Goal: Task Accomplishment & Management: Complete application form

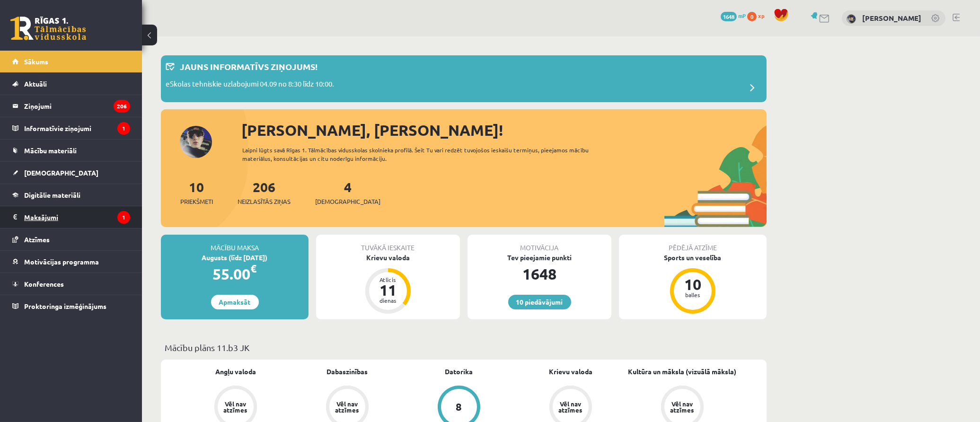
click at [47, 219] on legend "Maksājumi 1" at bounding box center [77, 217] width 106 height 22
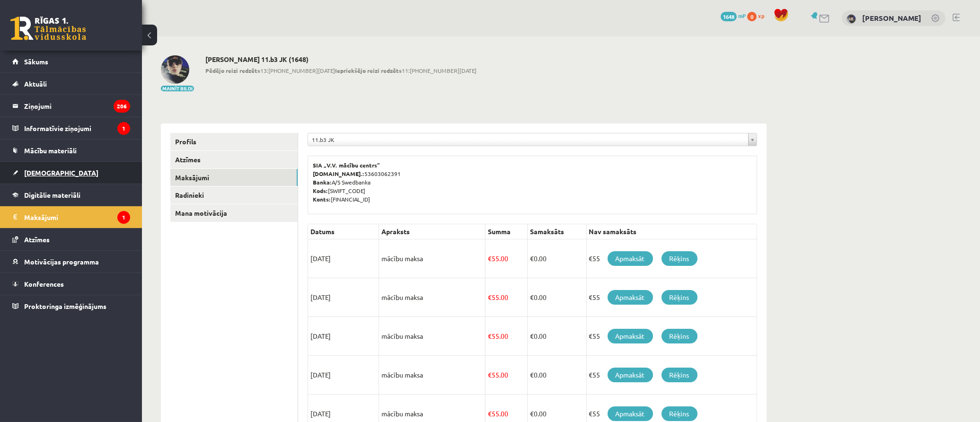
click at [38, 172] on span "[DEMOGRAPHIC_DATA]" at bounding box center [61, 172] width 74 height 9
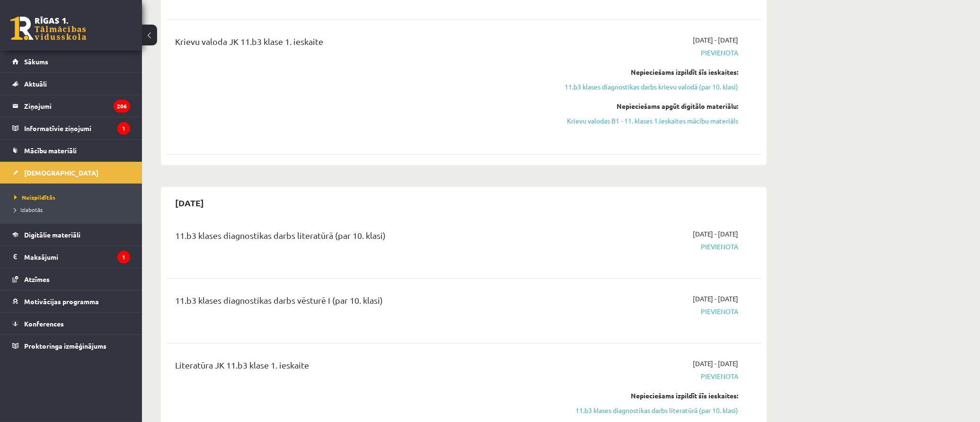
scroll to position [158, 0]
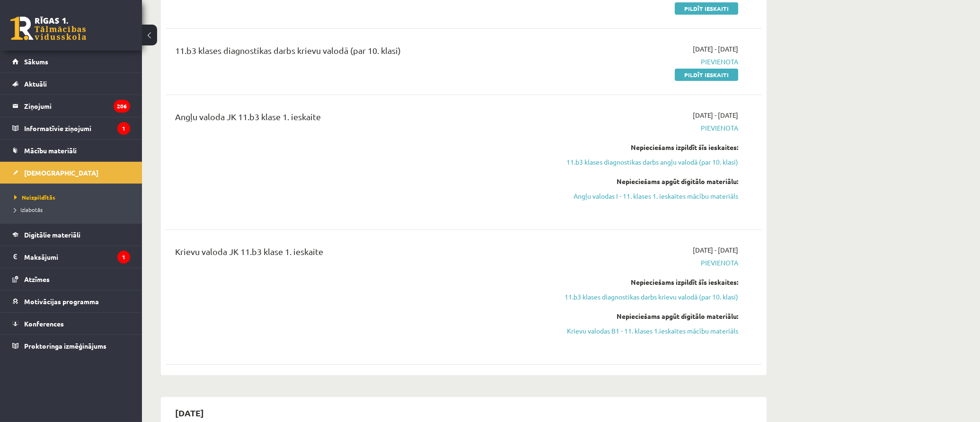
drag, startPoint x: 316, startPoint y: 116, endPoint x: 778, endPoint y: 180, distance: 466.7
drag, startPoint x: 664, startPoint y: 148, endPoint x: 796, endPoint y: 164, distance: 133.5
click at [726, 152] on div "Nepieciešams izpildīt šīs ieskaites:" at bounding box center [649, 147] width 178 height 10
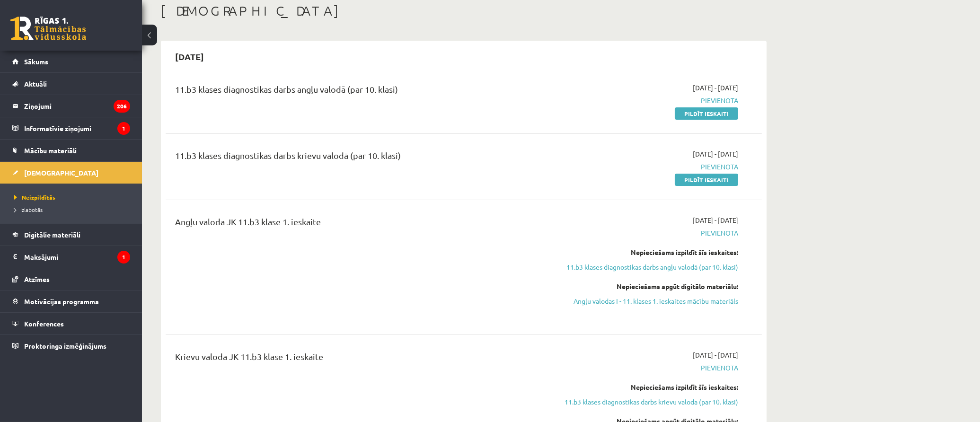
drag, startPoint x: 330, startPoint y: 96, endPoint x: 423, endPoint y: 150, distance: 106.9
click at [401, 103] on div "11.b3 klases diagnostikas darbs angļu valodā (par 10. klasi)" at bounding box center [360, 100] width 385 height 35
drag, startPoint x: 393, startPoint y: 162, endPoint x: 230, endPoint y: 157, distance: 162.4
click at [230, 157] on div "11.b3 klases diagnostikas darbs krievu valodā (par 10. klasi)" at bounding box center [360, 158] width 371 height 18
click at [477, 180] on div "11.b3 klases diagnostikas darbs krievu valodā (par 10. klasi)" at bounding box center [360, 166] width 385 height 35
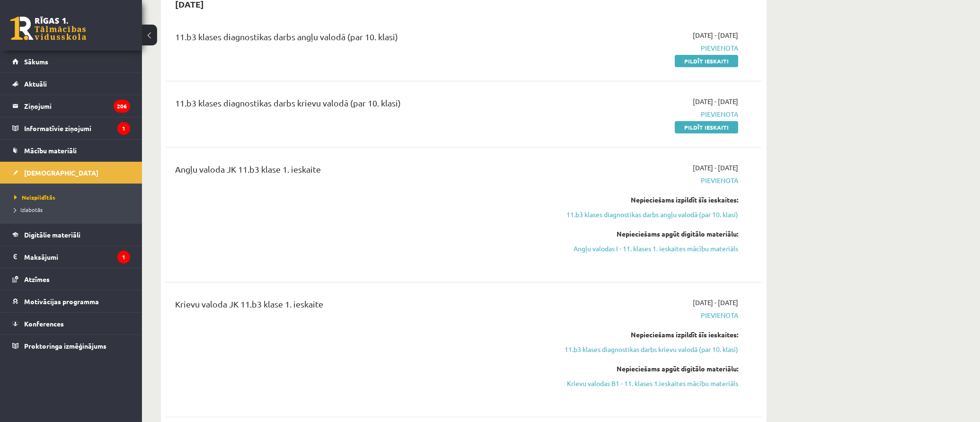
scroll to position [0, 0]
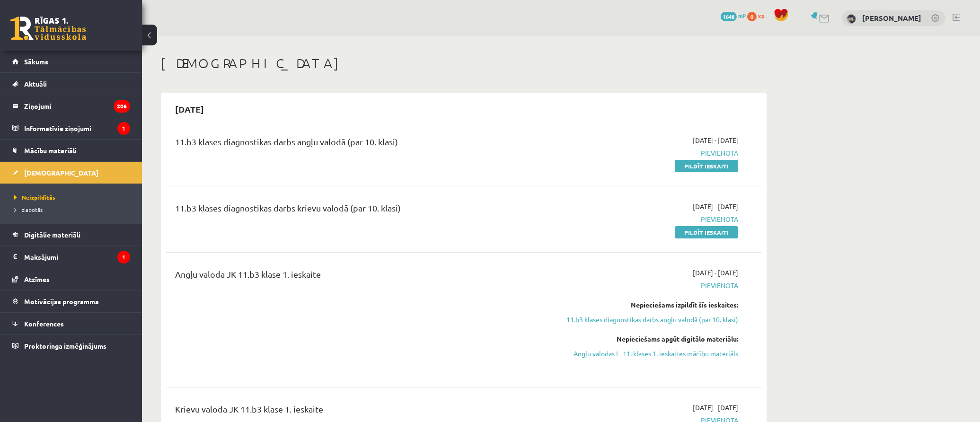
drag, startPoint x: 405, startPoint y: 140, endPoint x: 334, endPoint y: 164, distance: 75.0
click at [287, 133] on div "11.b3 klases diagnostikas darbs angļu valodā (par 10. klasi) 2025-09-01 - 2025-…" at bounding box center [464, 153] width 596 height 54
drag, startPoint x: 303, startPoint y: 205, endPoint x: 325, endPoint y: 227, distance: 31.1
click at [289, 214] on div "11.b3 klases diagnostikas darbs krievu valodā (par 10. klasi)" at bounding box center [360, 211] width 371 height 18
click at [447, 240] on div "11.b3 klases diagnostikas darbs krievu valodā (par 10. klasi) 2025-09-01 - 2025…" at bounding box center [464, 219] width 596 height 54
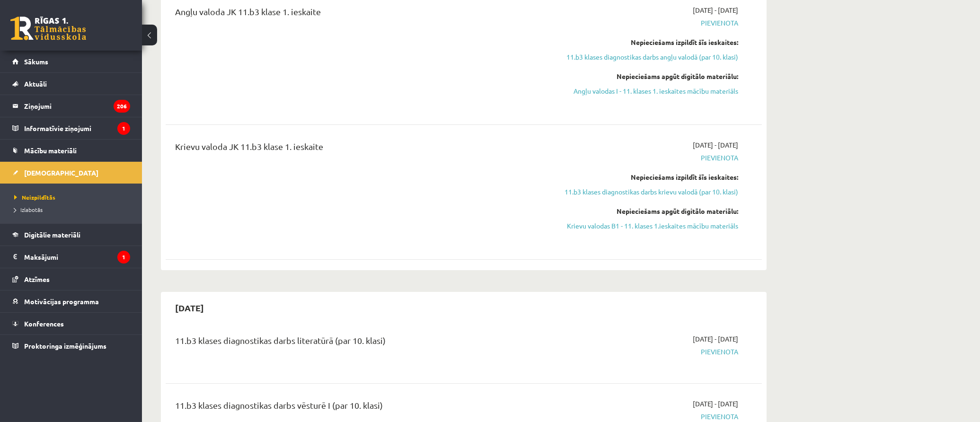
scroll to position [210, 0]
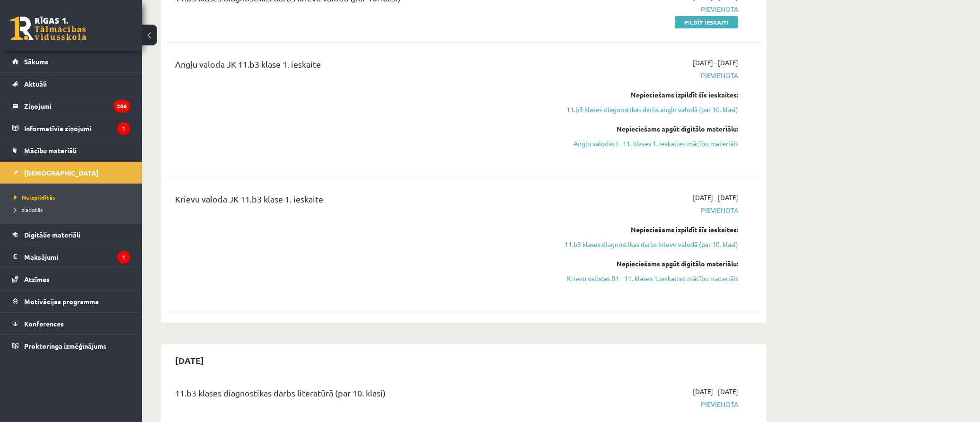
drag, startPoint x: 187, startPoint y: 62, endPoint x: 409, endPoint y: 229, distance: 277.7
click at [395, 218] on div "11.b3 klases diagnostikas darbs angļu valodā (par 10. klasi) 2025-09-01 - 2025-…" at bounding box center [464, 117] width 596 height 402
click at [461, 254] on div "Krievu valoda JK 11.b3 klase 1. ieskaite" at bounding box center [360, 245] width 385 height 104
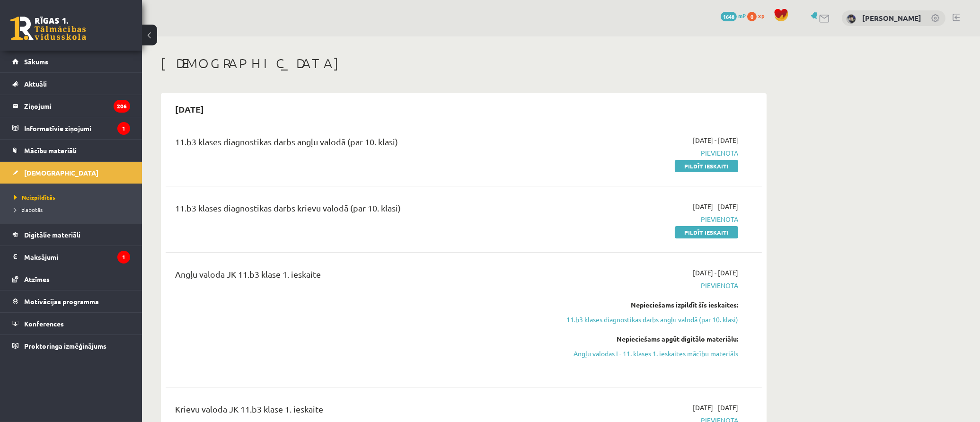
drag, startPoint x: 221, startPoint y: 151, endPoint x: 437, endPoint y: 142, distance: 216.5
click at [420, 140] on div "11.b3 klases diagnostikas darbs angļu valodā (par 10. klasi)" at bounding box center [360, 144] width 371 height 18
click at [468, 147] on div "11.b3 klases diagnostikas darbs angļu valodā (par 10. klasi)" at bounding box center [360, 144] width 371 height 18
click at [678, 166] on link "Pildīt ieskaiti" at bounding box center [706, 166] width 63 height 12
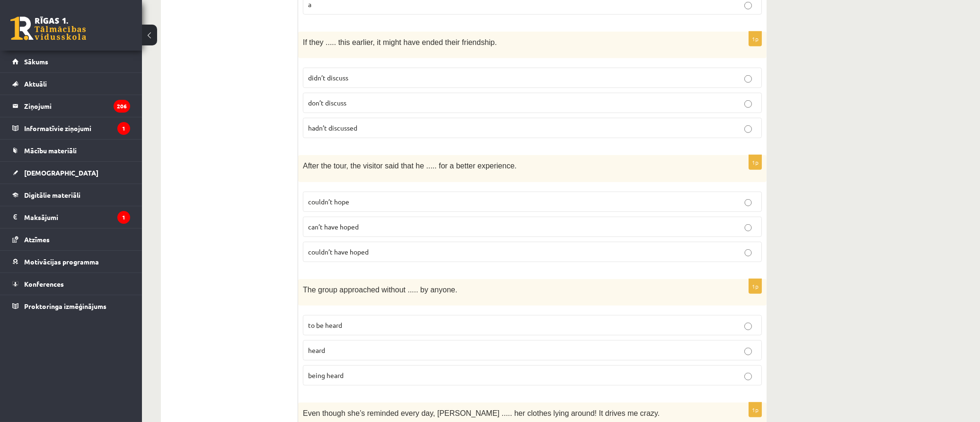
drag, startPoint x: 225, startPoint y: 95, endPoint x: 223, endPoint y: 21, distance: 73.4
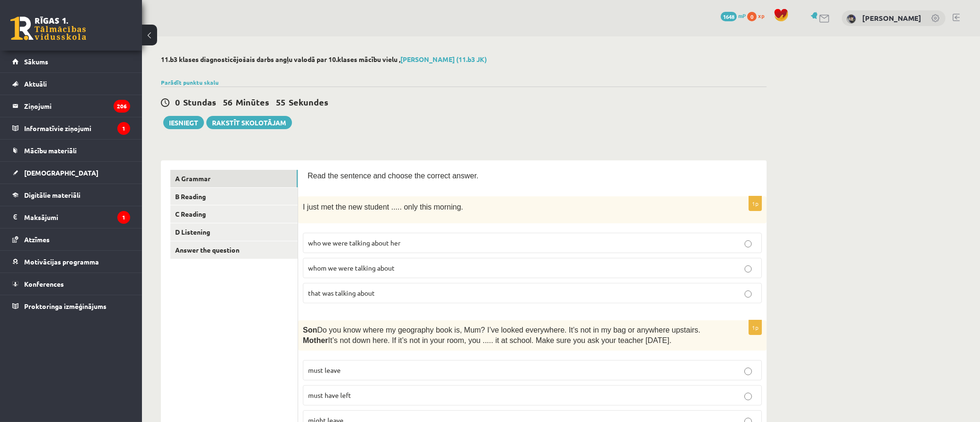
drag, startPoint x: 257, startPoint y: 296, endPoint x: 242, endPoint y: 30, distance: 266.8
click at [230, 190] on link "B Reading" at bounding box center [233, 197] width 127 height 18
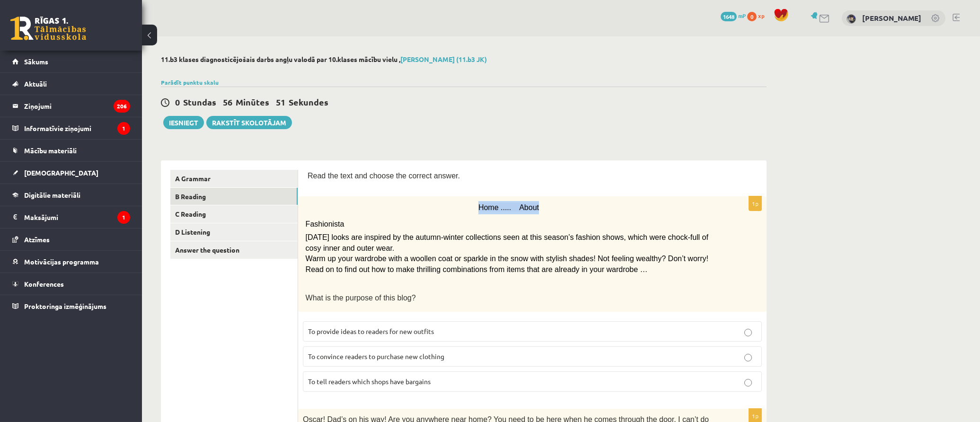
drag, startPoint x: 483, startPoint y: 208, endPoint x: 585, endPoint y: 208, distance: 101.8
click at [568, 208] on p "Home ..... About" at bounding box center [509, 207] width 407 height 13
click at [585, 208] on p "Home ..... About" at bounding box center [509, 207] width 407 height 13
drag, startPoint x: 271, startPoint y: 341, endPoint x: 262, endPoint y: -23, distance: 364.1
click at [259, 219] on link "C Reading" at bounding box center [233, 214] width 127 height 18
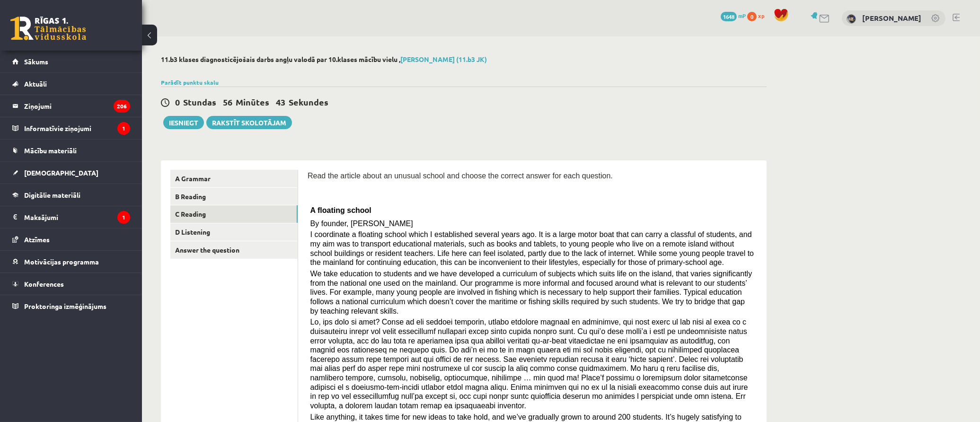
drag, startPoint x: 247, startPoint y: 186, endPoint x: 237, endPoint y: 83, distance: 102.7
click at [206, 234] on link "D Listening" at bounding box center [233, 232] width 127 height 18
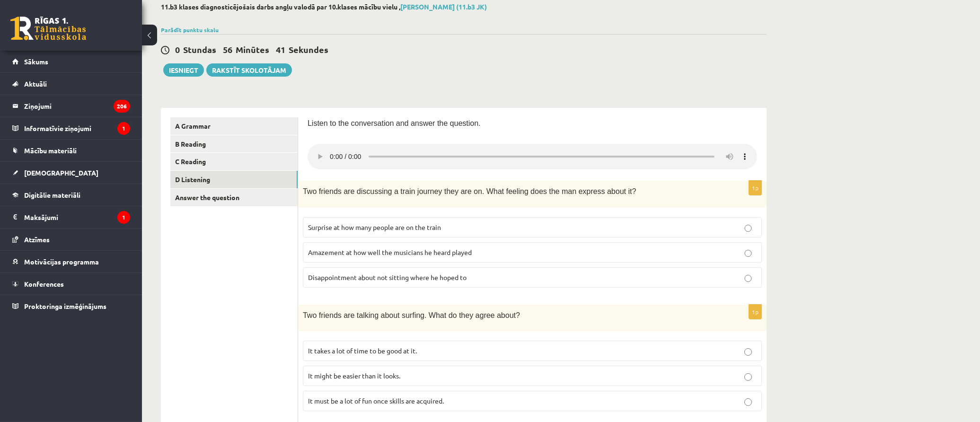
scroll to position [105, 0]
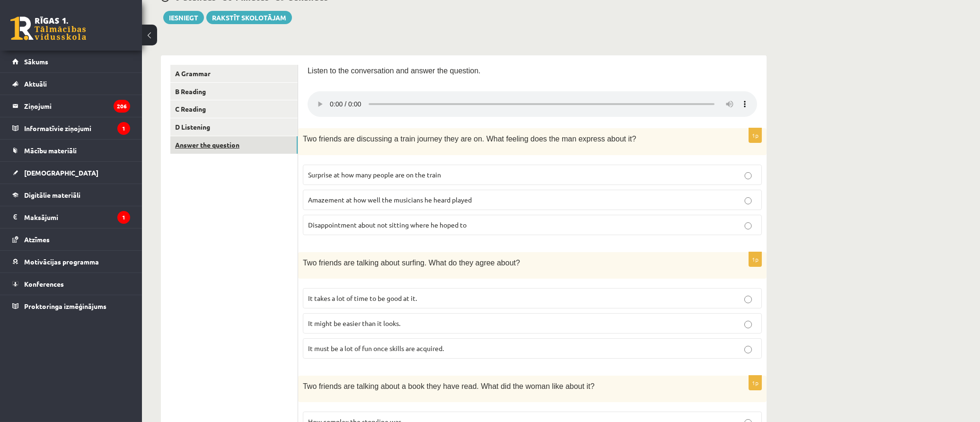
click at [238, 145] on link "Answer the question" at bounding box center [233, 145] width 127 height 18
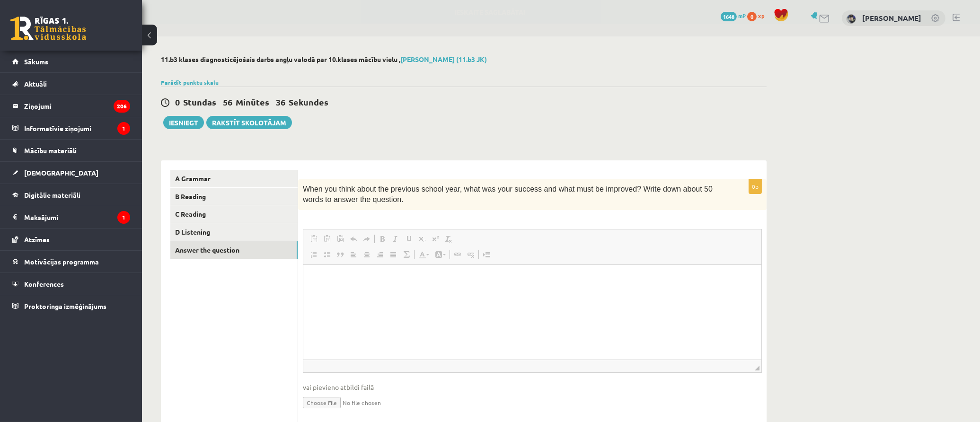
scroll to position [0, 0]
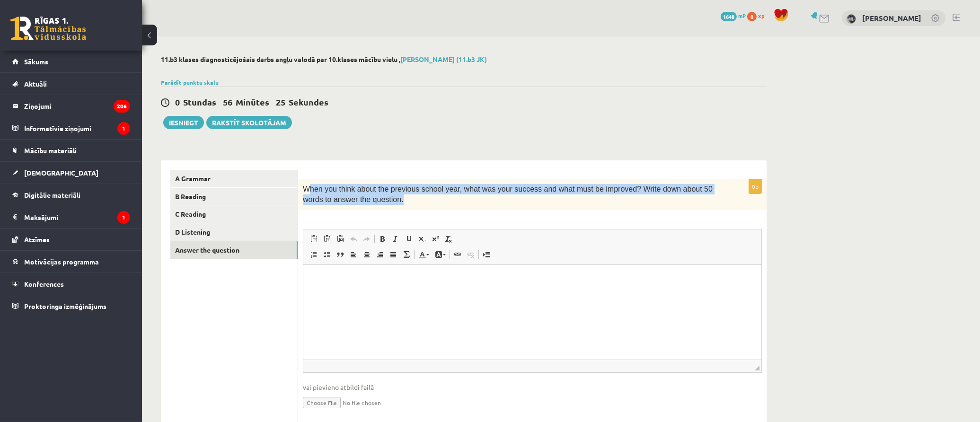
drag, startPoint x: 310, startPoint y: 189, endPoint x: 443, endPoint y: 193, distance: 133.0
click at [399, 199] on p "When you think about the previous school year, what was your success and what m…" at bounding box center [509, 194] width 412 height 21
click at [517, 192] on span "When you think about the previous school year, what was your success and what m…" at bounding box center [508, 194] width 410 height 18
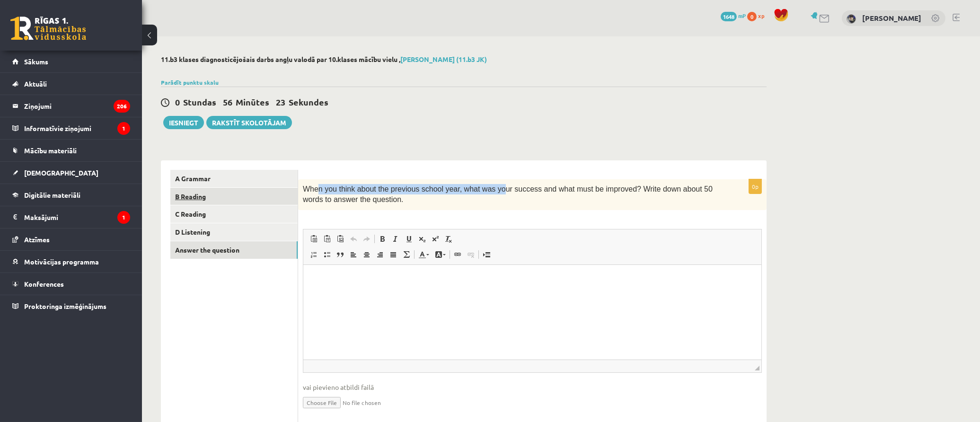
drag, startPoint x: 632, startPoint y: 181, endPoint x: 295, endPoint y: 189, distance: 336.6
click at [315, 189] on span "When you think about the previous school year, what was your success and what m…" at bounding box center [508, 194] width 410 height 18
drag, startPoint x: 331, startPoint y: 188, endPoint x: 382, endPoint y: 195, distance: 51.7
click at [399, 196] on p "When you think about the previous school year, what was your success and what m…" at bounding box center [509, 194] width 412 height 21
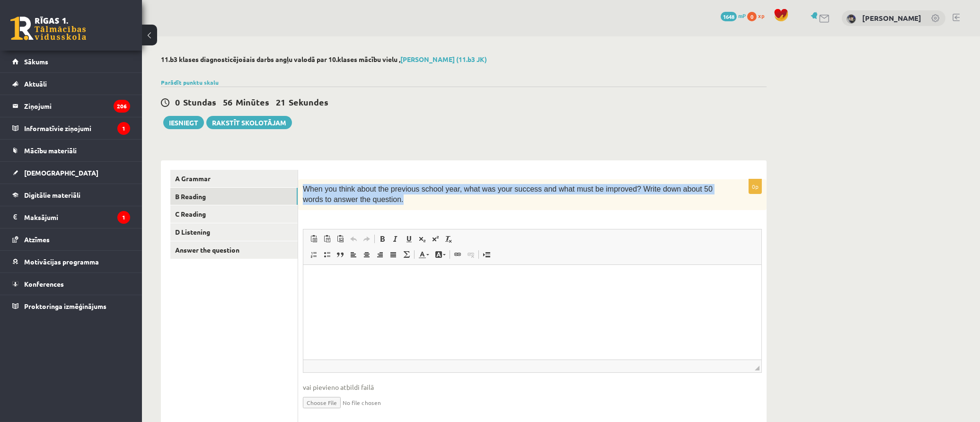
drag, startPoint x: 329, startPoint y: 184, endPoint x: 337, endPoint y: 190, distance: 10.1
click at [301, 183] on div "When you think about the previous school year, what was your success and what m…" at bounding box center [532, 194] width 469 height 31
click at [425, 192] on span "When you think about the previous school year, what was your success and what m…" at bounding box center [508, 194] width 410 height 18
drag, startPoint x: 328, startPoint y: 190, endPoint x: 479, endPoint y: 221, distance: 154.6
click at [390, 206] on div "When you think about the previous school year, what was your success and what m…" at bounding box center [532, 194] width 469 height 31
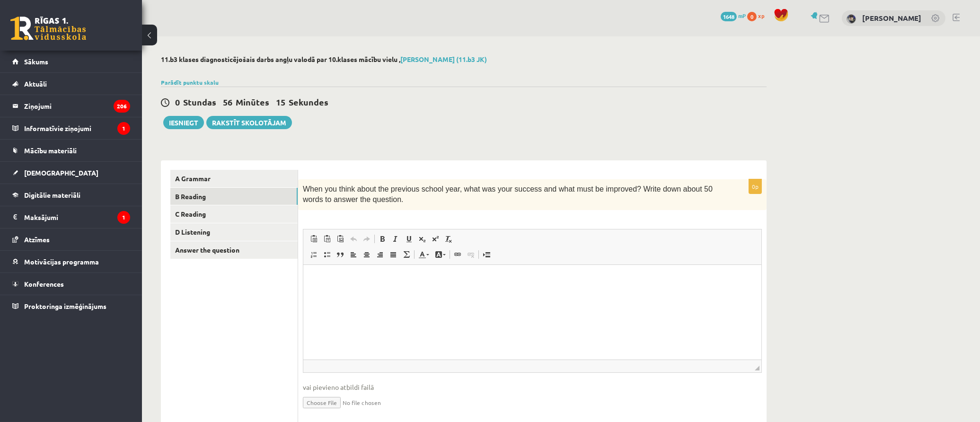
click at [479, 221] on div "0p When you think about the previous school year, what was your success and wha…" at bounding box center [532, 302] width 469 height 247
click at [242, 181] on link "A Grammar" at bounding box center [233, 179] width 127 height 18
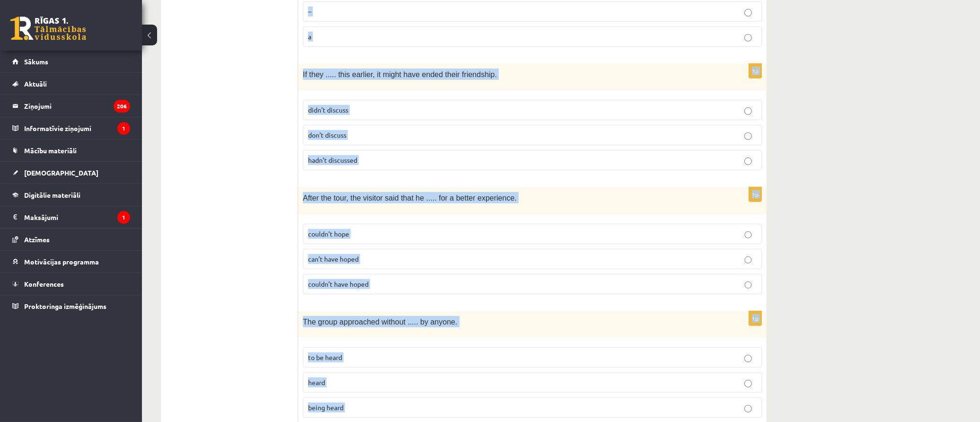
scroll to position [2291, 0]
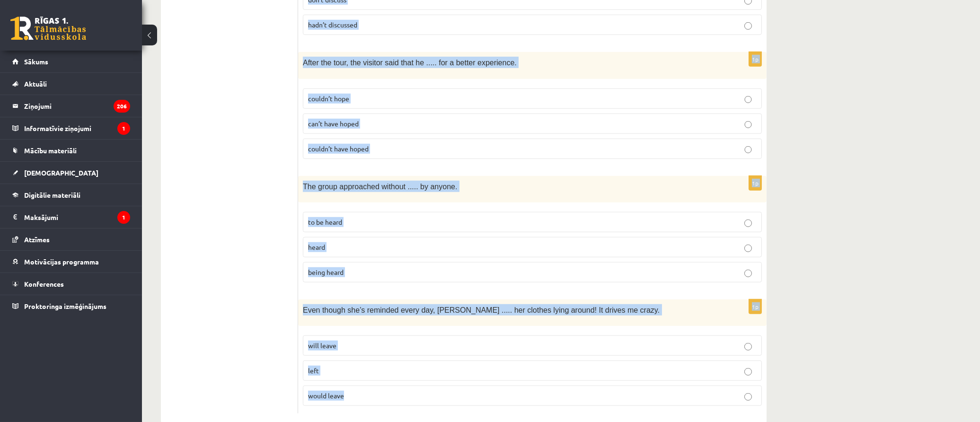
drag, startPoint x: 304, startPoint y: 171, endPoint x: 817, endPoint y: 391, distance: 557.8
copy form "Read the sentence and choose the correct answer. 1p I just met the new student …"
drag, startPoint x: 840, startPoint y: 348, endPoint x: 846, endPoint y: 129, distance: 218.8
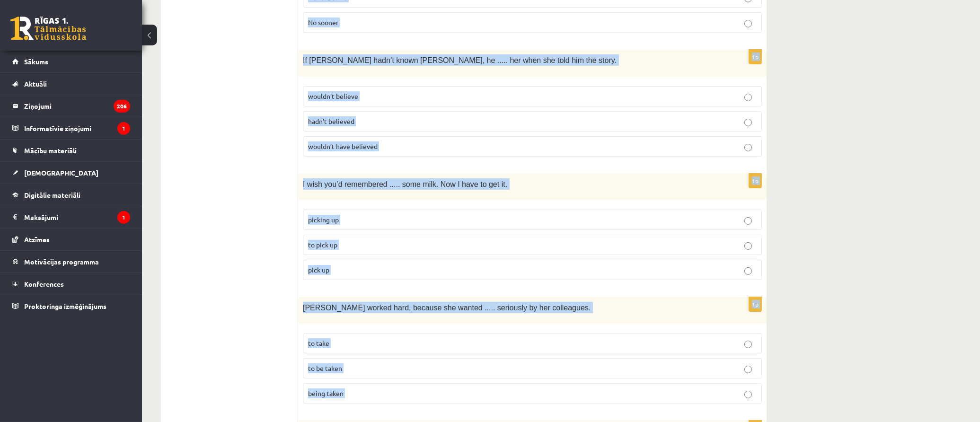
scroll to position [0, 0]
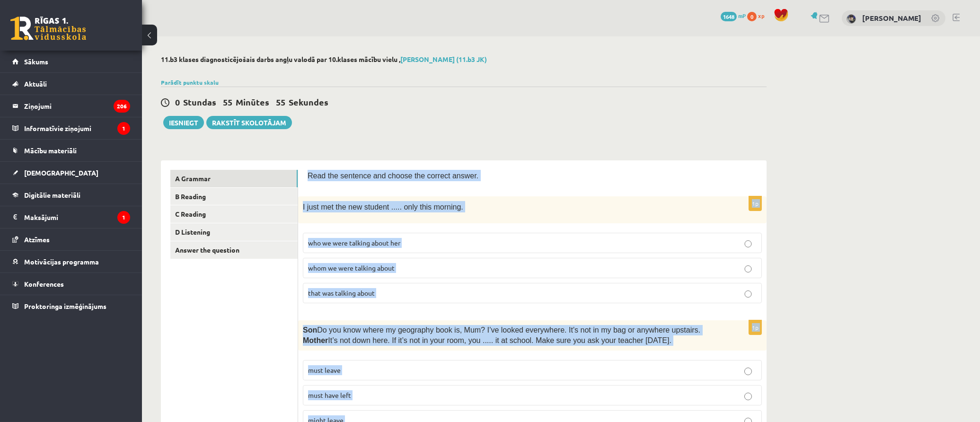
drag, startPoint x: 846, startPoint y: 129, endPoint x: 846, endPoint y: 103, distance: 26.5
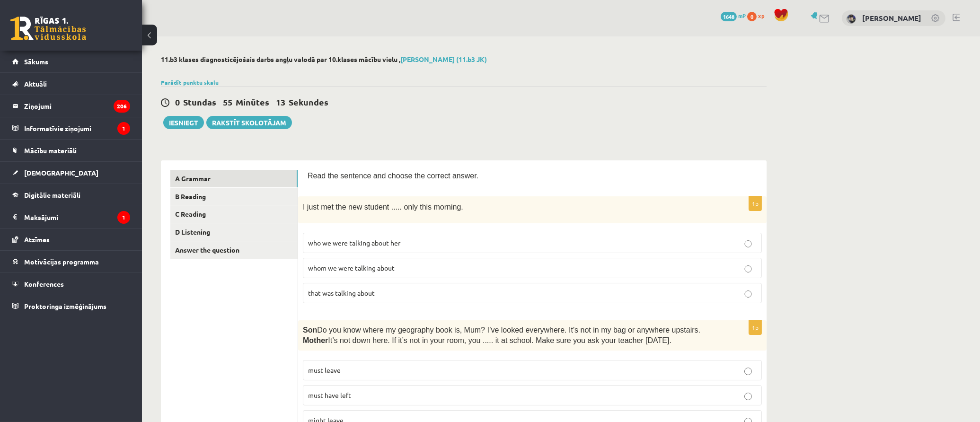
click at [415, 264] on p "whom we were talking about" at bounding box center [532, 268] width 449 height 10
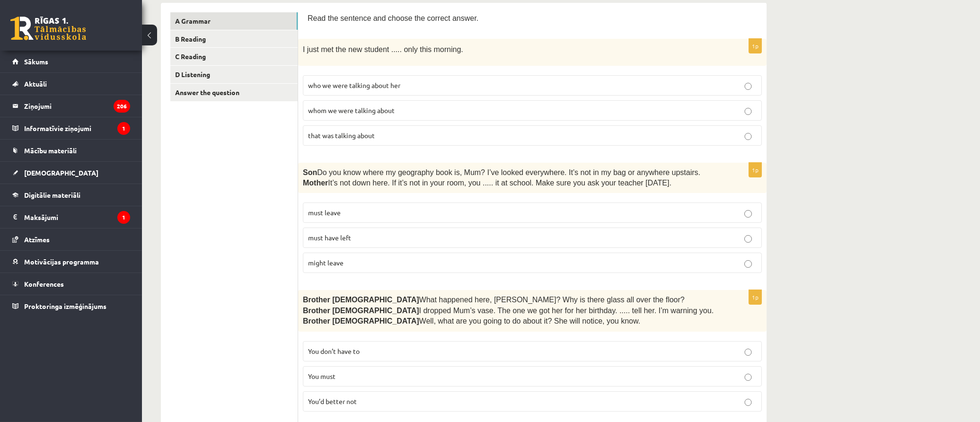
click at [422, 233] on p "must have left" at bounding box center [532, 238] width 449 height 10
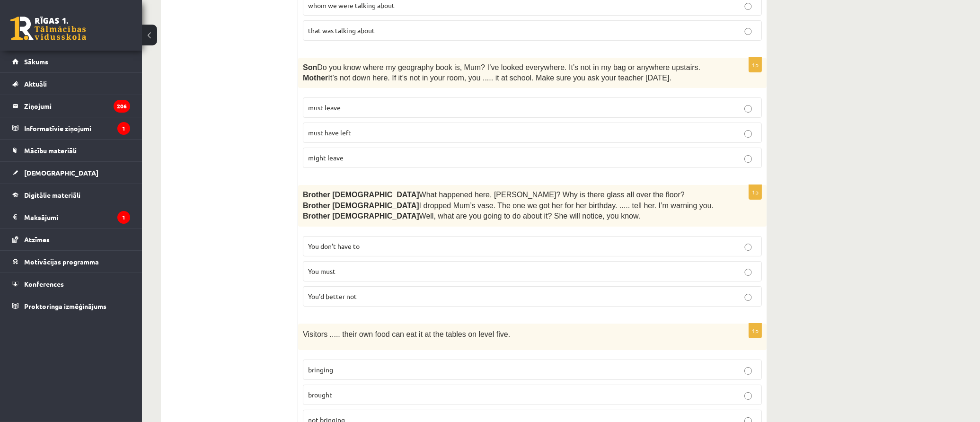
scroll to position [368, 0]
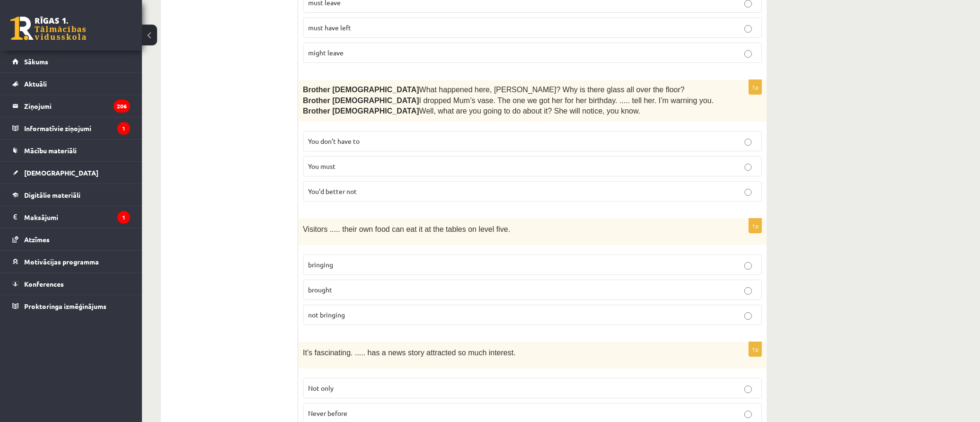
click at [390, 191] on p "You’d better not" at bounding box center [532, 191] width 449 height 10
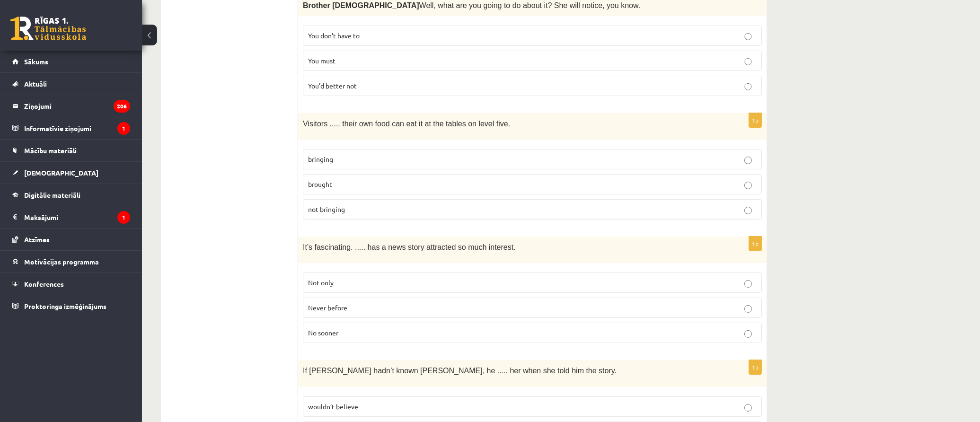
click at [379, 151] on label "bringing" at bounding box center [532, 159] width 459 height 20
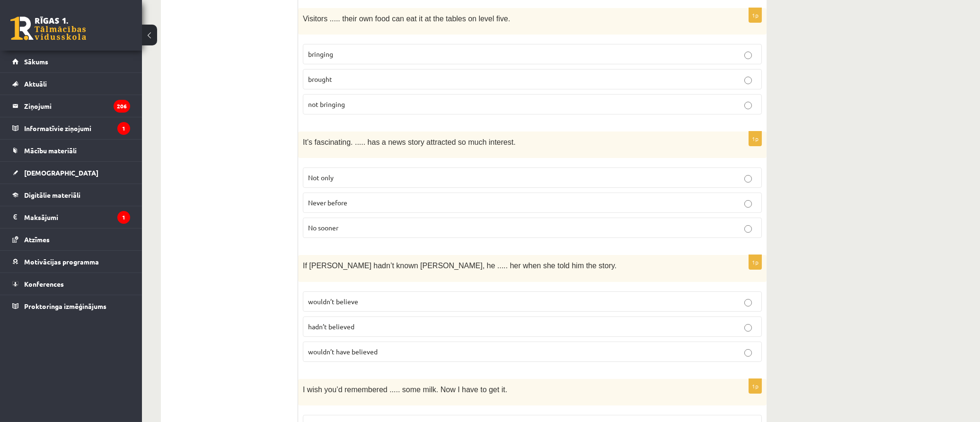
click at [368, 201] on p "Never before" at bounding box center [532, 203] width 449 height 10
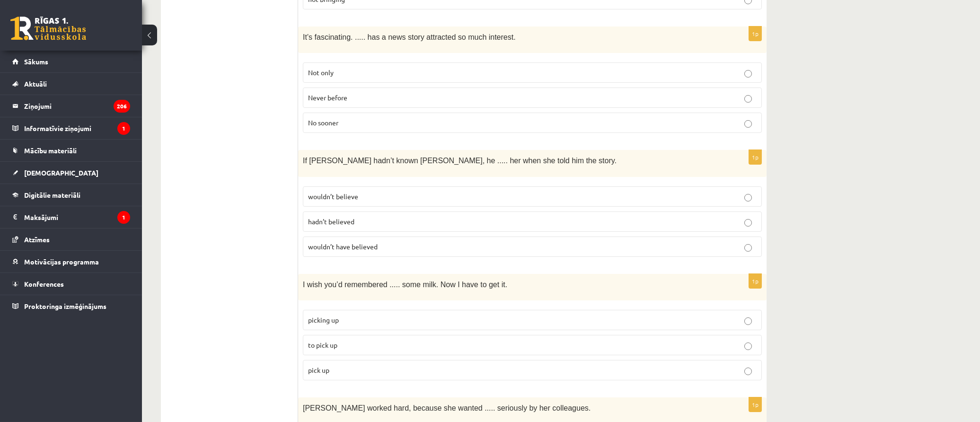
scroll to position [736, 0]
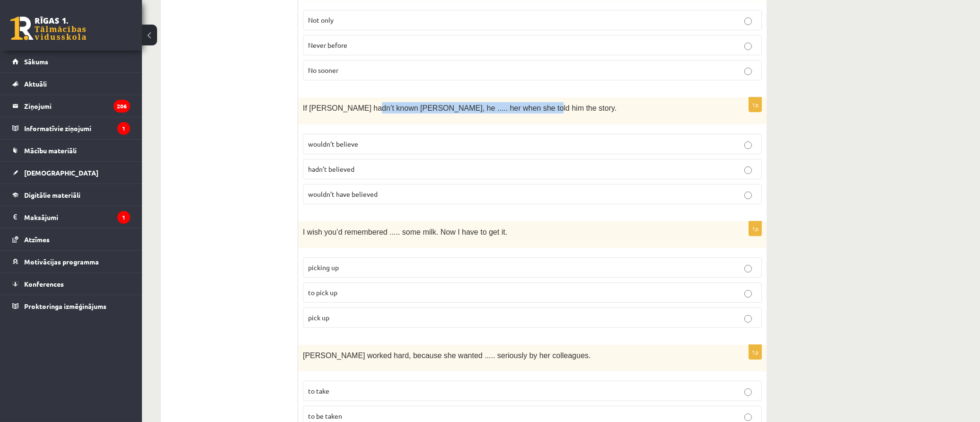
drag, startPoint x: 522, startPoint y: 106, endPoint x: 341, endPoint y: 110, distance: 180.8
click at [351, 110] on p "If Tom hadn’t known Mariam, he ..... her when she told him the story." at bounding box center [509, 107] width 412 height 11
click at [569, 102] on p "If Tom hadn’t known Mariam, he ..... her when she told him the story." at bounding box center [509, 107] width 412 height 11
click at [384, 191] on p "wouldn’t have believed" at bounding box center [532, 194] width 449 height 10
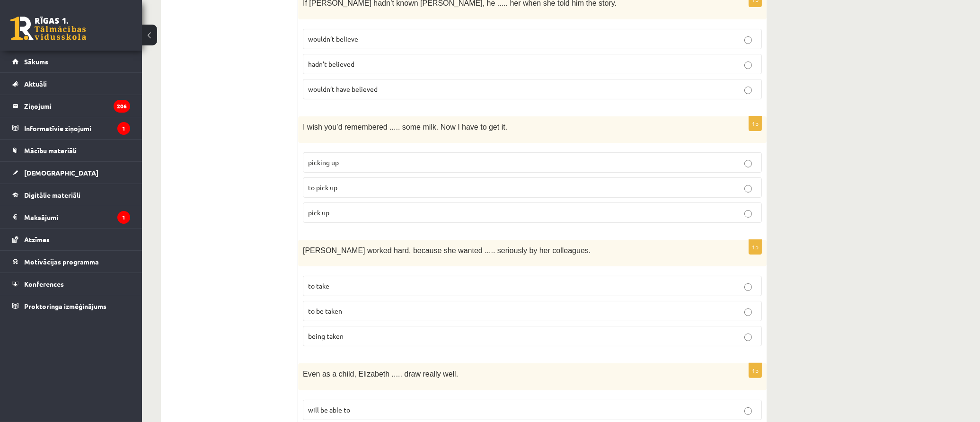
click at [349, 185] on p "to pick up" at bounding box center [532, 188] width 449 height 10
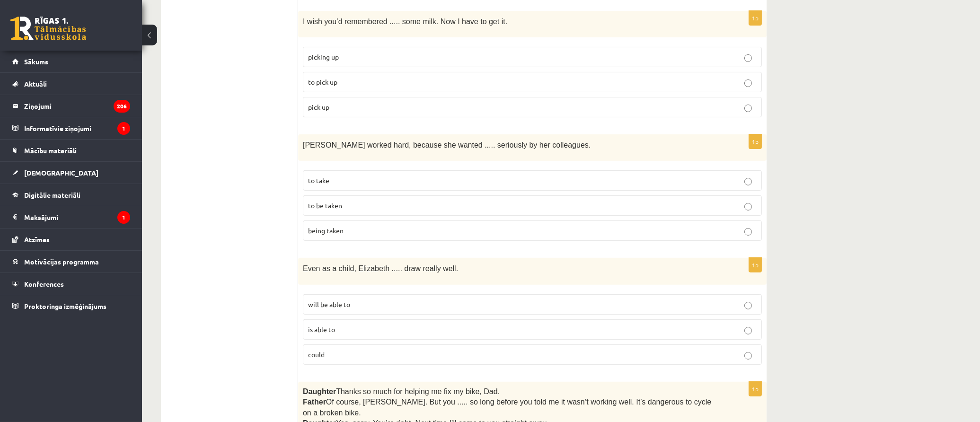
scroll to position [999, 0]
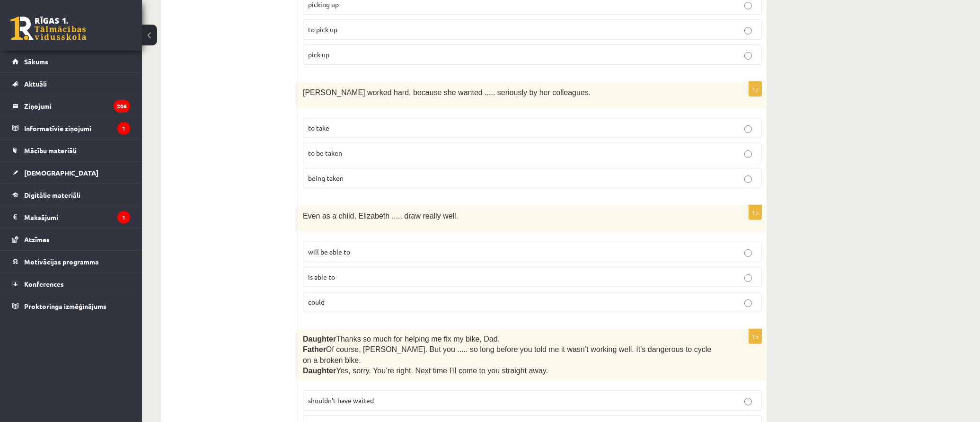
click at [373, 148] on p "to be taken" at bounding box center [532, 153] width 449 height 10
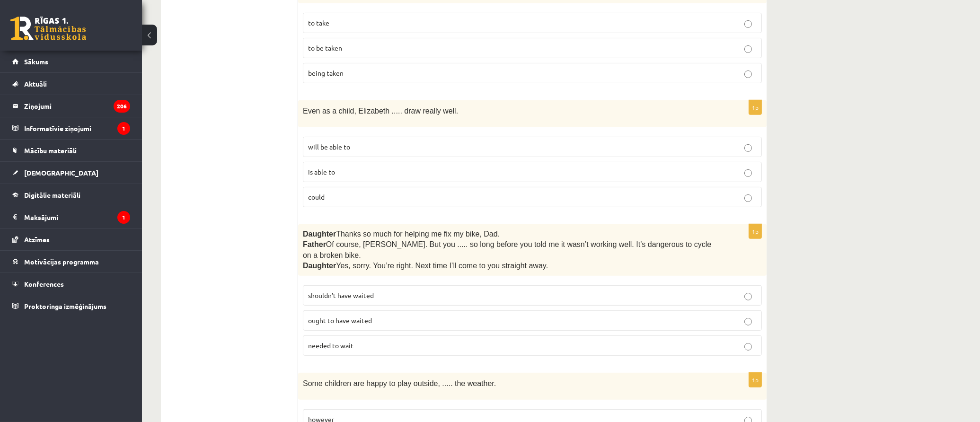
click at [356, 193] on p "could" at bounding box center [532, 197] width 449 height 10
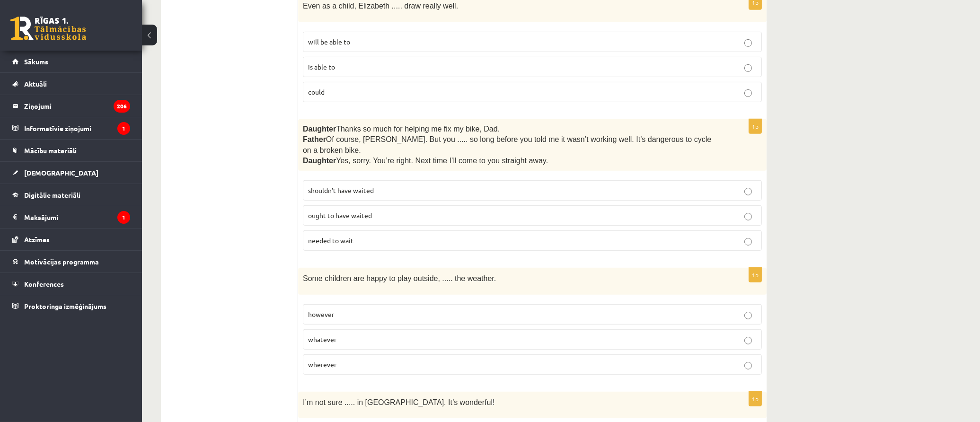
click at [394, 186] on p "shouldn’t have waited" at bounding box center [532, 191] width 449 height 10
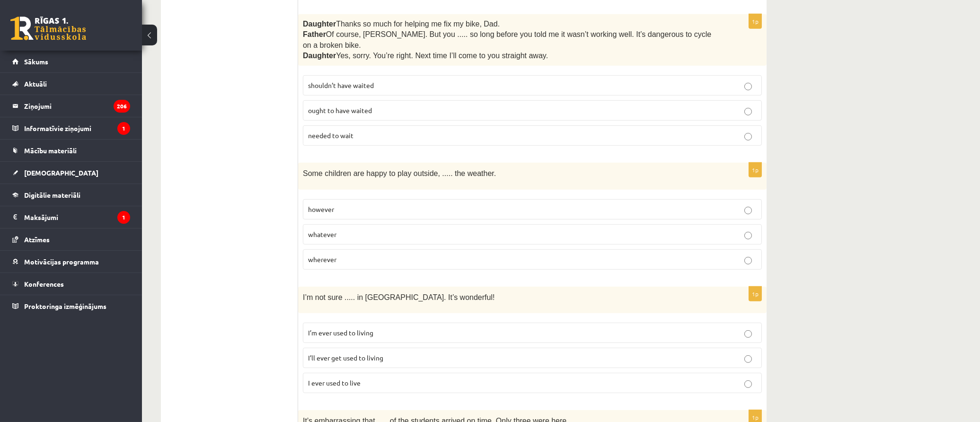
scroll to position [1367, 0]
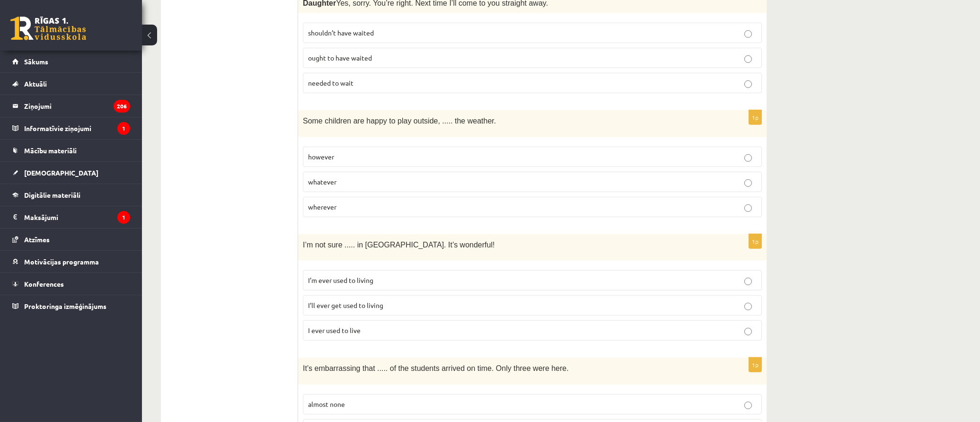
click at [362, 202] on p "wherever" at bounding box center [532, 207] width 449 height 10
click at [342, 177] on p "whatever" at bounding box center [532, 182] width 449 height 10
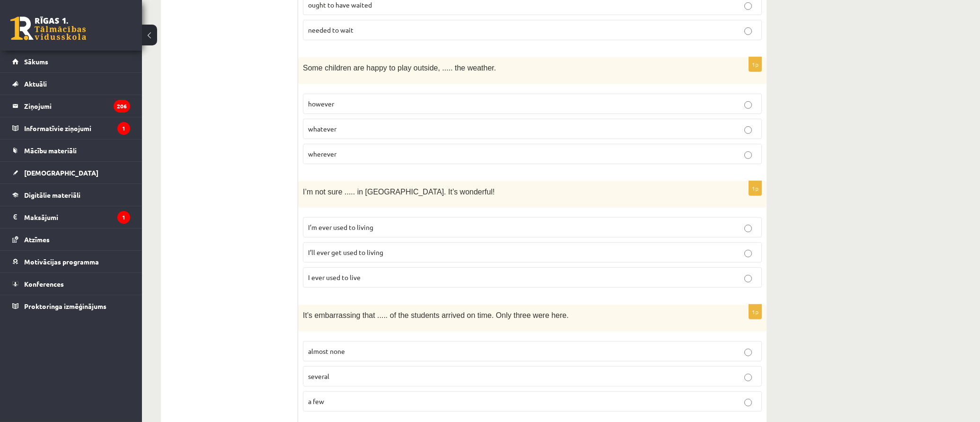
click at [394, 242] on label "I’ll ever get used to living" at bounding box center [532, 252] width 459 height 20
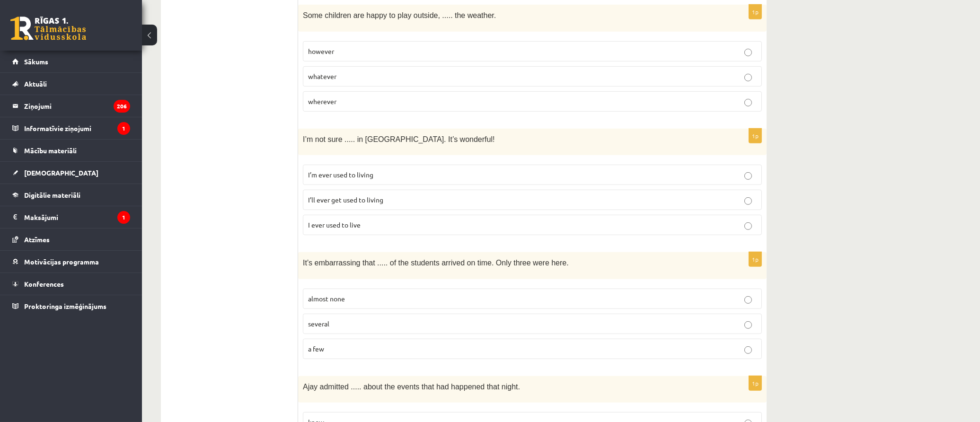
click at [357, 291] on label "almost none" at bounding box center [532, 299] width 459 height 20
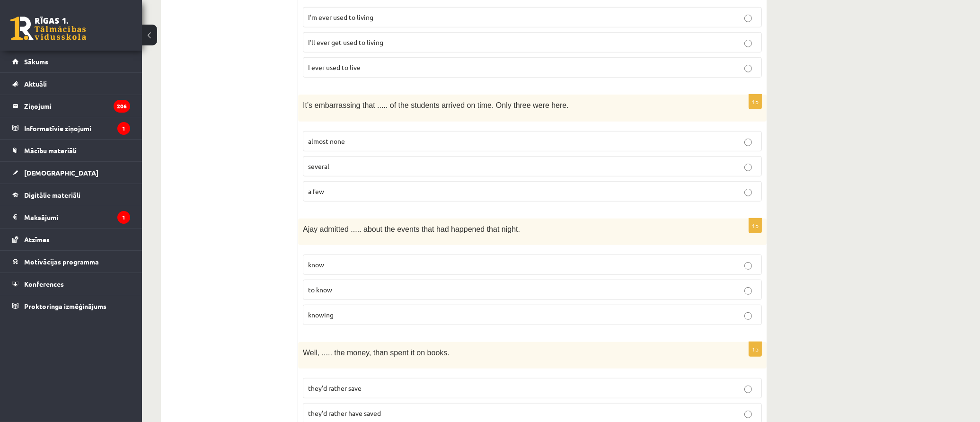
click at [353, 310] on p "knowing" at bounding box center [532, 315] width 449 height 10
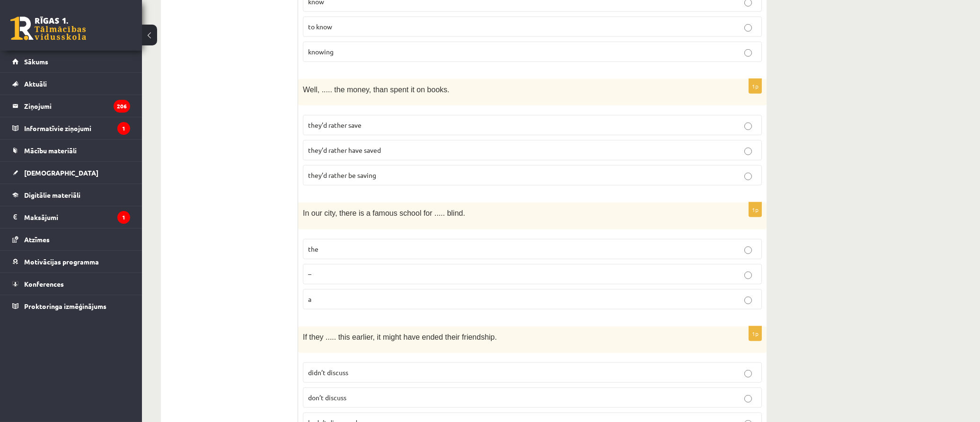
scroll to position [1840, 0]
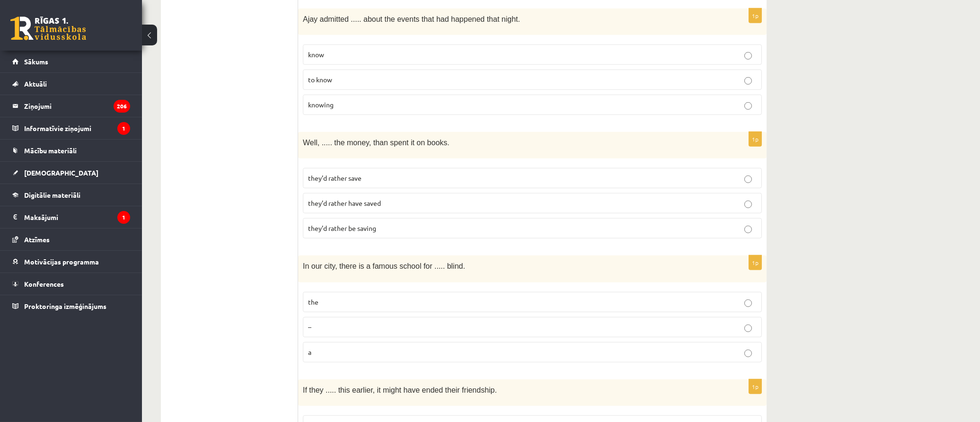
drag, startPoint x: 390, startPoint y: 187, endPoint x: 378, endPoint y: 188, distance: 12.8
click at [390, 198] on p "they’d rather have saved" at bounding box center [532, 203] width 449 height 10
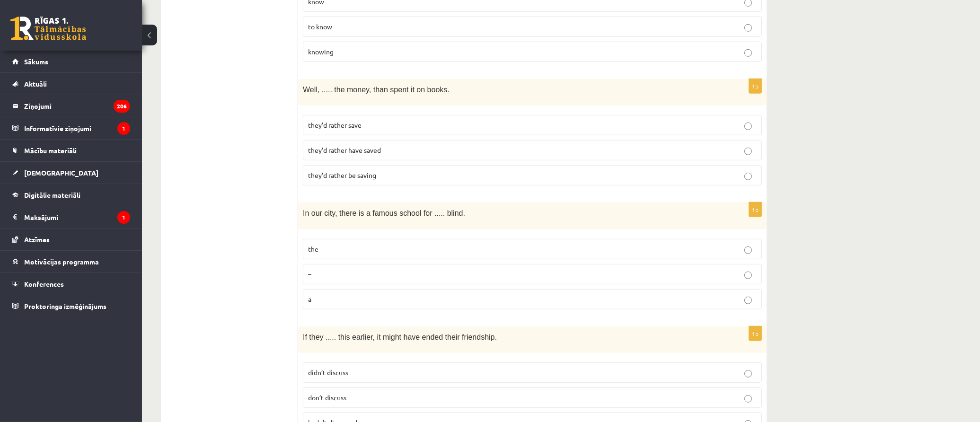
click at [337, 239] on label "the" at bounding box center [532, 249] width 459 height 20
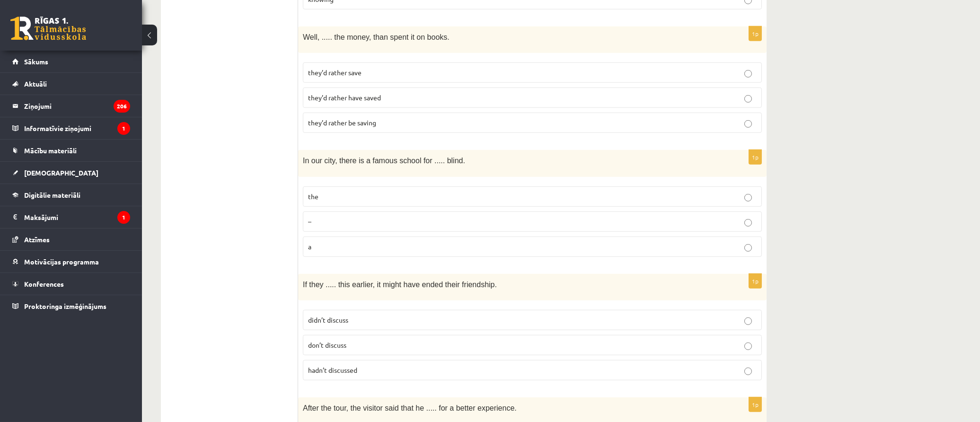
scroll to position [2051, 0]
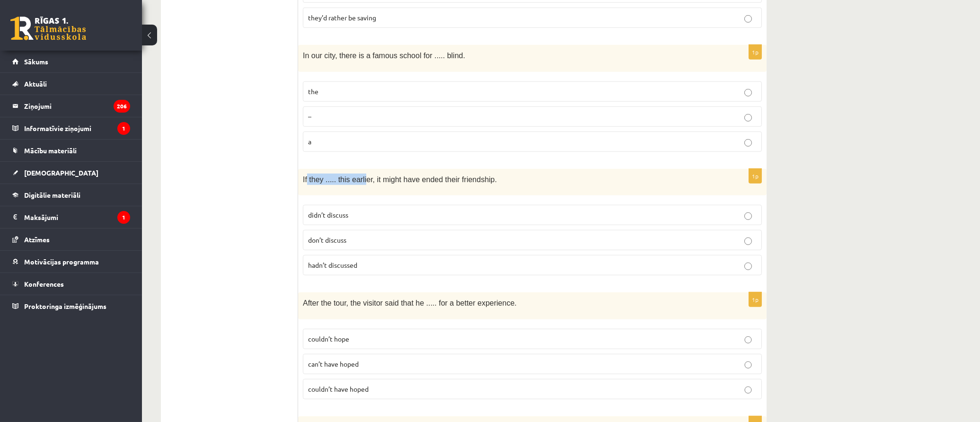
drag, startPoint x: 344, startPoint y: 161, endPoint x: 419, endPoint y: 165, distance: 75.8
click at [370, 176] on span "If they ..... this earlier, it might have ended their friendship." at bounding box center [400, 180] width 194 height 8
click at [525, 174] on p "If they ..... this earlier, it might have ended their friendship." at bounding box center [509, 179] width 412 height 11
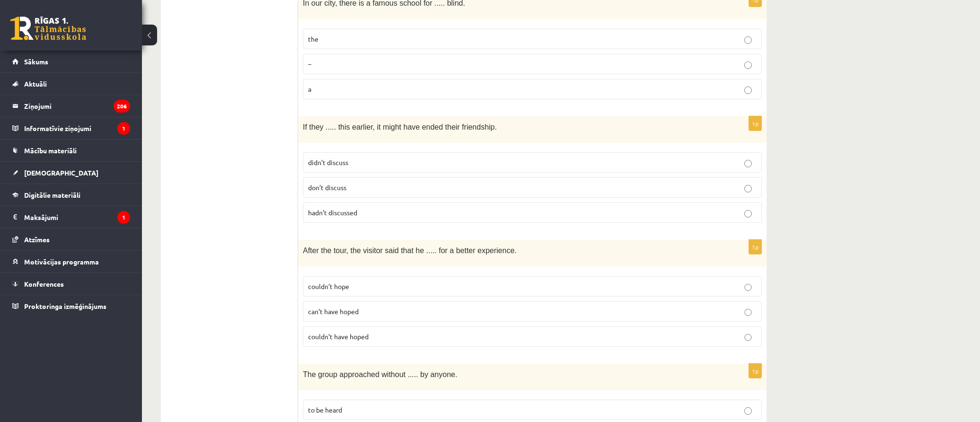
click at [372, 208] on p "hadn’t discussed" at bounding box center [532, 213] width 449 height 10
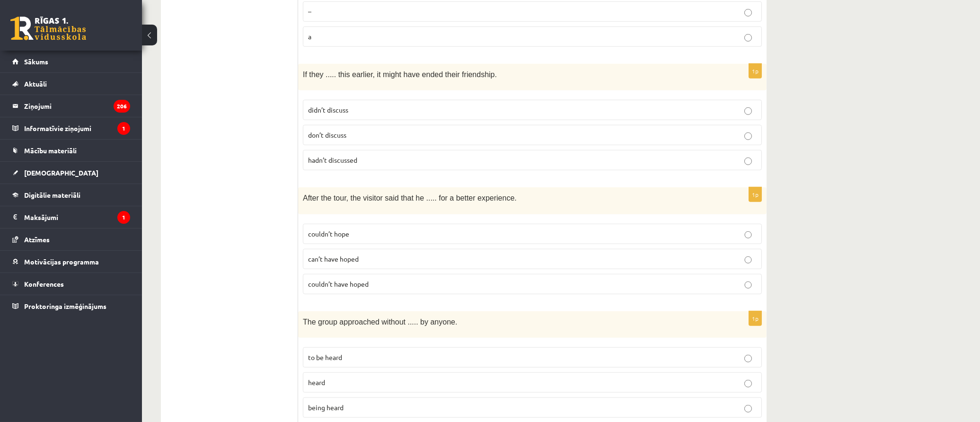
scroll to position [2208, 0]
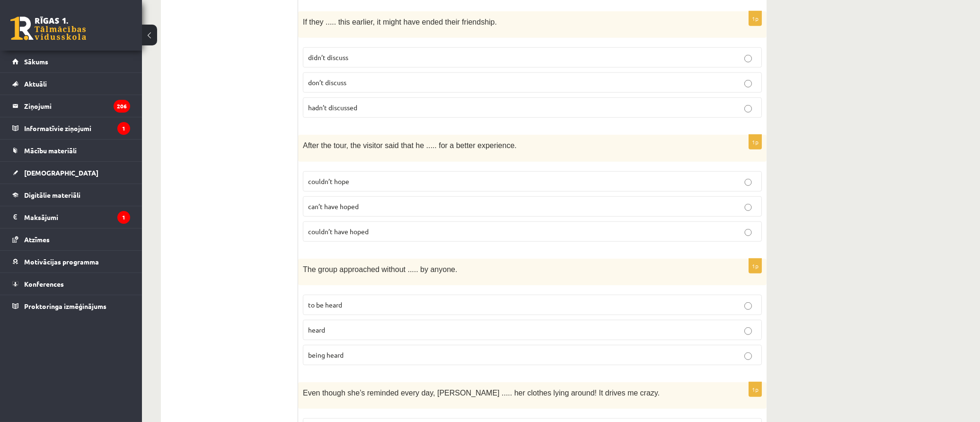
drag, startPoint x: 385, startPoint y: 211, endPoint x: 275, endPoint y: 205, distance: 109.5
click at [384, 227] on p "couldn’t have hoped" at bounding box center [532, 232] width 449 height 10
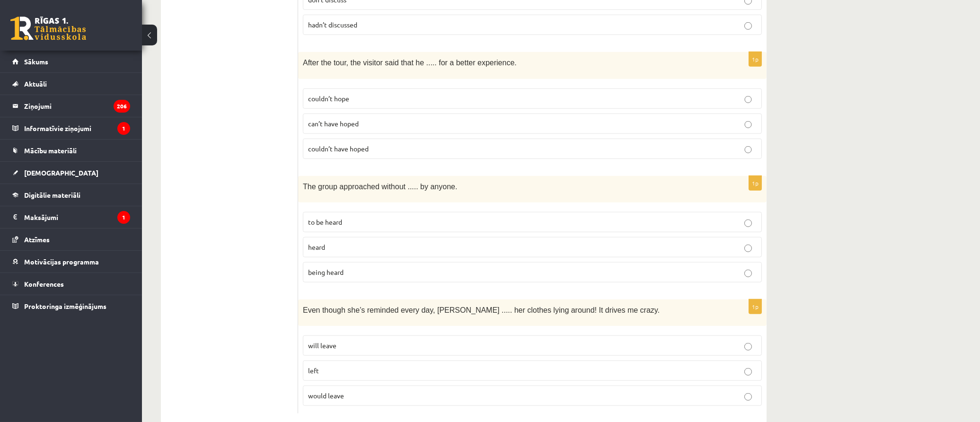
click at [357, 341] on p "will leave" at bounding box center [532, 346] width 449 height 10
click at [361, 267] on p "being heard" at bounding box center [532, 272] width 449 height 10
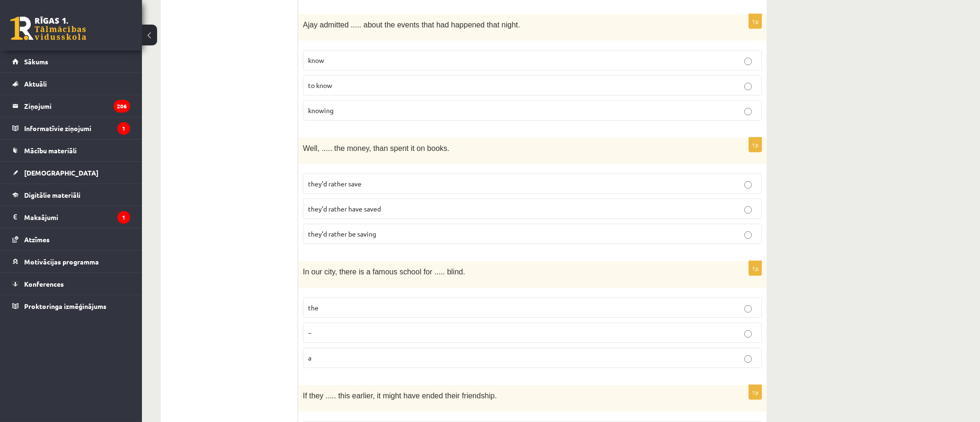
scroll to position [0, 0]
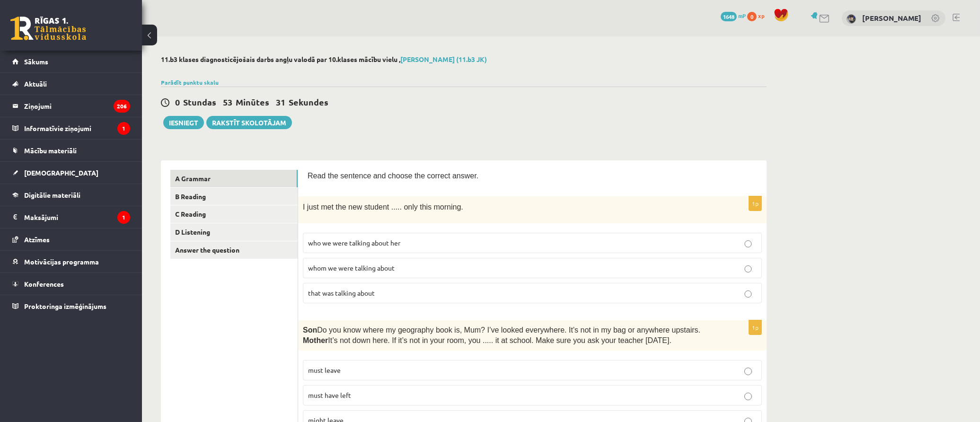
drag, startPoint x: 209, startPoint y: 224, endPoint x: 169, endPoint y: 40, distance: 188.8
click at [214, 196] on link "B Reading" at bounding box center [233, 197] width 127 height 18
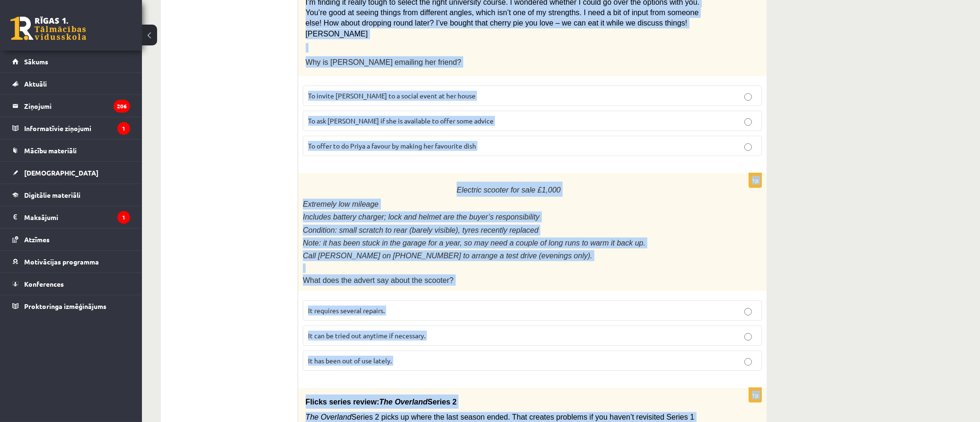
scroll to position [1020, 0]
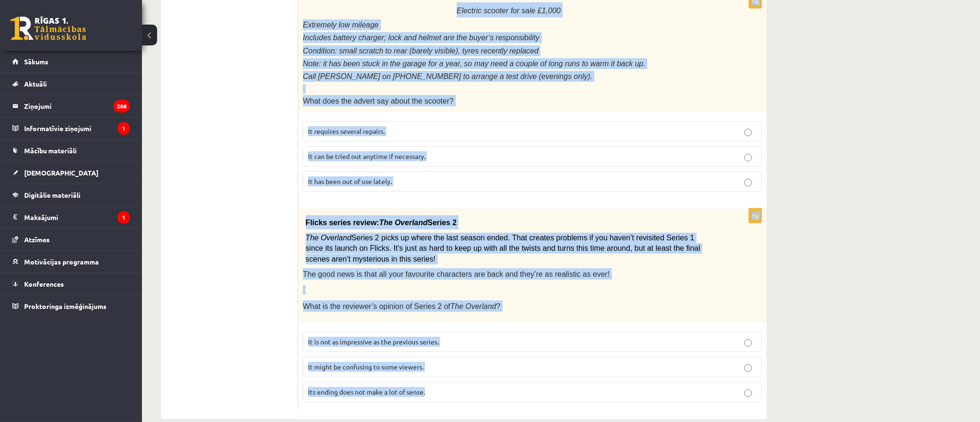
drag, startPoint x: 307, startPoint y: 173, endPoint x: 774, endPoint y: 390, distance: 515.4
copy form "Read the text and choose the correct answer. 1p Home ..... About Fashionista To…"
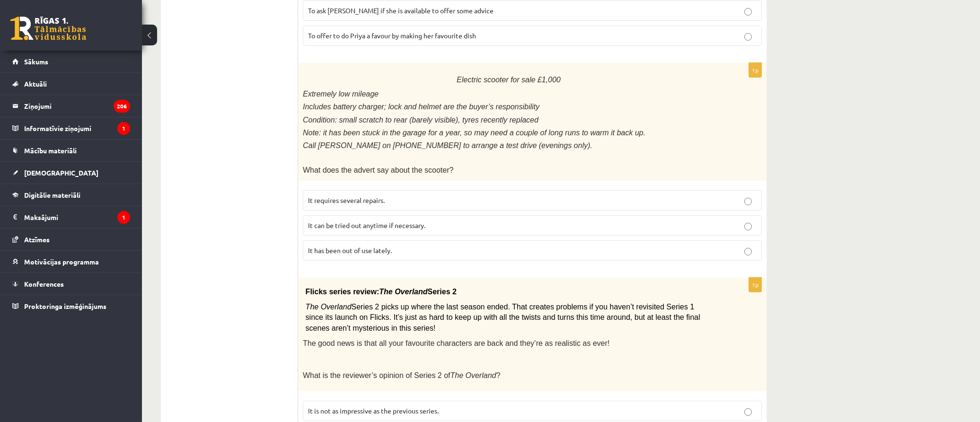
scroll to position [0, 0]
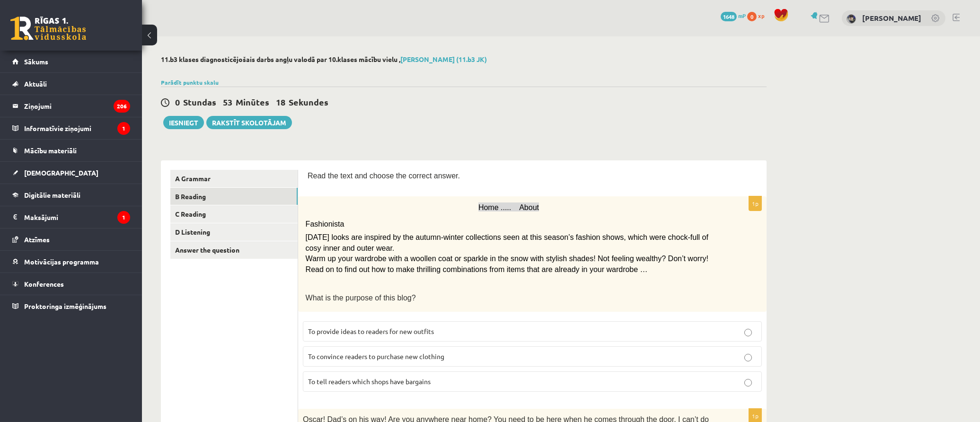
drag, startPoint x: 200, startPoint y: 276, endPoint x: 205, endPoint y: 119, distance: 157.7
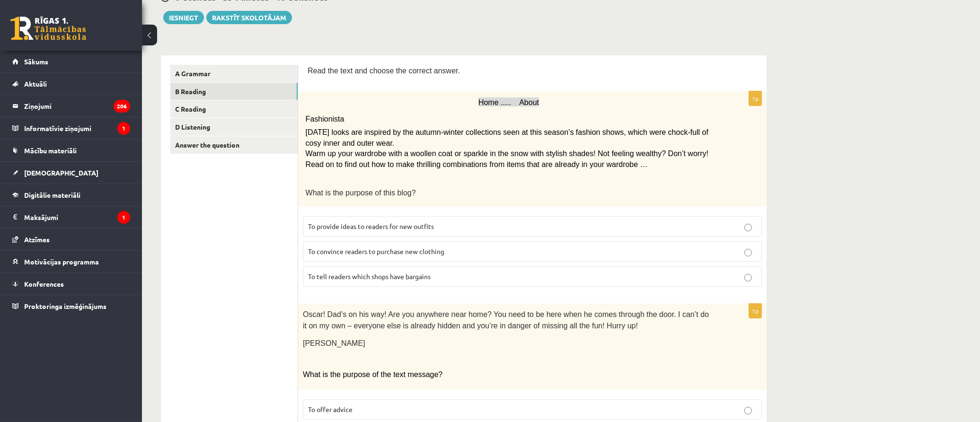
click at [476, 224] on p "To provide ideas to readers for new outfits" at bounding box center [532, 226] width 449 height 10
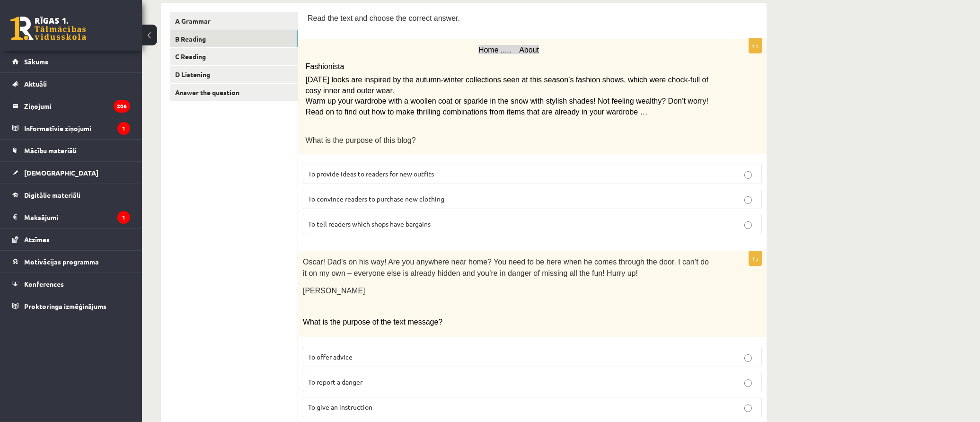
scroll to position [263, 0]
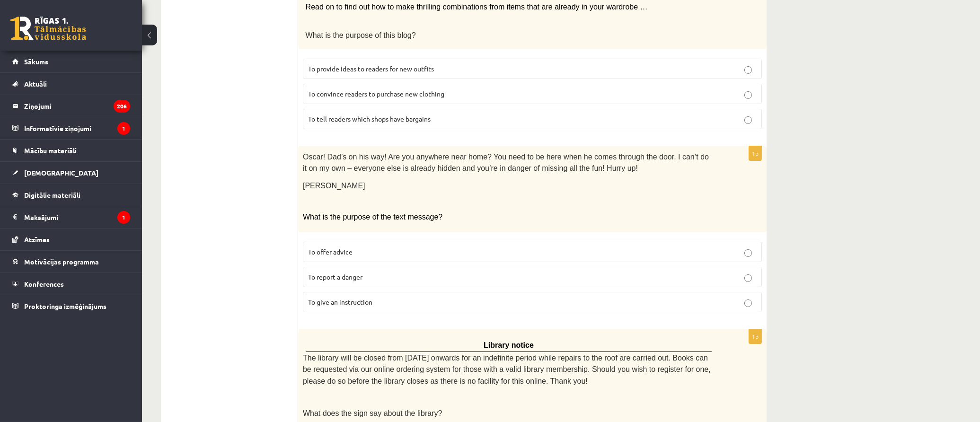
drag, startPoint x: 393, startPoint y: 296, endPoint x: 365, endPoint y: 292, distance: 28.6
click at [392, 297] on p "To give an instruction" at bounding box center [532, 302] width 449 height 10
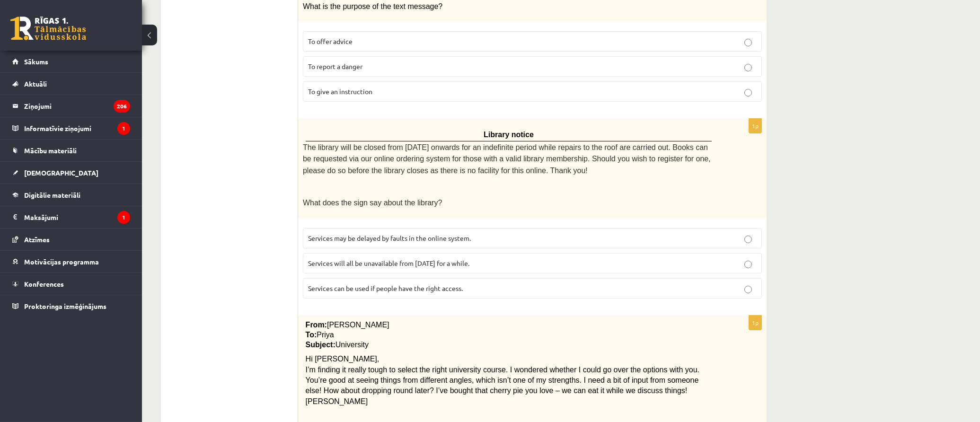
click at [490, 283] on p "Services can be used if people have the right access." at bounding box center [532, 288] width 449 height 10
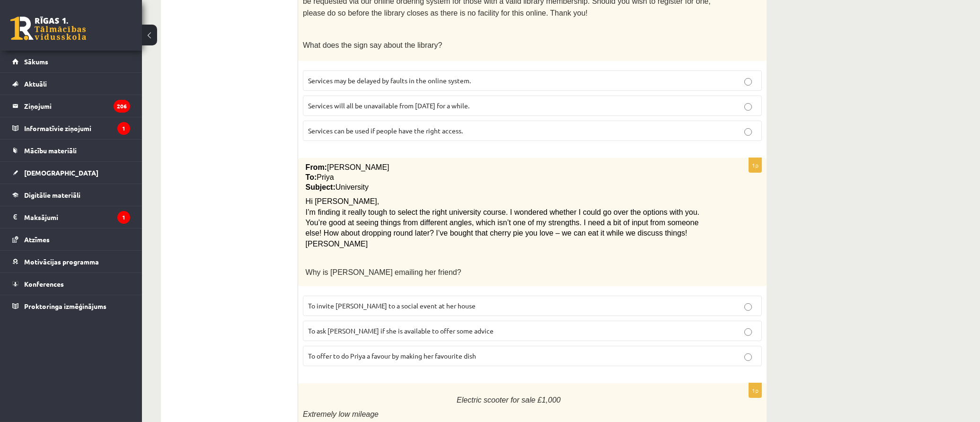
scroll to position [683, 0]
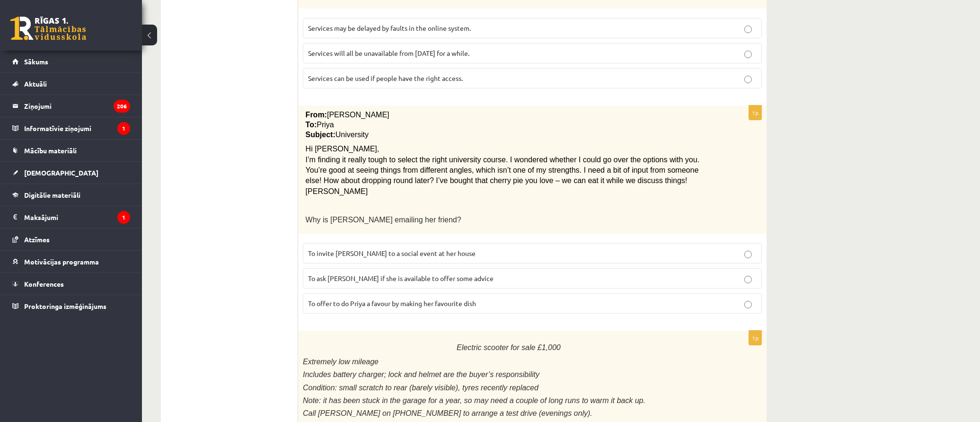
click at [499, 274] on p "To ask Priya if she is available to offer some advice" at bounding box center [532, 279] width 449 height 10
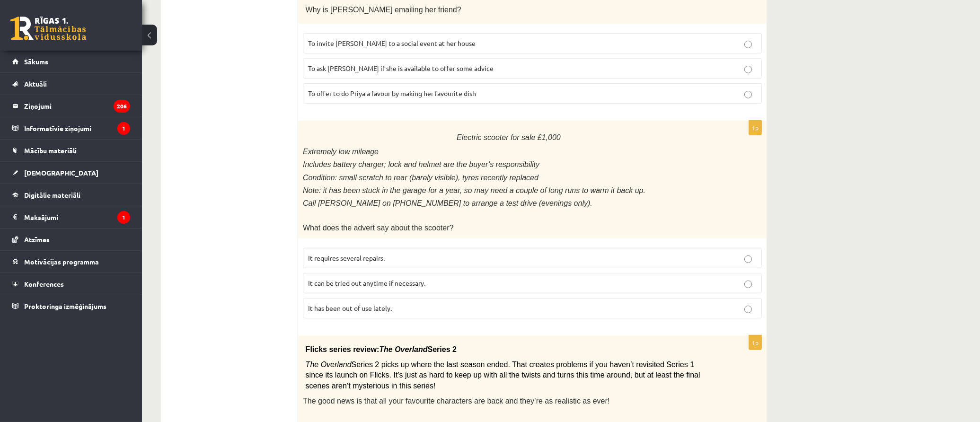
scroll to position [947, 0]
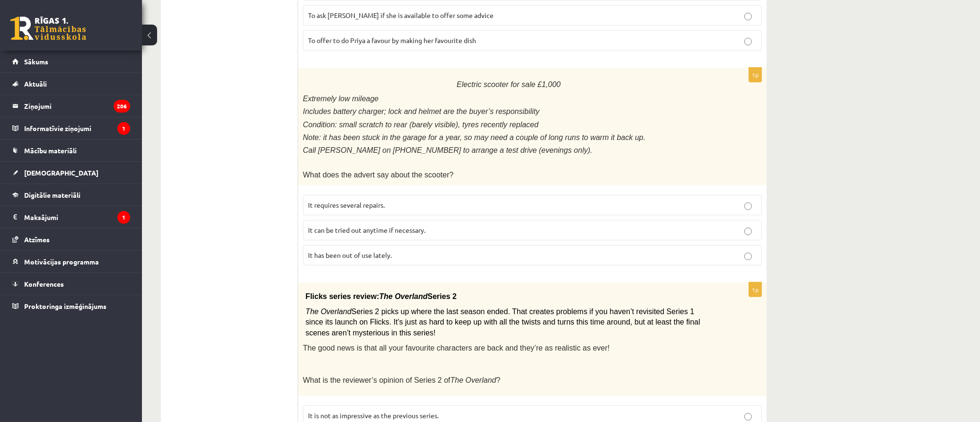
click at [438, 250] on p "It has been out of use lately." at bounding box center [532, 255] width 449 height 10
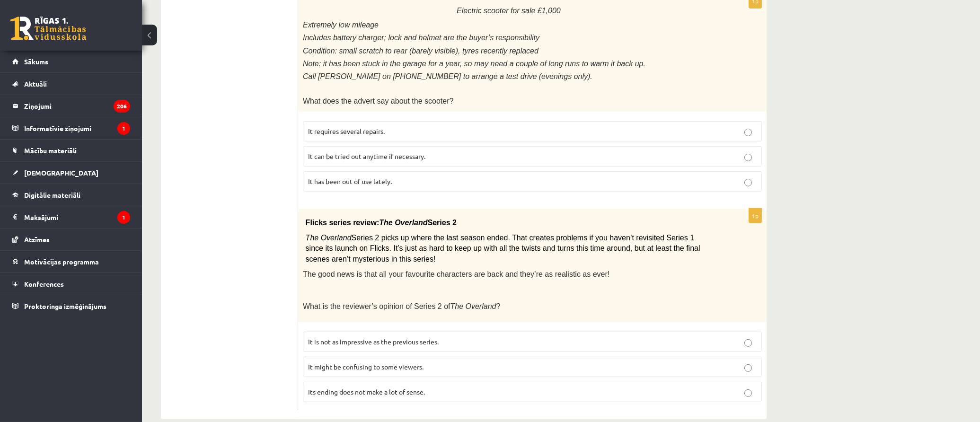
click at [460, 357] on label "It might be confusing to some viewers." at bounding box center [532, 367] width 459 height 20
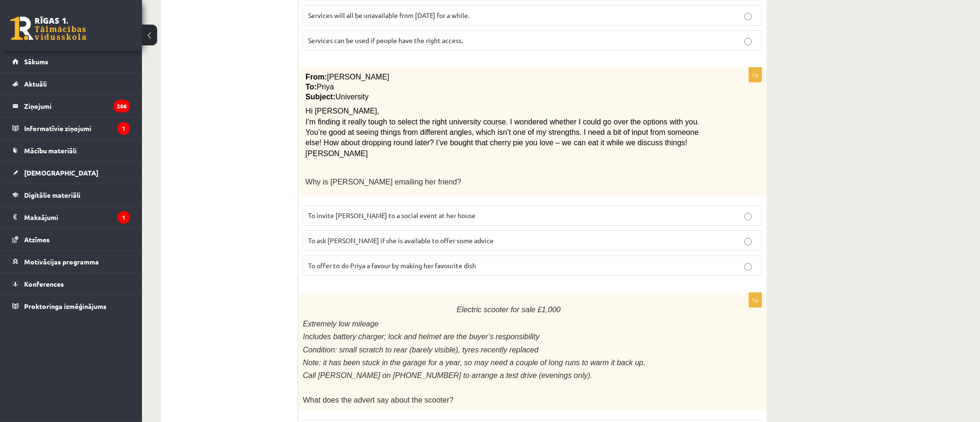
scroll to position [0, 0]
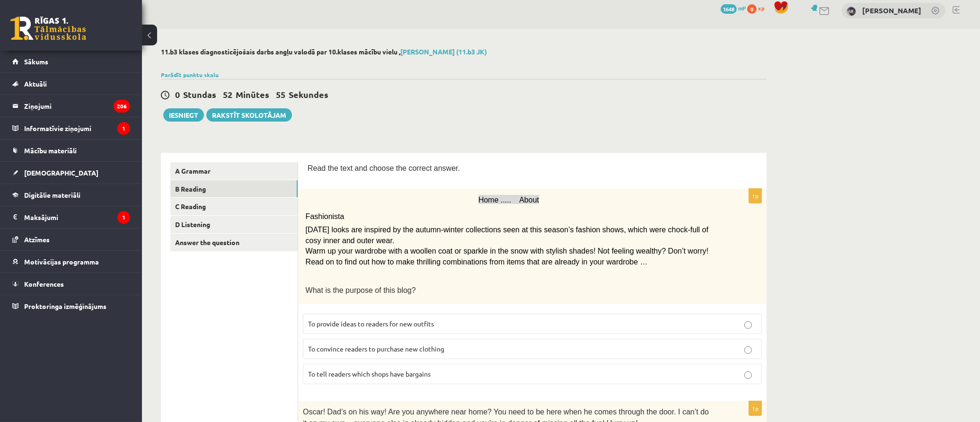
drag, startPoint x: 240, startPoint y: 196, endPoint x: 238, endPoint y: 97, distance: 98.5
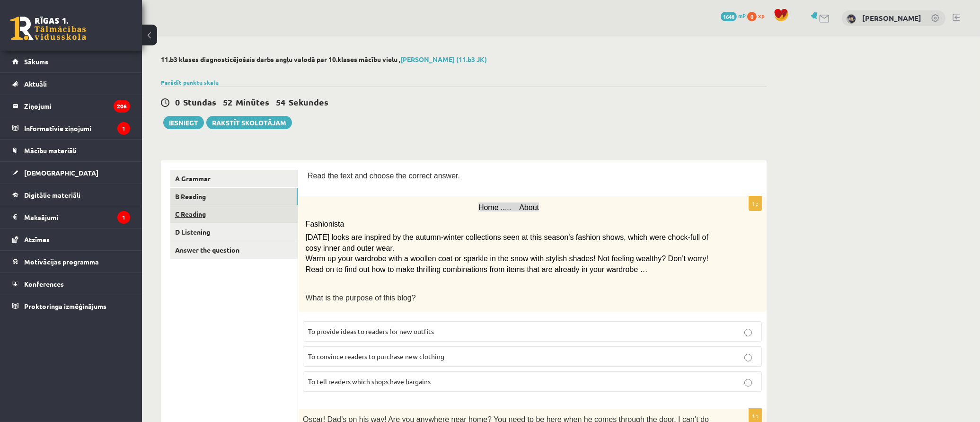
click at [259, 218] on link "C Reading" at bounding box center [233, 214] width 127 height 18
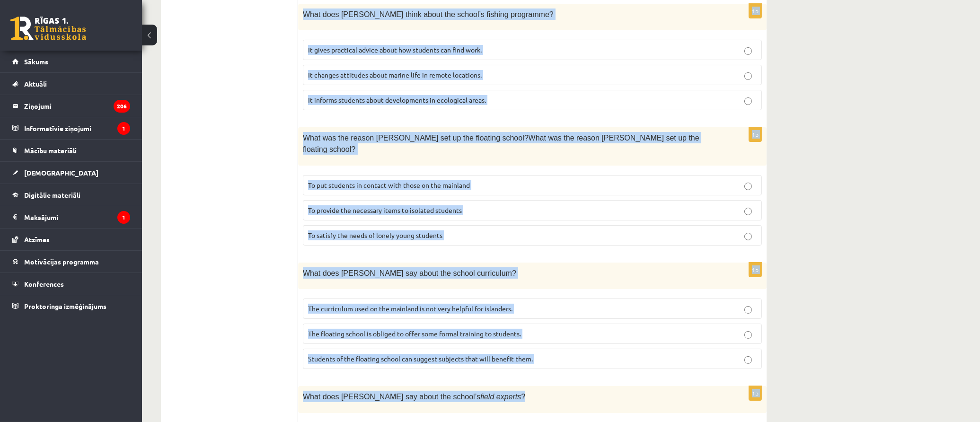
scroll to position [815, 0]
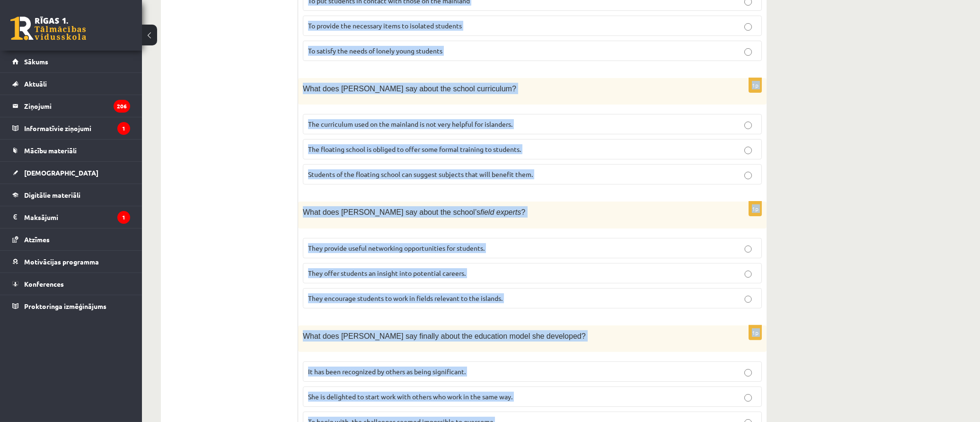
drag, startPoint x: 307, startPoint y: 174, endPoint x: 736, endPoint y: 366, distance: 470.9
copy form "Read the article about an unusual school and choose the correct answer for each…"
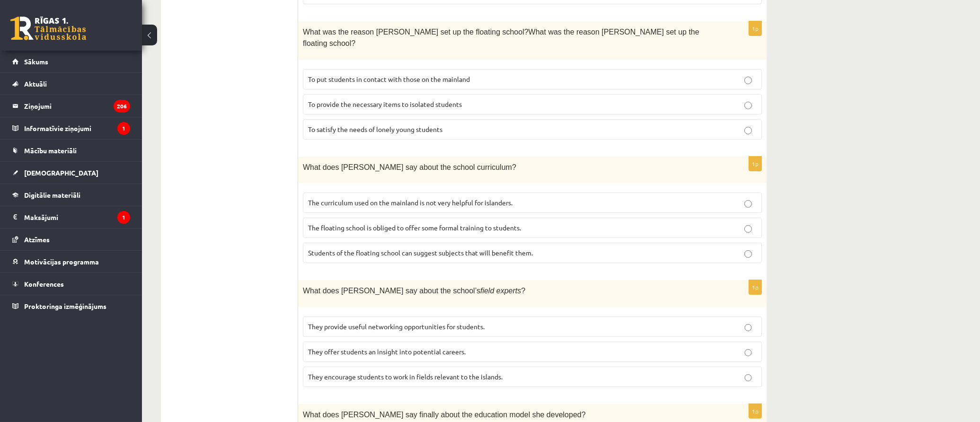
scroll to position [0, 0]
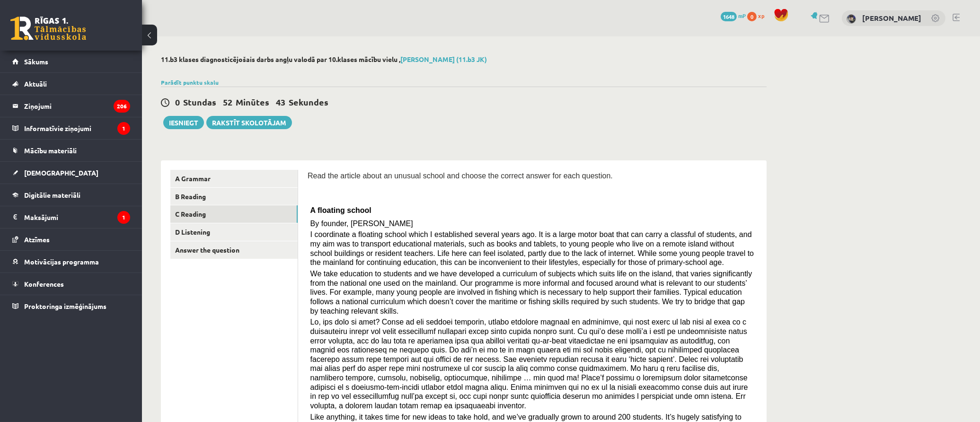
drag, startPoint x: 233, startPoint y: 164, endPoint x: 241, endPoint y: 78, distance: 87.0
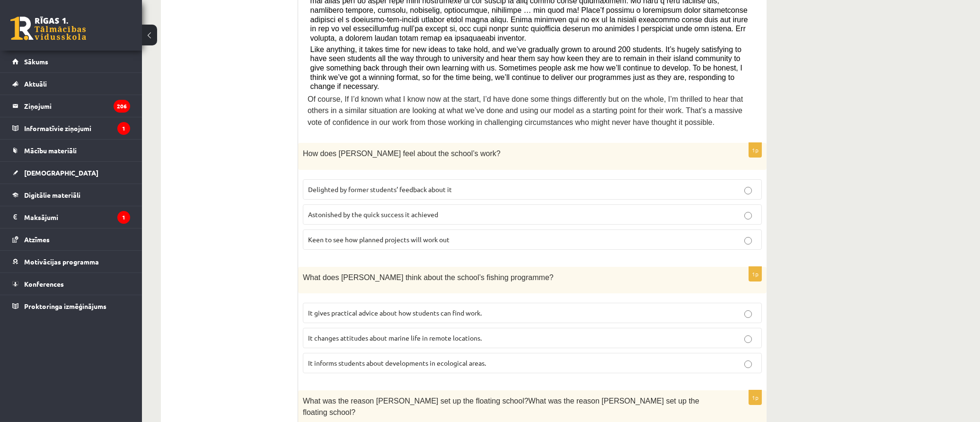
click at [510, 179] on label "Delighted by former students’ feedback about it" at bounding box center [532, 189] width 459 height 20
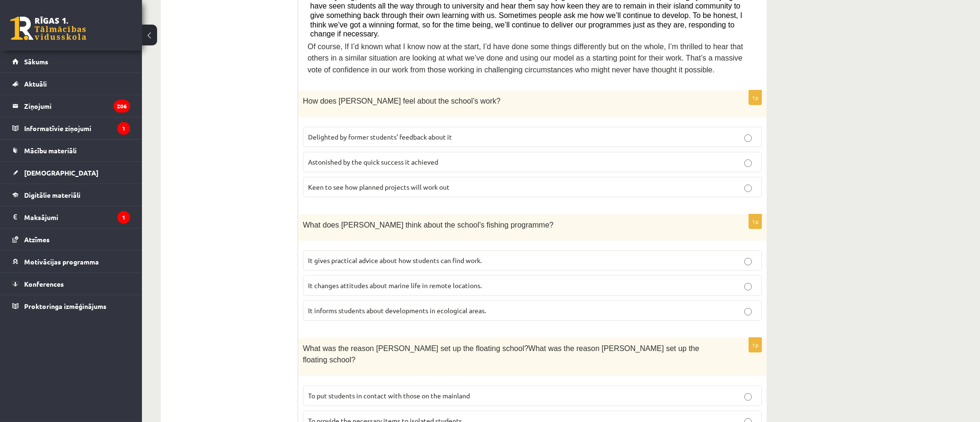
scroll to position [368, 0]
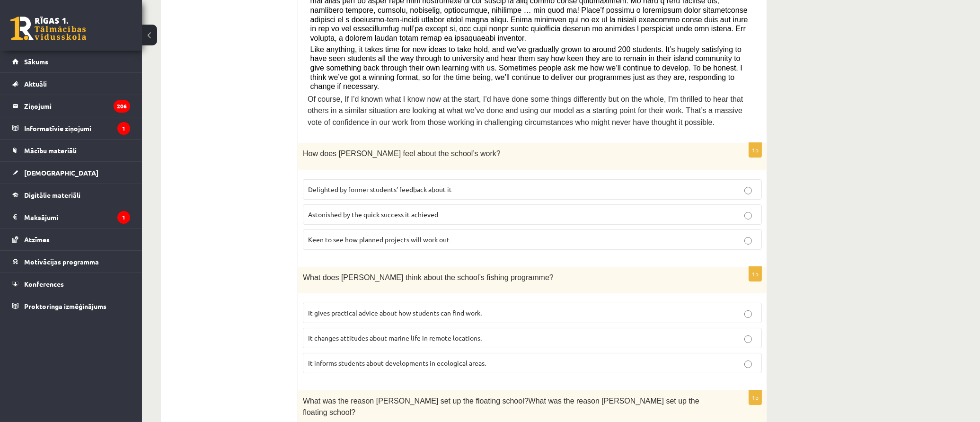
click at [503, 358] on p "It informs students about developments in ecological areas." at bounding box center [532, 363] width 449 height 10
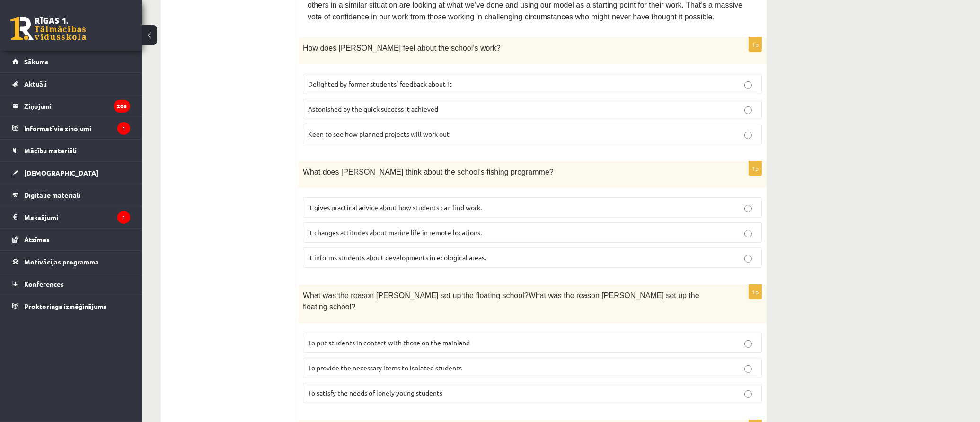
scroll to position [526, 0]
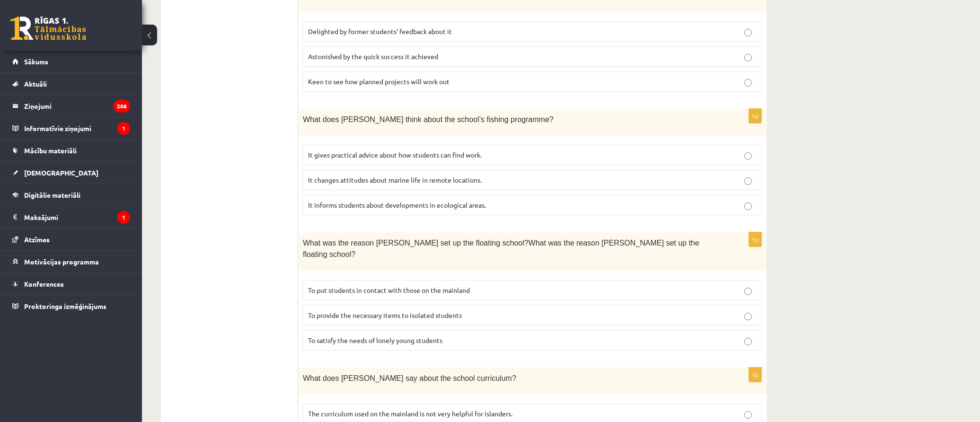
click at [485, 305] on label "To provide the necessary items to isolated students" at bounding box center [532, 315] width 459 height 20
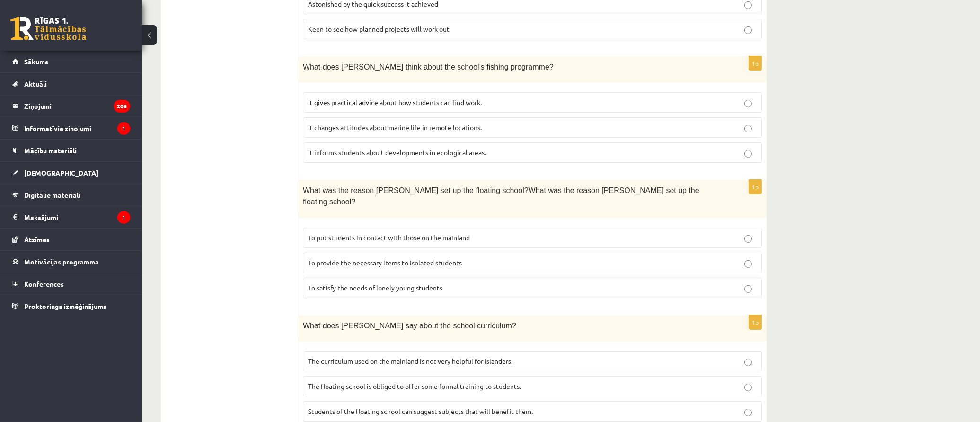
scroll to position [683, 0]
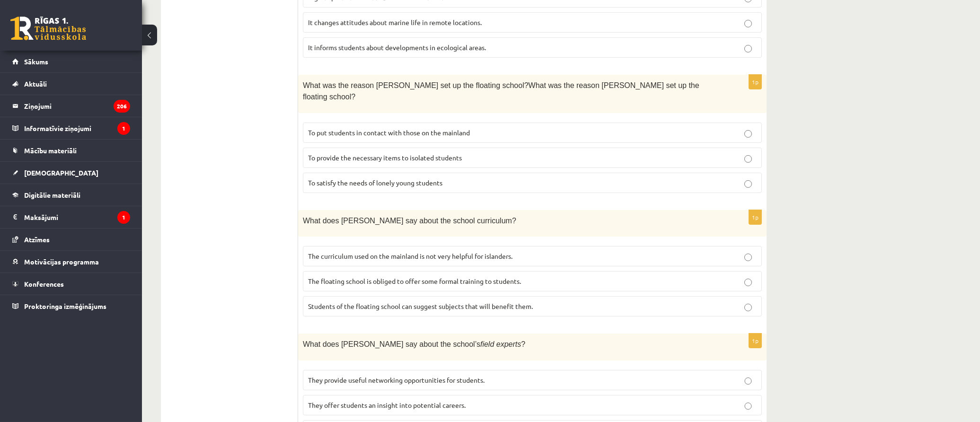
click at [525, 251] on p "The curriculum used on the mainland is not very helpful for islanders." at bounding box center [532, 256] width 449 height 10
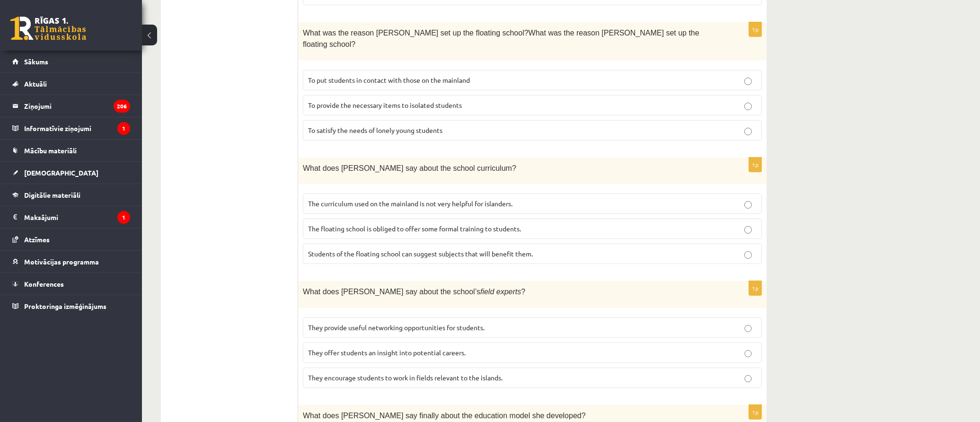
scroll to position [788, 0]
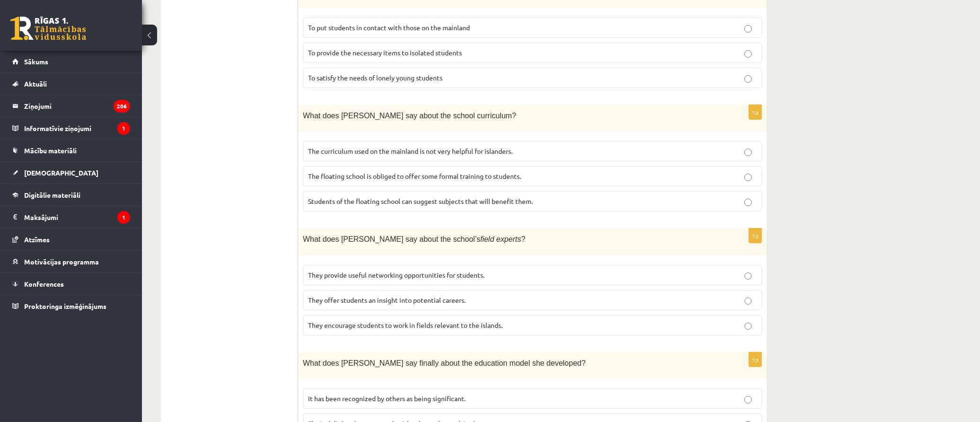
click at [494, 295] on p "They offer students an insight into potential careers." at bounding box center [532, 300] width 449 height 10
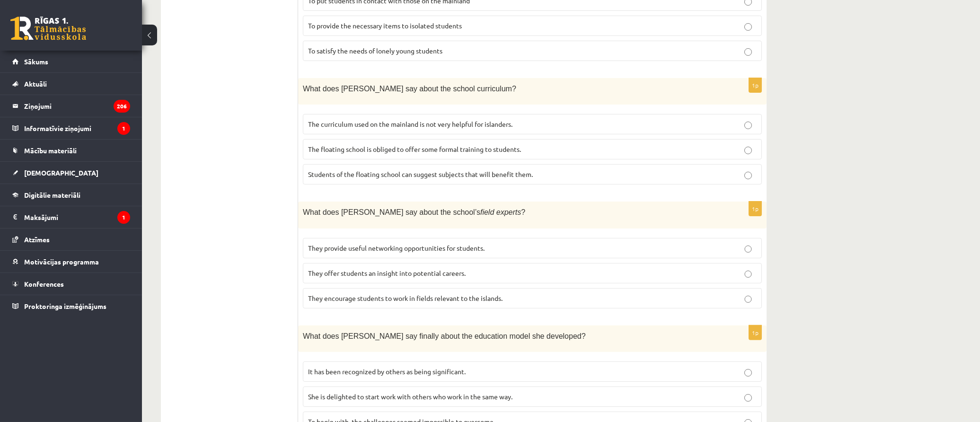
click at [490, 367] on p "It has been recognized by others as being significant." at bounding box center [532, 372] width 449 height 10
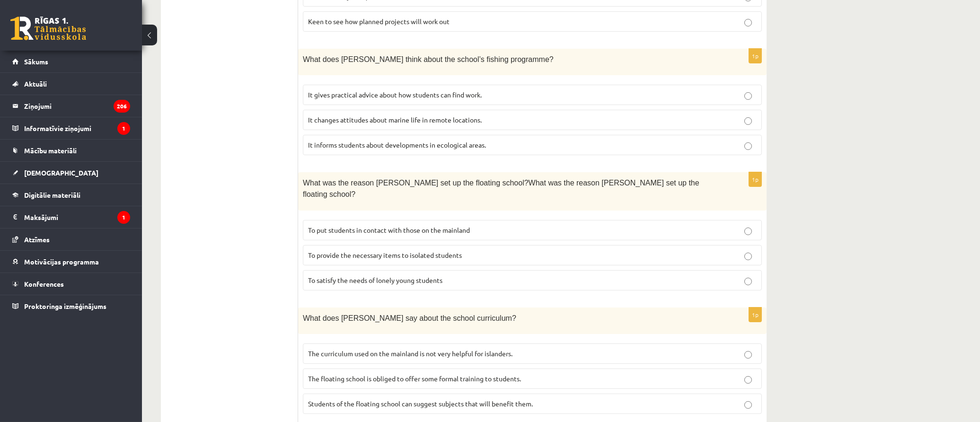
scroll to position [0, 0]
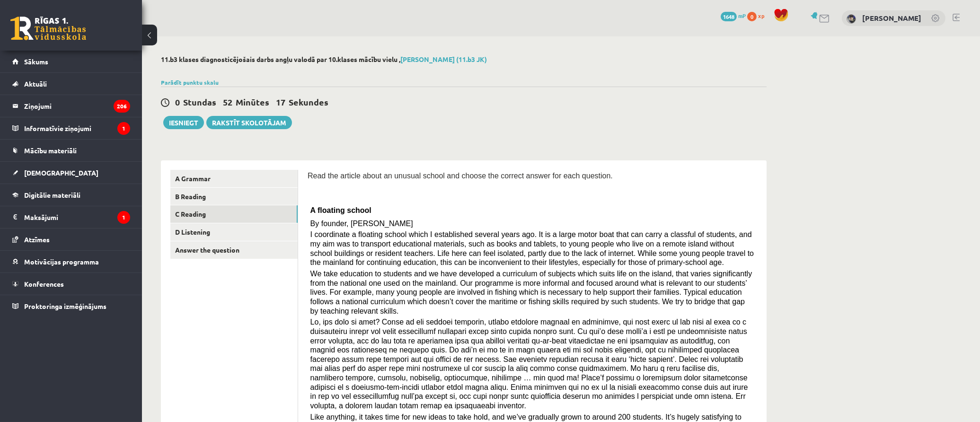
drag, startPoint x: 169, startPoint y: 206, endPoint x: 194, endPoint y: 59, distance: 149.7
click at [245, 234] on link "D Listening" at bounding box center [233, 232] width 127 height 18
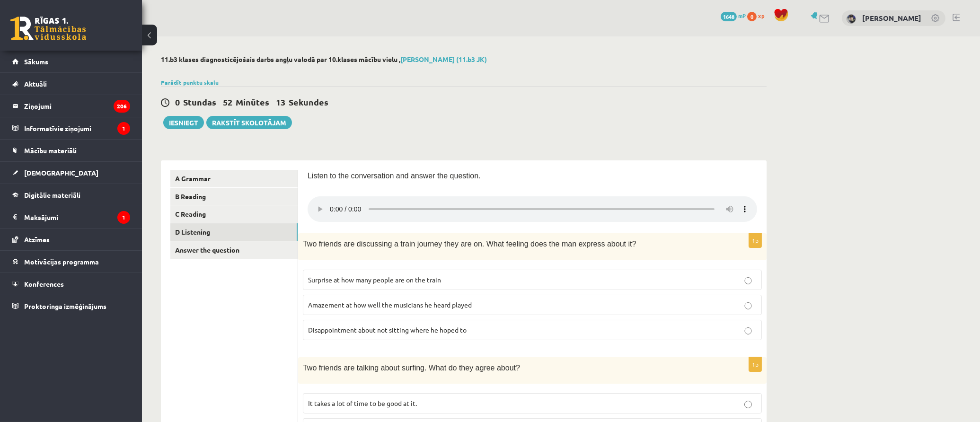
scroll to position [53, 0]
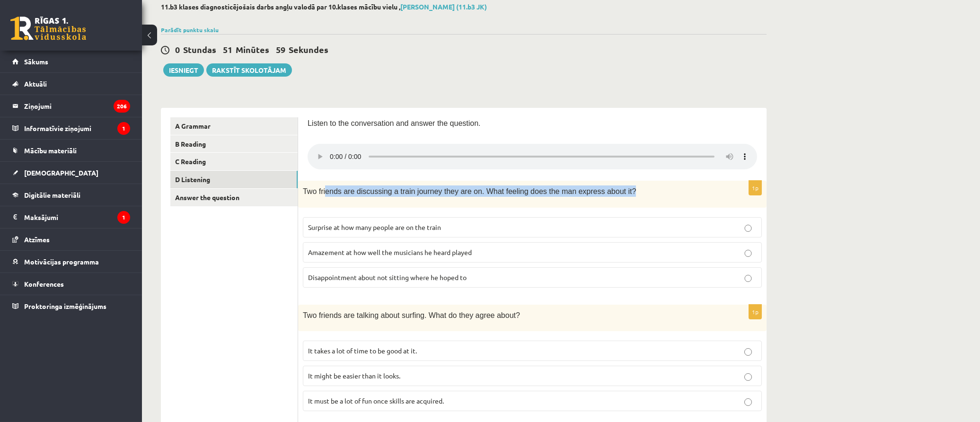
drag, startPoint x: 324, startPoint y: 191, endPoint x: 648, endPoint y: 195, distance: 324.7
click at [631, 195] on p "Two friends are discussing a train journey they are on. What feeling does the m…" at bounding box center [509, 191] width 412 height 11
click at [648, 195] on p "Two friends are discussing a train journey they are on. What feeling does the m…" at bounding box center [509, 191] width 412 height 11
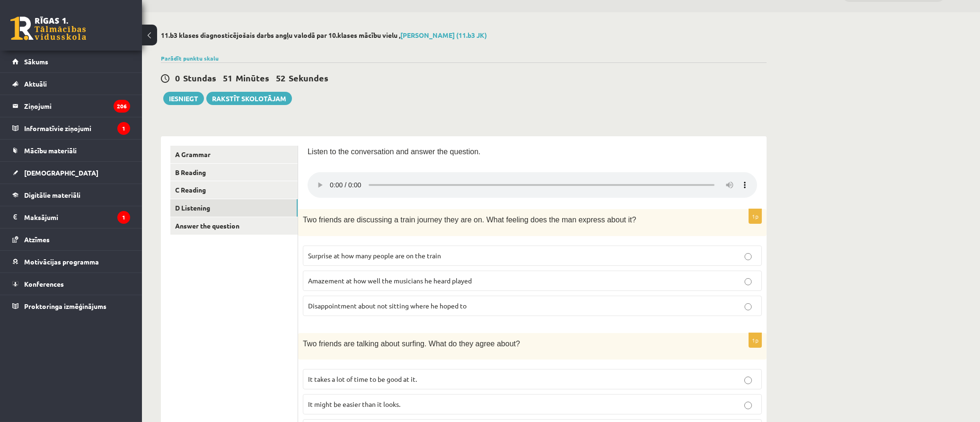
scroll to position [0, 0]
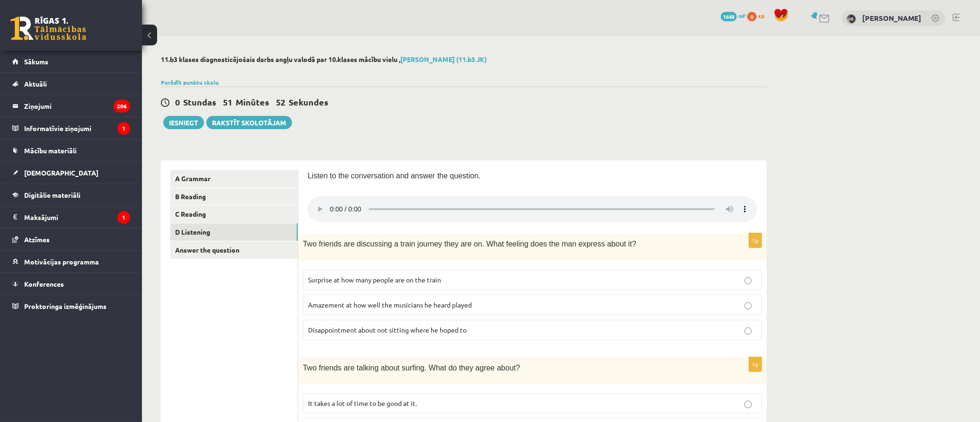
drag, startPoint x: 276, startPoint y: 278, endPoint x: 280, endPoint y: 182, distance: 96.2
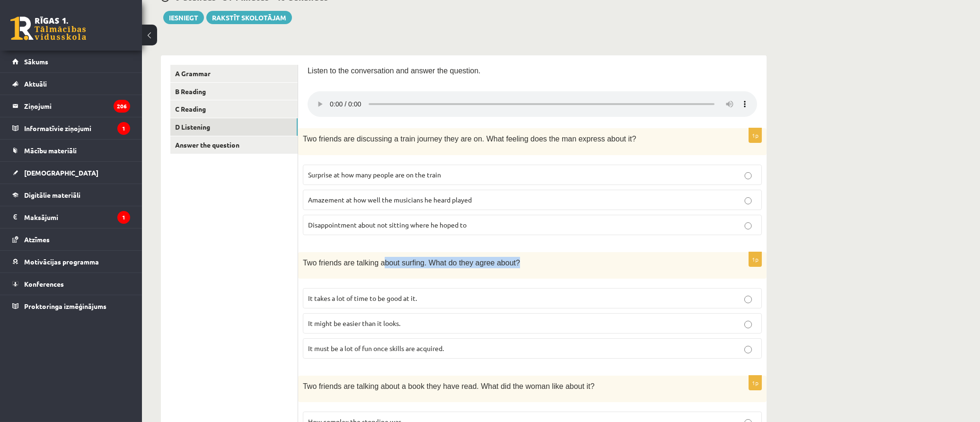
drag, startPoint x: 377, startPoint y: 261, endPoint x: 540, endPoint y: 268, distance: 162.9
click at [528, 271] on div "Two friends are talking about surfing. What do they agree about?" at bounding box center [532, 265] width 469 height 27
click at [541, 267] on div "Two friends are talking about surfing. What do they agree about?" at bounding box center [532, 265] width 469 height 27
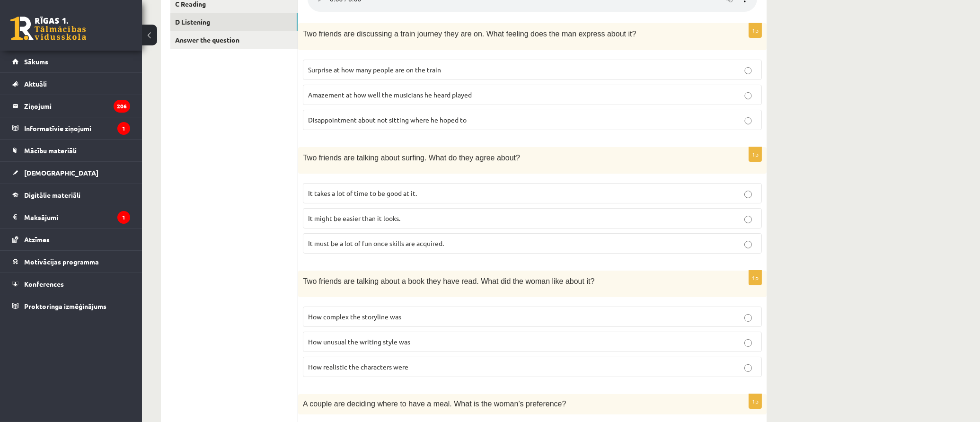
scroll to position [315, 0]
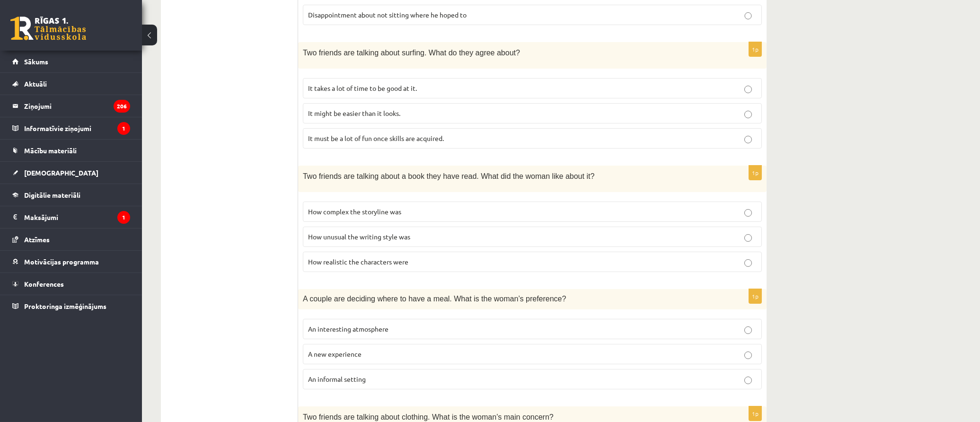
drag, startPoint x: 257, startPoint y: 363, endPoint x: 230, endPoint y: 216, distance: 150.2
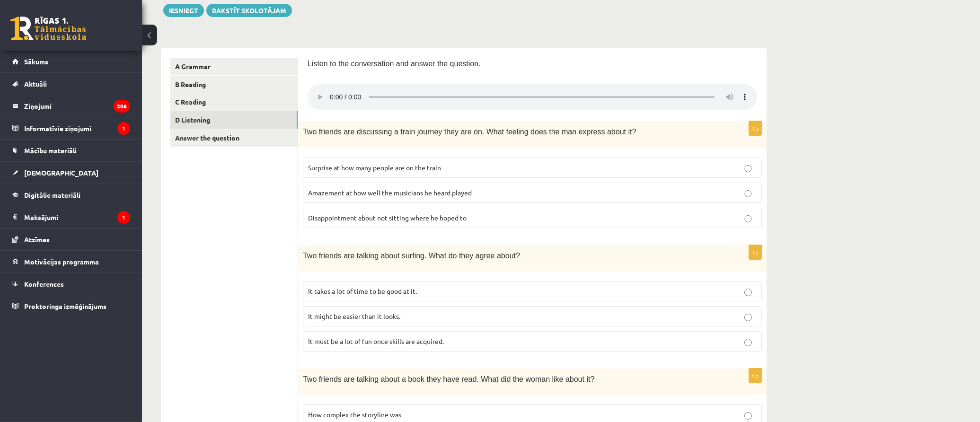
scroll to position [35, 0]
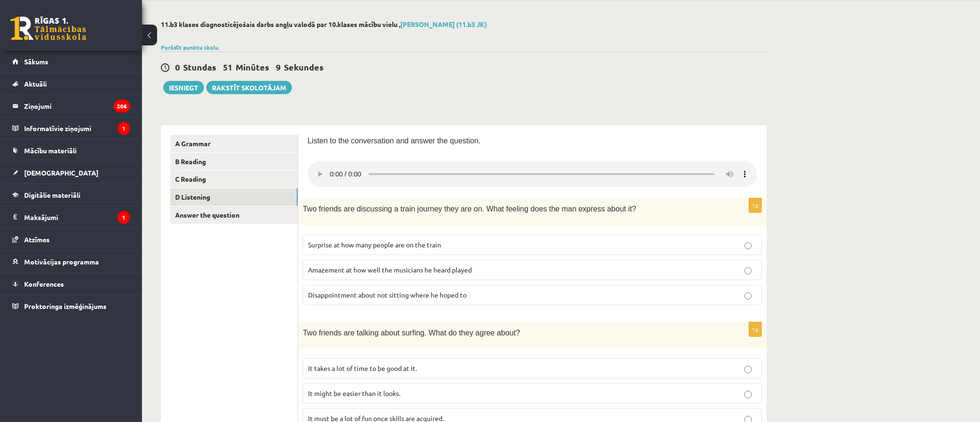
drag, startPoint x: 230, startPoint y: 216, endPoint x: 226, endPoint y: 178, distance: 37.6
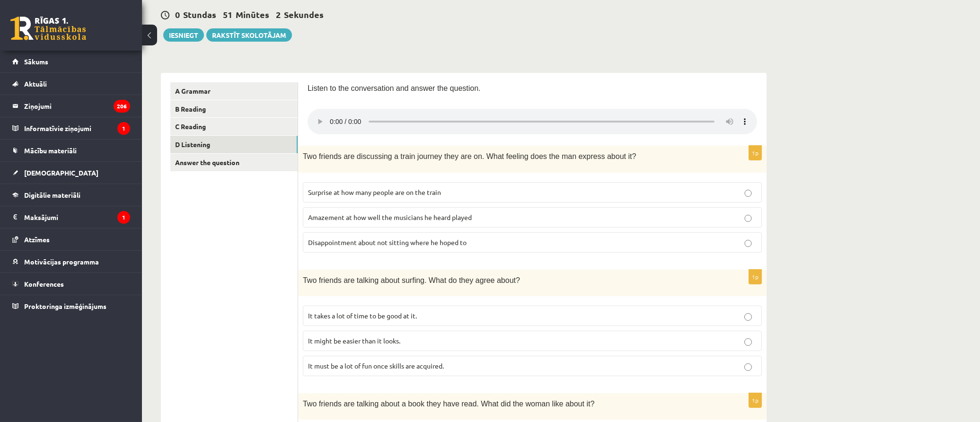
scroll to position [193, 0]
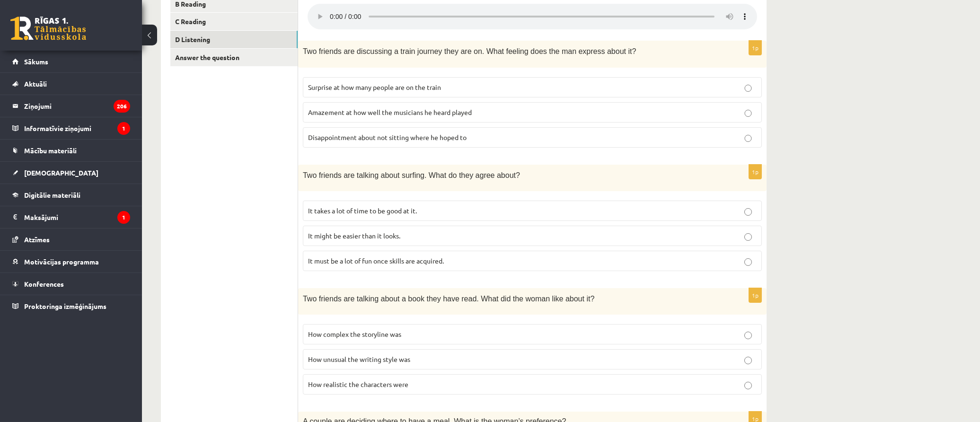
click at [415, 265] on label "It must be a lot of fun once skills are acquired." at bounding box center [532, 261] width 459 height 20
click at [452, 210] on p "It takes a lot of time to be good at it." at bounding box center [532, 211] width 449 height 10
click at [475, 262] on p "It must be a lot of fun once skills are acquired." at bounding box center [532, 261] width 449 height 10
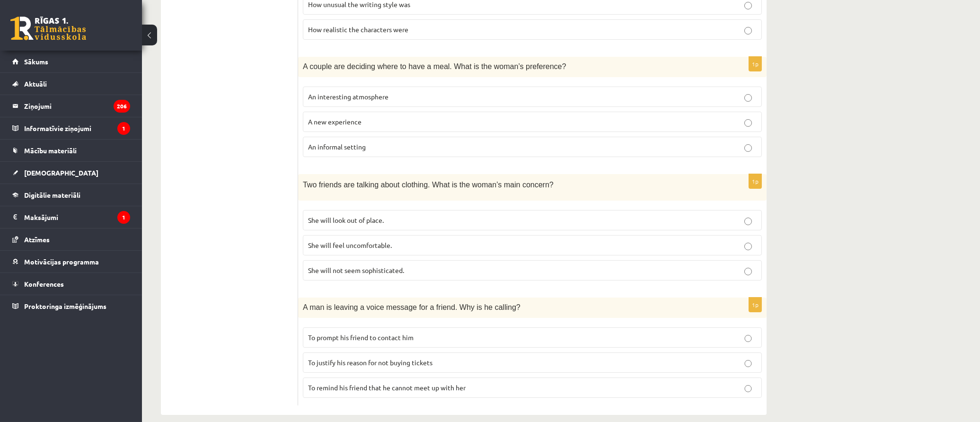
scroll to position [546, 0]
click at [484, 364] on p "To justify his reason for not buying tickets" at bounding box center [532, 365] width 449 height 10
click at [459, 388] on span "To remind his friend that he cannot meet up with her" at bounding box center [387, 389] width 158 height 9
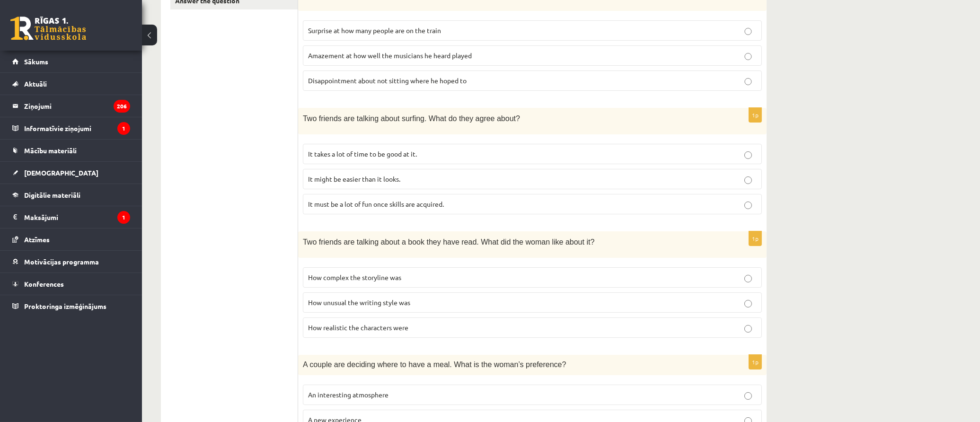
scroll to position [0, 0]
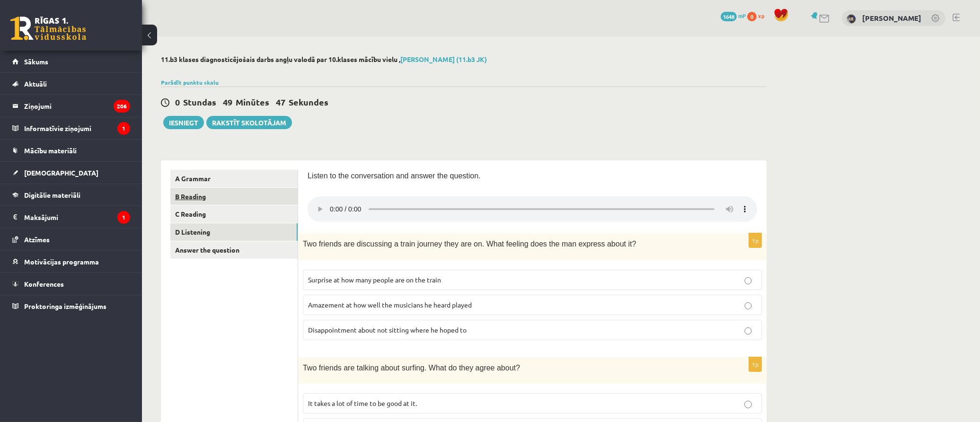
drag, startPoint x: 258, startPoint y: 290, endPoint x: 248, endPoint y: 189, distance: 101.3
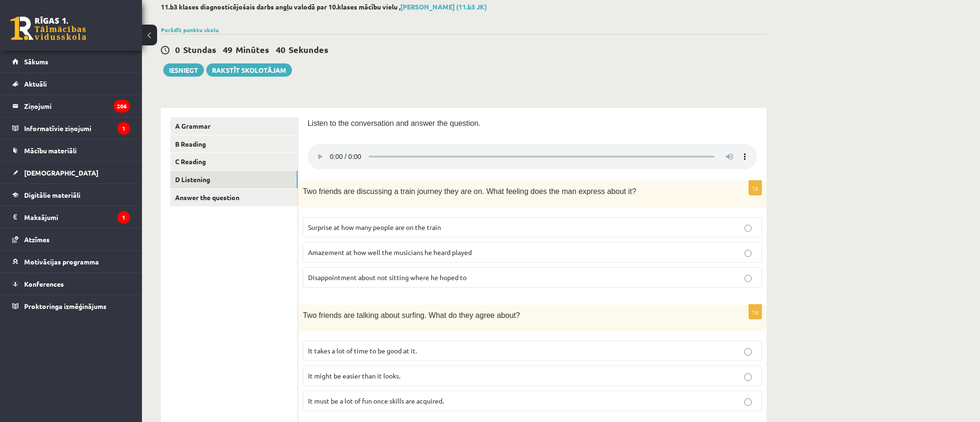
scroll to position [263, 0]
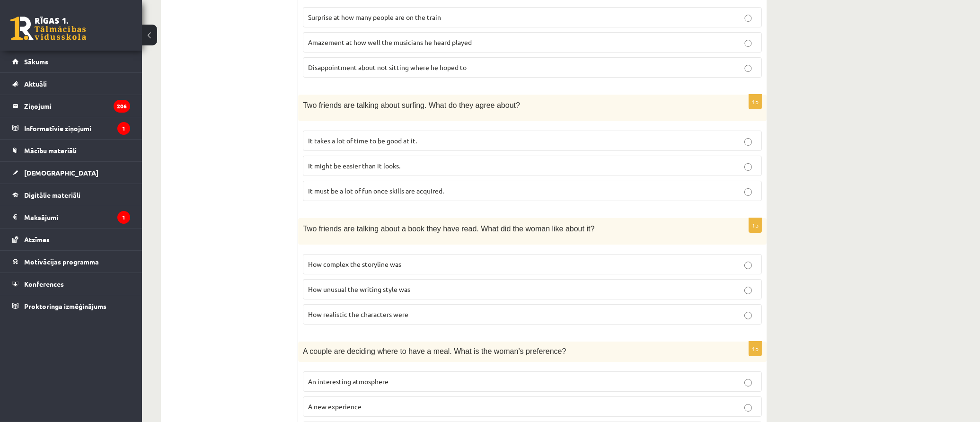
click at [406, 285] on span "How unusual the writing style was" at bounding box center [359, 289] width 102 height 9
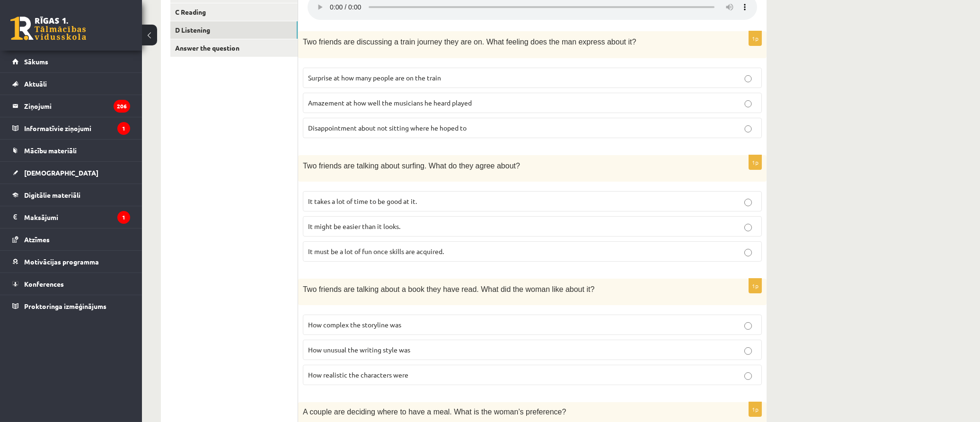
scroll to position [0, 0]
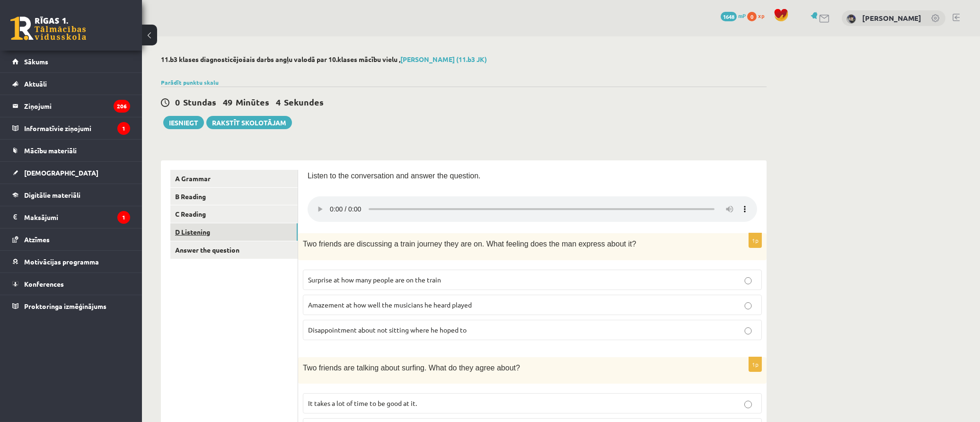
drag, startPoint x: 257, startPoint y: 257, endPoint x: 249, endPoint y: 237, distance: 21.1
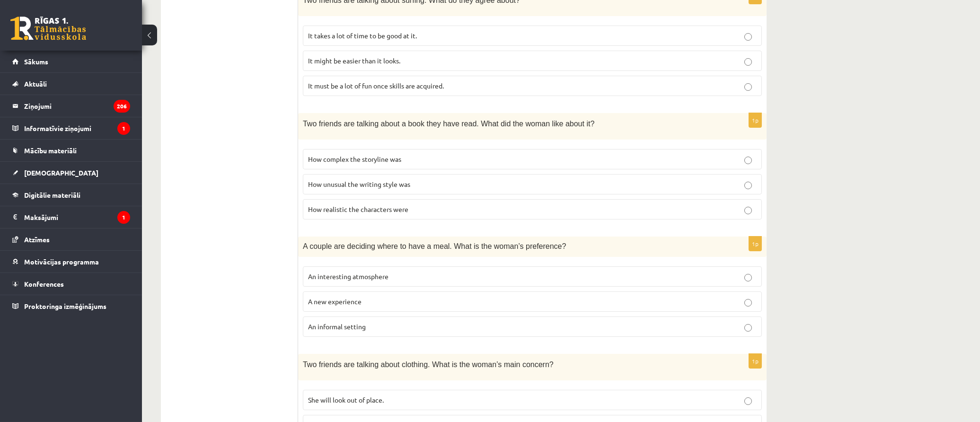
scroll to position [557, 0]
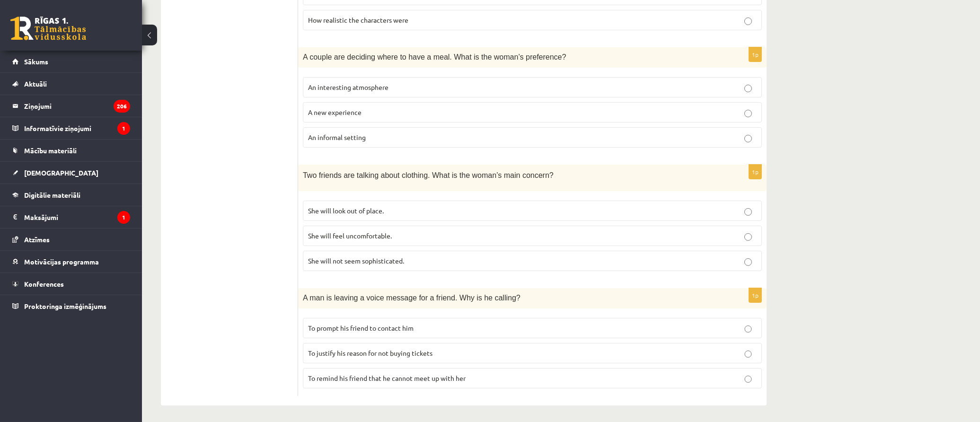
click at [430, 206] on p "She will look out of place." at bounding box center [532, 211] width 449 height 10
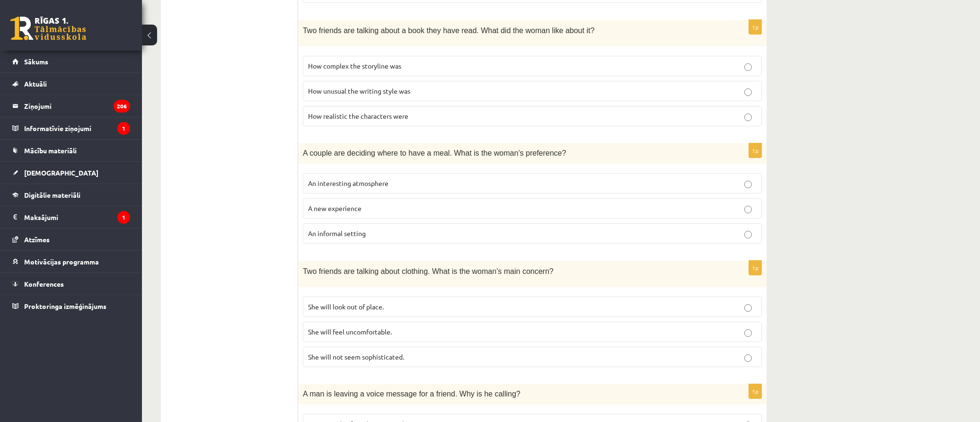
scroll to position [0, 0]
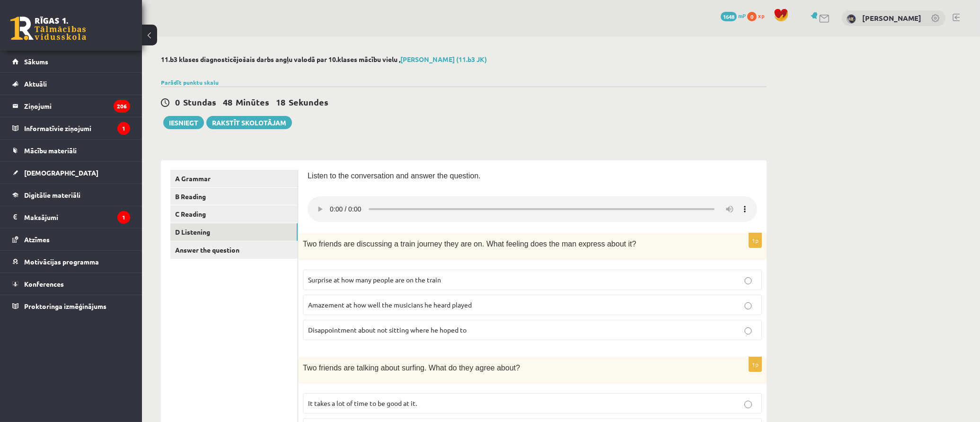
drag, startPoint x: 240, startPoint y: 295, endPoint x: 193, endPoint y: 118, distance: 183.2
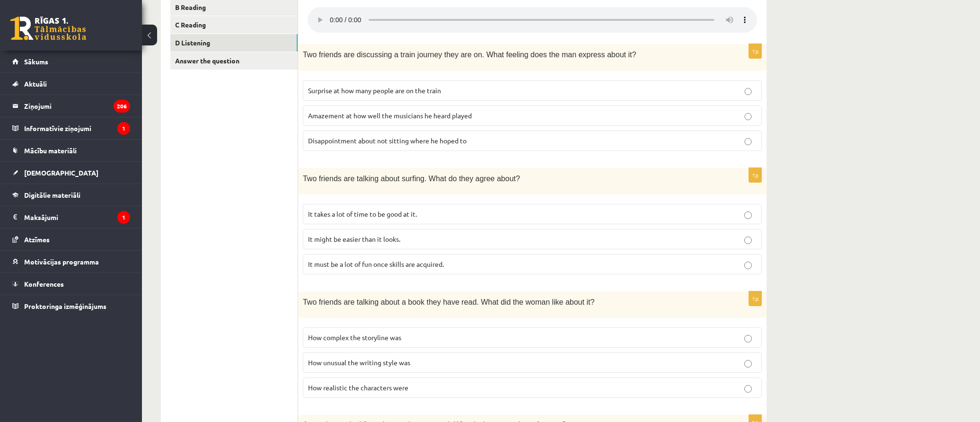
scroll to position [31, 0]
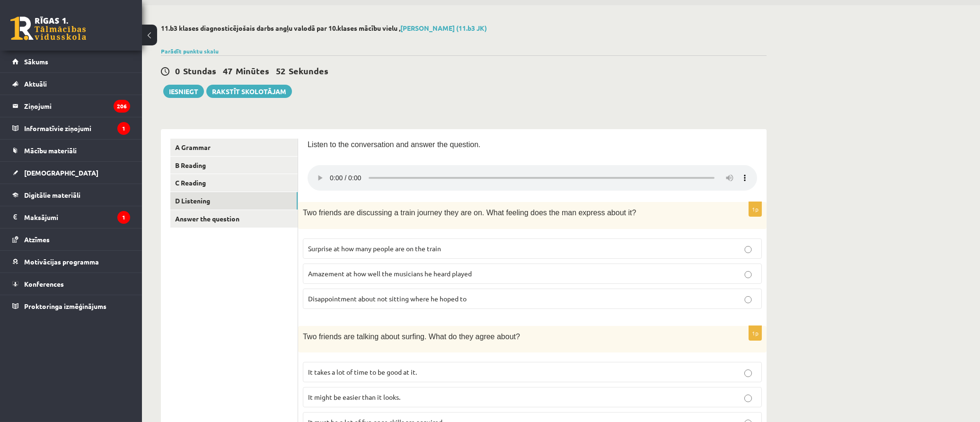
click at [487, 273] on p "Amazement at how well the musicians he heard played" at bounding box center [532, 274] width 449 height 10
drag, startPoint x: 751, startPoint y: 208, endPoint x: 759, endPoint y: 210, distance: 7.8
click at [759, 210] on p "1p" at bounding box center [755, 209] width 13 height 15
click at [509, 296] on p "Disappointment about not sitting where he hoped to" at bounding box center [532, 299] width 449 height 10
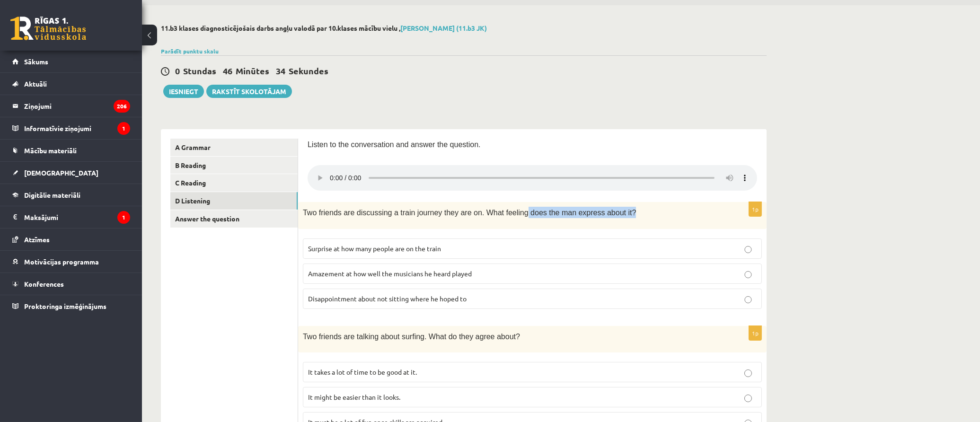
drag, startPoint x: 509, startPoint y: 210, endPoint x: 626, endPoint y: 215, distance: 117.0
click at [626, 215] on p "Two friends are discussing a train journey they are on. What feeling does the m…" at bounding box center [509, 212] width 412 height 11
click at [632, 215] on p "Two friends are discussing a train journey they are on. What feeling does the m…" at bounding box center [509, 212] width 412 height 11
drag, startPoint x: 480, startPoint y: 206, endPoint x: 524, endPoint y: 205, distance: 44.0
click at [484, 209] on span "Two friends are discussing a train journey they are on. What feeling does the m…" at bounding box center [469, 213] width 333 height 8
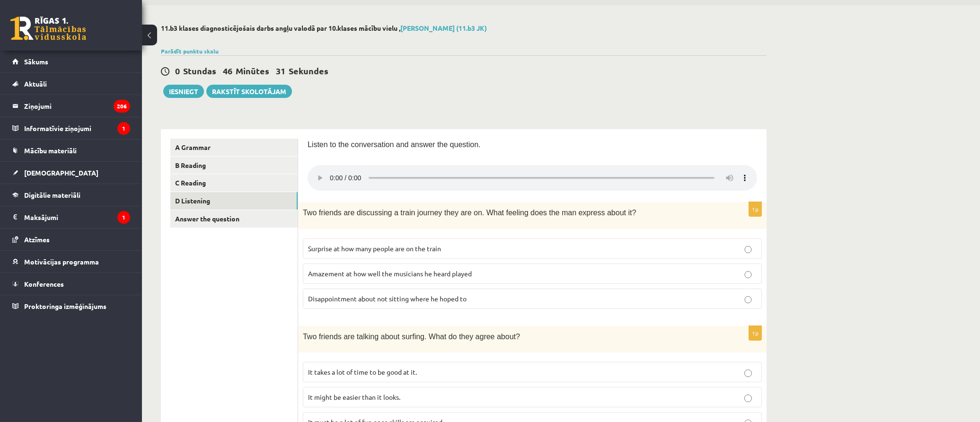
click at [383, 248] on span "Surprise at how many people are on the train" at bounding box center [374, 248] width 133 height 9
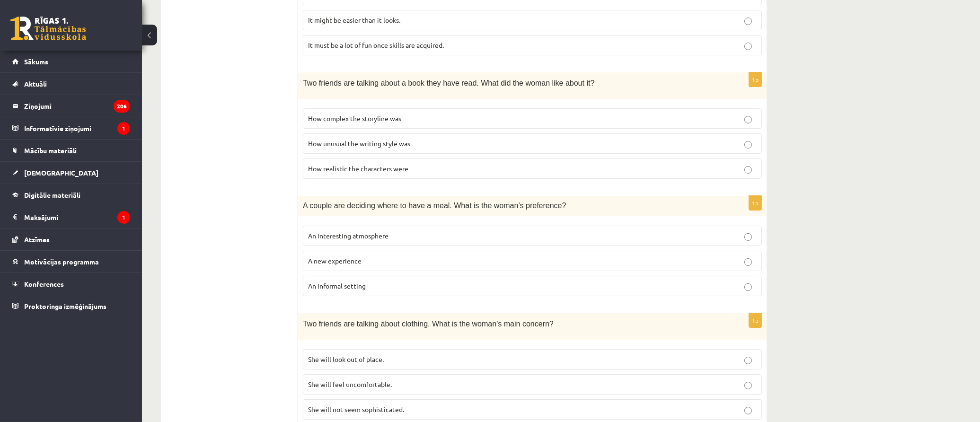
scroll to position [212, 0]
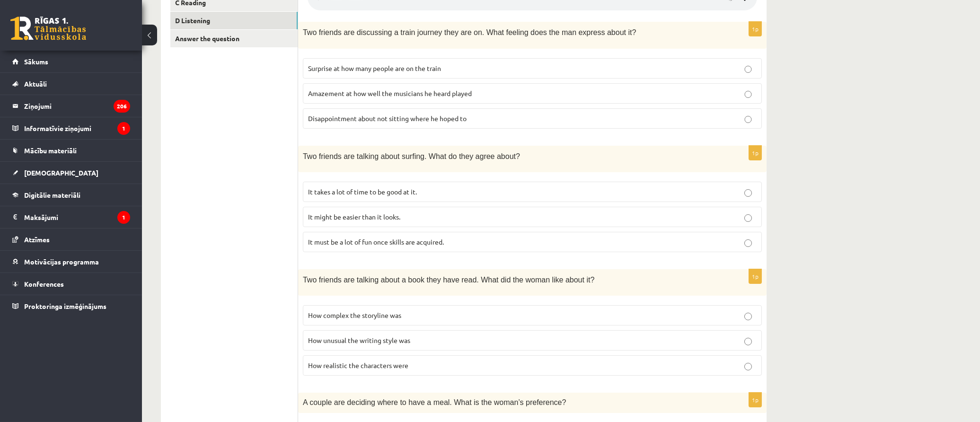
drag, startPoint x: 240, startPoint y: 263, endPoint x: 302, endPoint y: 47, distance: 224.0
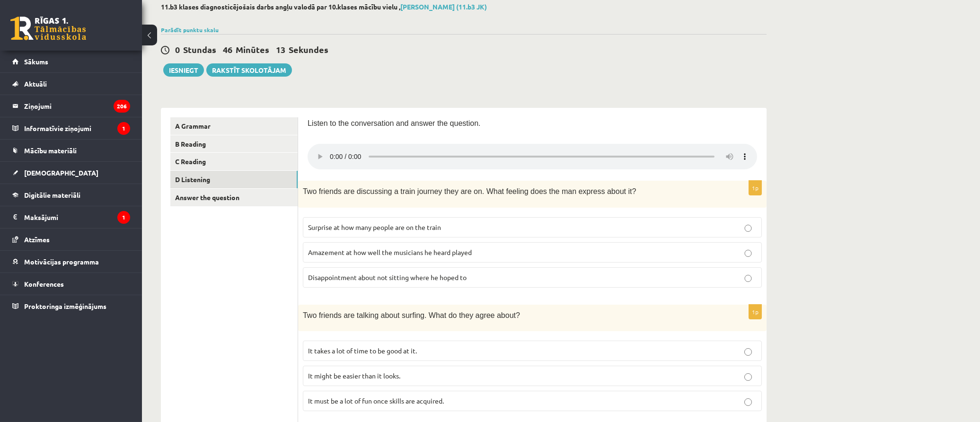
scroll to position [0, 0]
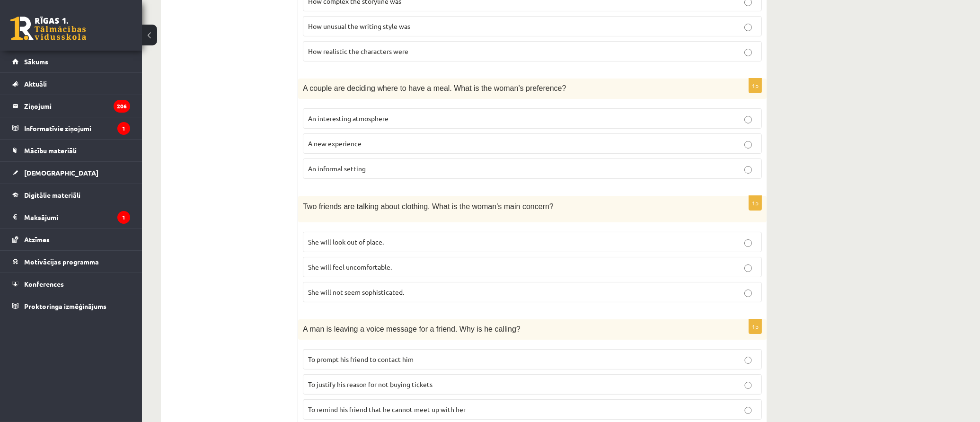
scroll to position [557, 0]
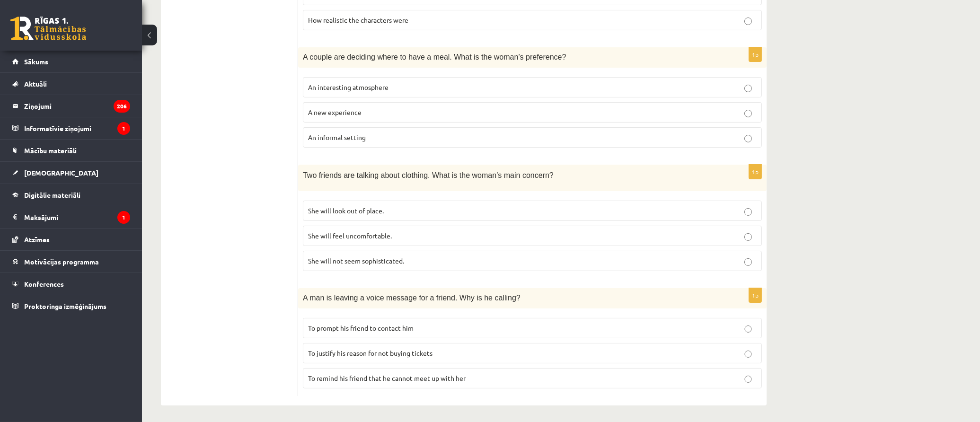
click at [418, 134] on p "An informal setting" at bounding box center [532, 138] width 449 height 10
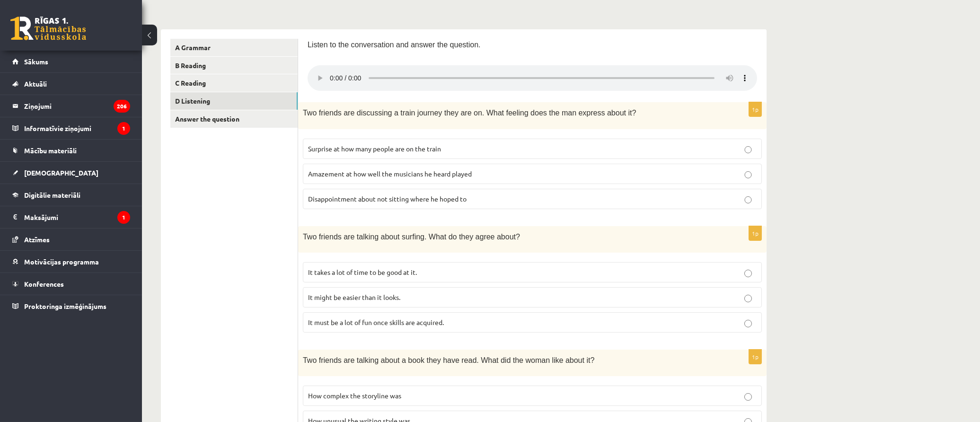
scroll to position [0, 0]
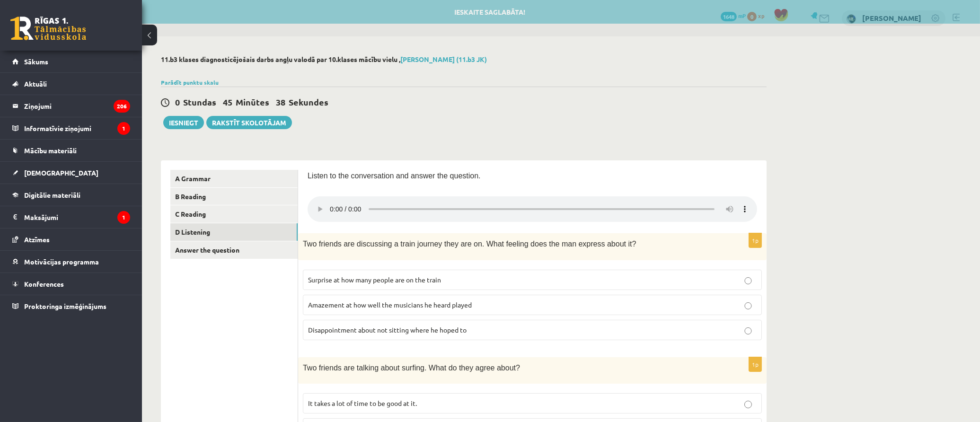
drag, startPoint x: 272, startPoint y: 239, endPoint x: 282, endPoint y: 161, distance: 78.3
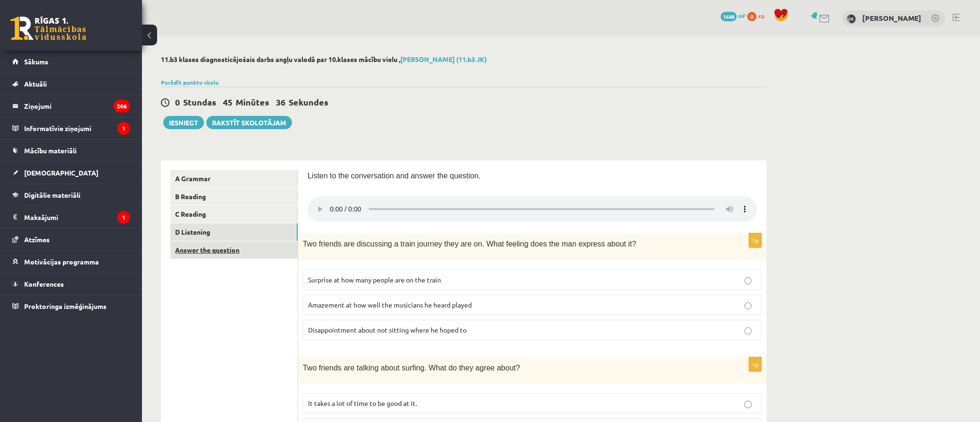
click at [250, 252] on link "Answer the question" at bounding box center [233, 250] width 127 height 18
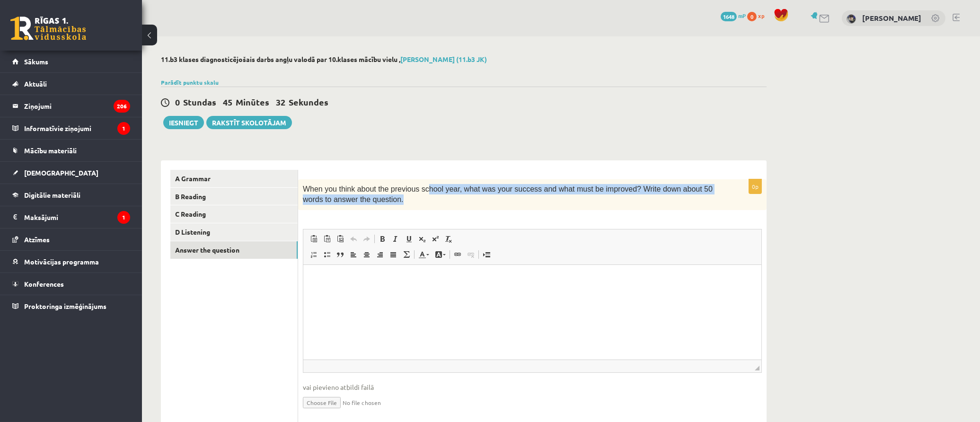
drag, startPoint x: 420, startPoint y: 193, endPoint x: 677, endPoint y: 206, distance: 257.3
click at [677, 206] on div "When you think about the previous school year, what was your success and what m…" at bounding box center [532, 194] width 469 height 31
click at [676, 206] on div "When you think about the previous school year, what was your success and what m…" at bounding box center [532, 194] width 469 height 31
drag, startPoint x: 573, startPoint y: 205, endPoint x: 310, endPoint y: 198, distance: 262.8
click at [299, 194] on div "When you think about the previous school year, what was your success and what m…" at bounding box center [532, 194] width 469 height 31
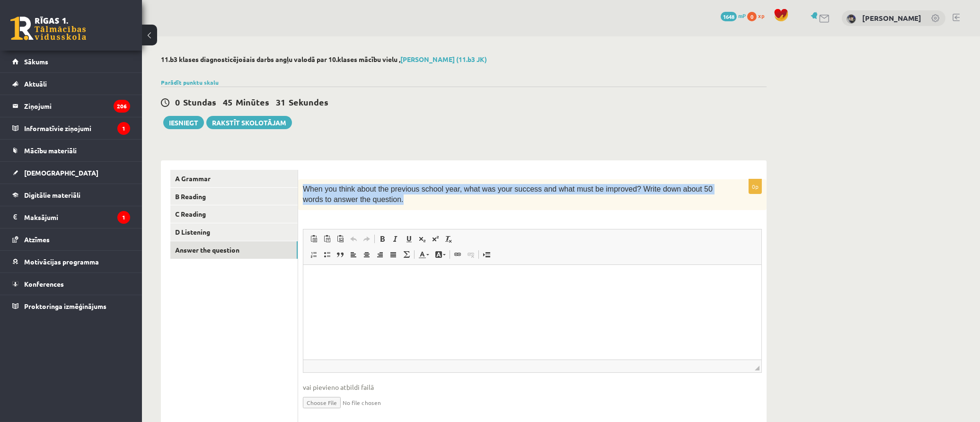
click at [416, 201] on p "When you think about the previous school year, what was your success and what m…" at bounding box center [509, 194] width 412 height 21
drag, startPoint x: 332, startPoint y: 195, endPoint x: 299, endPoint y: 182, distance: 35.5
click at [299, 182] on div "When you think about the previous school year, what was your success and what m…" at bounding box center [532, 194] width 469 height 31
click at [429, 204] on p "When you think about the previous school year, what was your success and what m…" at bounding box center [509, 194] width 412 height 21
drag, startPoint x: 414, startPoint y: 188, endPoint x: 416, endPoint y: 210, distance: 21.4
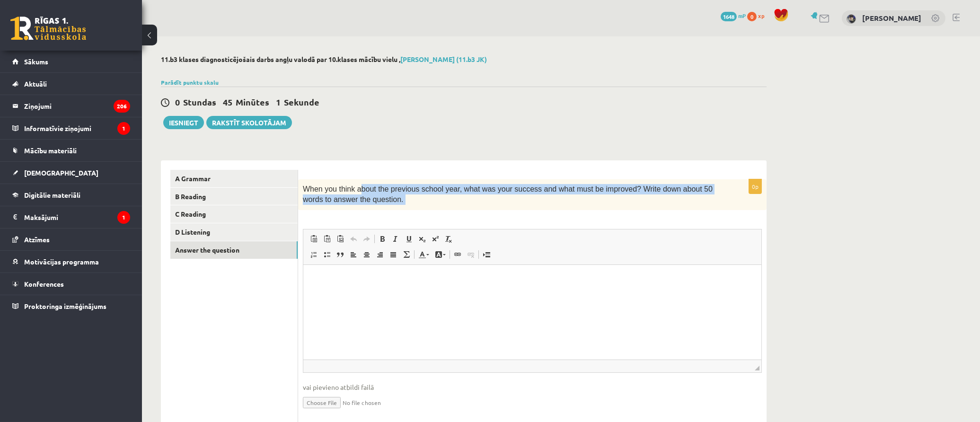
click at [414, 212] on div "0p When you think about the previous school year, what was your success and wha…" at bounding box center [532, 302] width 469 height 247
click at [422, 202] on p "When you think about the previous school year, what was your success and what m…" at bounding box center [509, 194] width 412 height 21
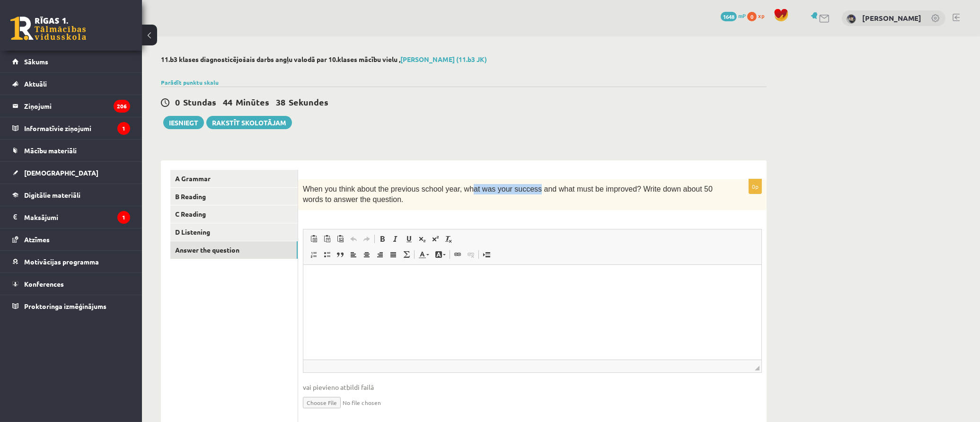
drag, startPoint x: 536, startPoint y: 191, endPoint x: 521, endPoint y: 188, distance: 16.0
click at [521, 188] on span "When you think about the previous school year, what was your success and what m…" at bounding box center [508, 194] width 410 height 18
drag, startPoint x: 520, startPoint y: 211, endPoint x: 460, endPoint y: 177, distance: 69.3
click at [520, 211] on div "0p When you think about the previous school year, what was your success and wha…" at bounding box center [532, 302] width 469 height 247
click at [488, 274] on p "Визуальный текстовый редактор, wiswyg-editor-user-answer-47024776082420" at bounding box center [531, 279] width 439 height 10
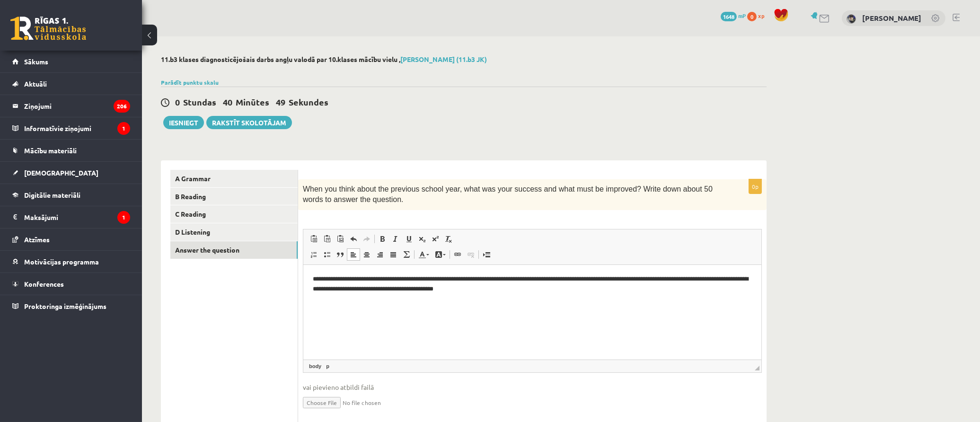
click at [311, 277] on html "**********" at bounding box center [532, 284] width 458 height 39
click at [551, 279] on p "**********" at bounding box center [531, 284] width 439 height 20
click at [552, 291] on p "**********" at bounding box center [531, 284] width 439 height 20
drag, startPoint x: 236, startPoint y: 277, endPoint x: 205, endPoint y: 235, distance: 51.8
click at [168, 158] on div "**********" at bounding box center [464, 293] width 606 height 284
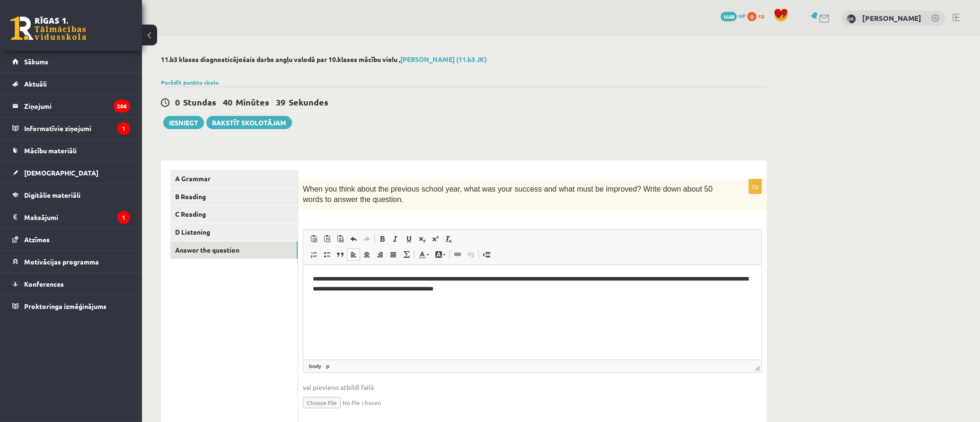
click at [252, 320] on ul "A Grammar B Reading C Reading D Listening Answer the question" at bounding box center [234, 298] width 128 height 256
drag, startPoint x: 186, startPoint y: 187, endPoint x: 166, endPoint y: 202, distance: 24.7
click at [152, 176] on div "11.b3 klases diagnosticējošais darbs angļu valodā par 10.klases mācību vielu , …" at bounding box center [464, 245] width 644 height 418
click at [261, 317] on ul "A Grammar B Reading C Reading D Listening Answer the question" at bounding box center [234, 298] width 128 height 256
click at [246, 328] on ul "A Grammar B Reading C Reading D Listening Answer the question" at bounding box center [234, 298] width 128 height 256
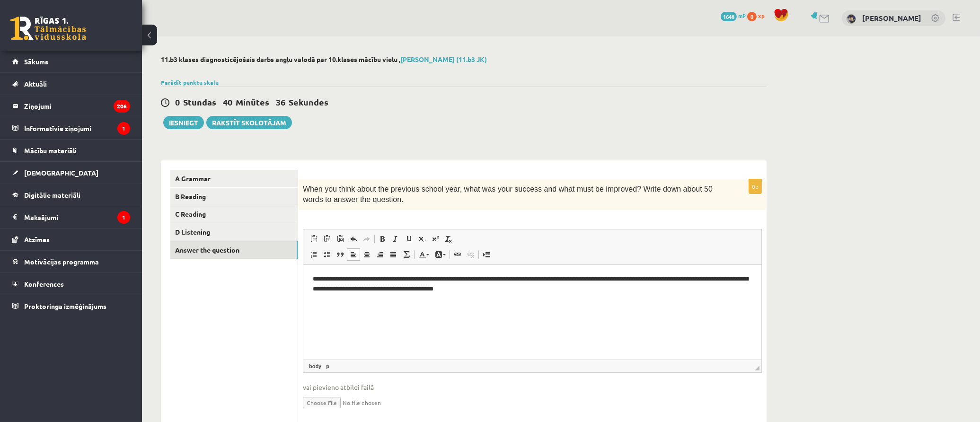
click at [226, 351] on ul "A Grammar B Reading C Reading D Listening Answer the question" at bounding box center [234, 298] width 128 height 256
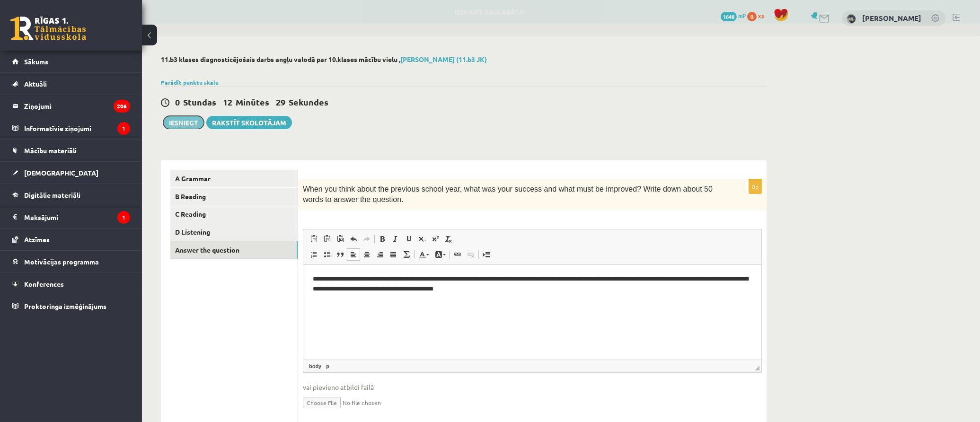
click at [186, 124] on button "Iesniegt" at bounding box center [183, 122] width 41 height 13
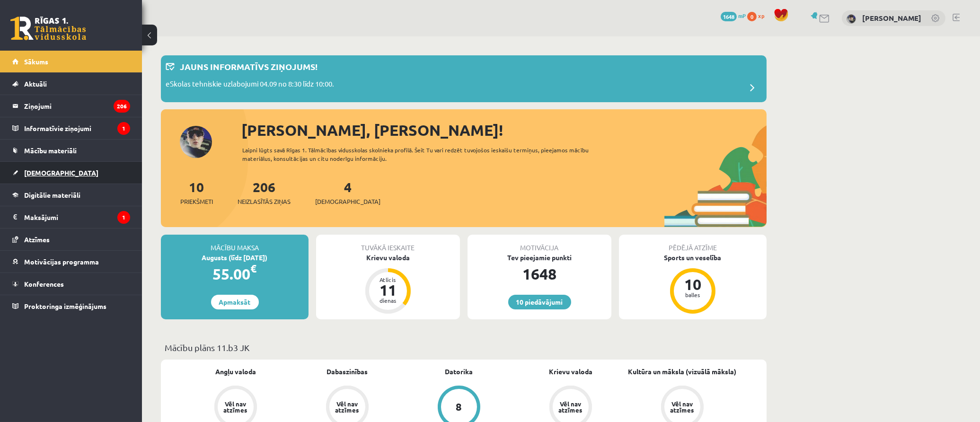
click at [51, 173] on span "[DEMOGRAPHIC_DATA]" at bounding box center [61, 172] width 74 height 9
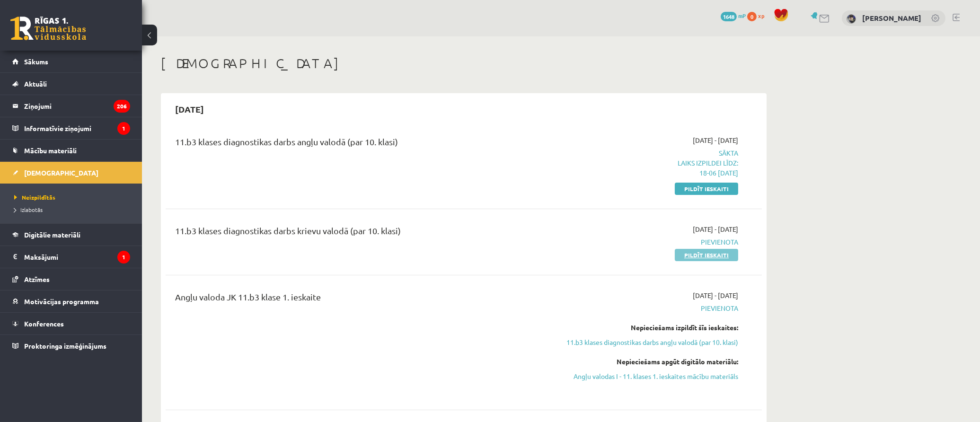
click at [707, 251] on link "Pildīt ieskaiti" at bounding box center [706, 255] width 63 height 12
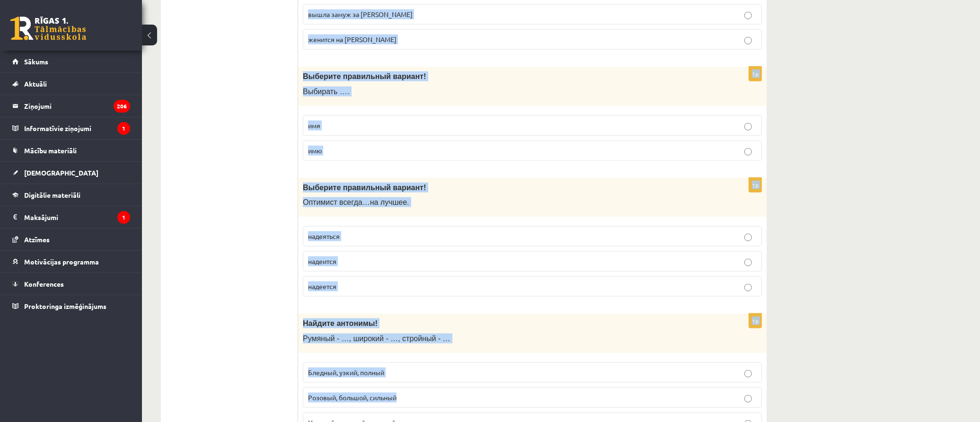
scroll to position [3001, 0]
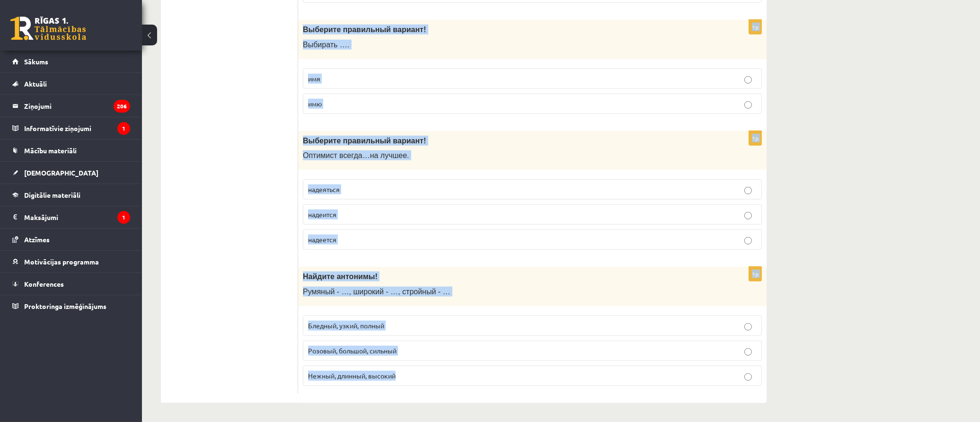
drag, startPoint x: 304, startPoint y: 32, endPoint x: 676, endPoint y: 381, distance: 510.0
copy form "Loremips dolorsitam consect! Adip elit sedd – eiu … temp incidi utlabor 9e Dolo…"
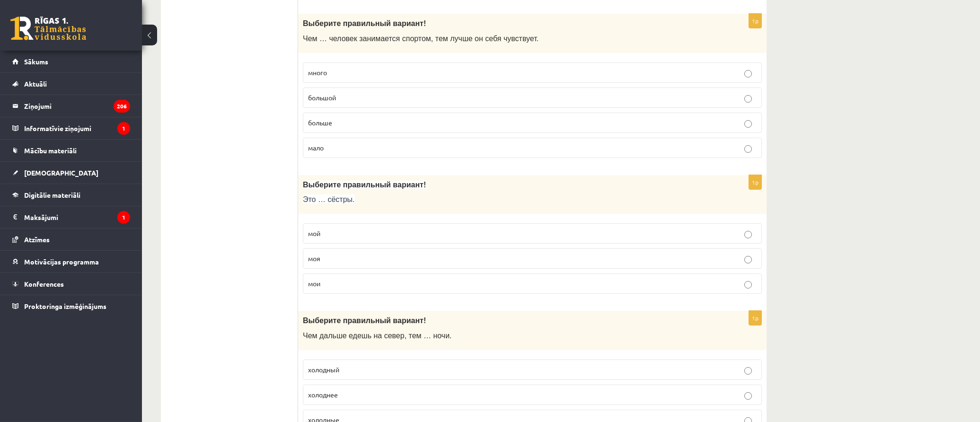
scroll to position [0, 0]
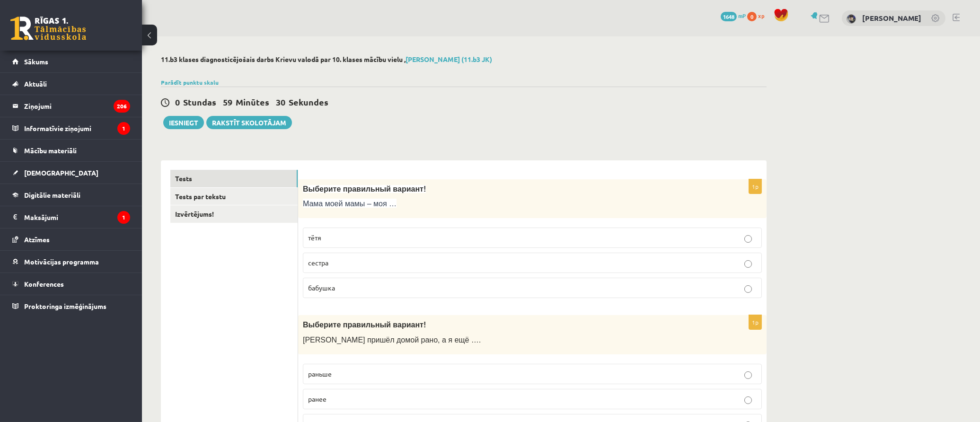
drag, startPoint x: 261, startPoint y: 105, endPoint x: 266, endPoint y: -3, distance: 108.0
click at [384, 286] on p "бабушка" at bounding box center [532, 288] width 449 height 10
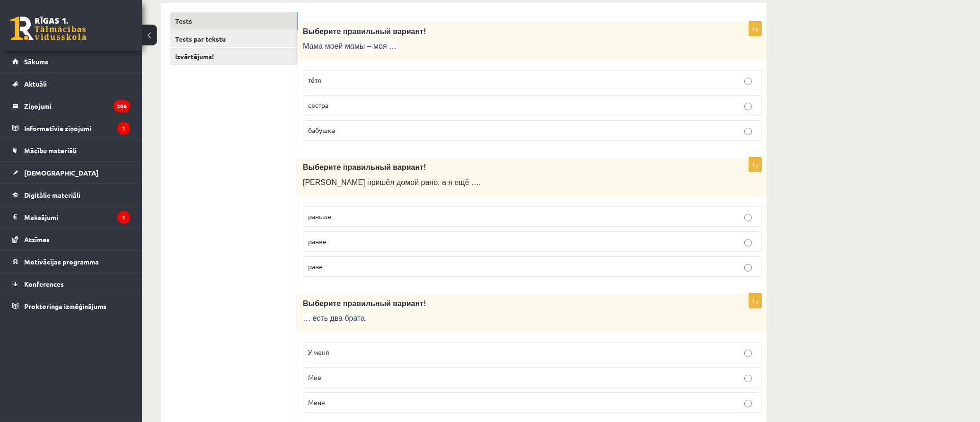
scroll to position [263, 0]
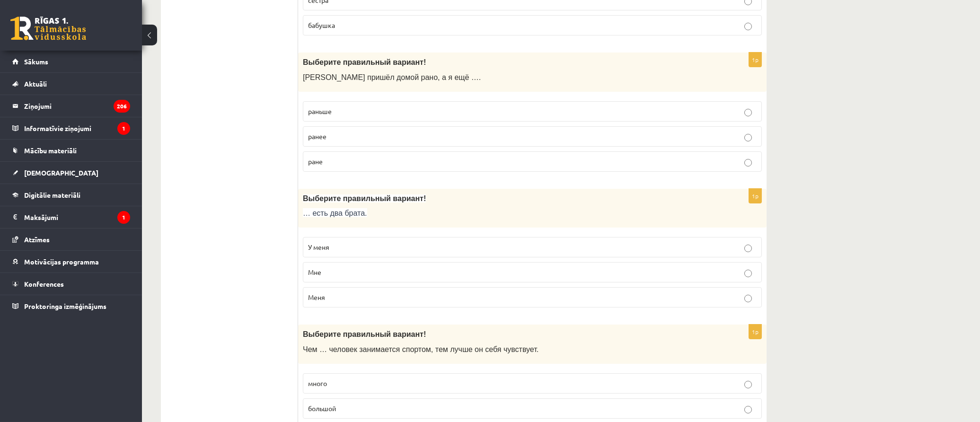
click at [384, 114] on p "раньше" at bounding box center [532, 111] width 449 height 10
click at [373, 248] on p "У меня" at bounding box center [532, 247] width 449 height 10
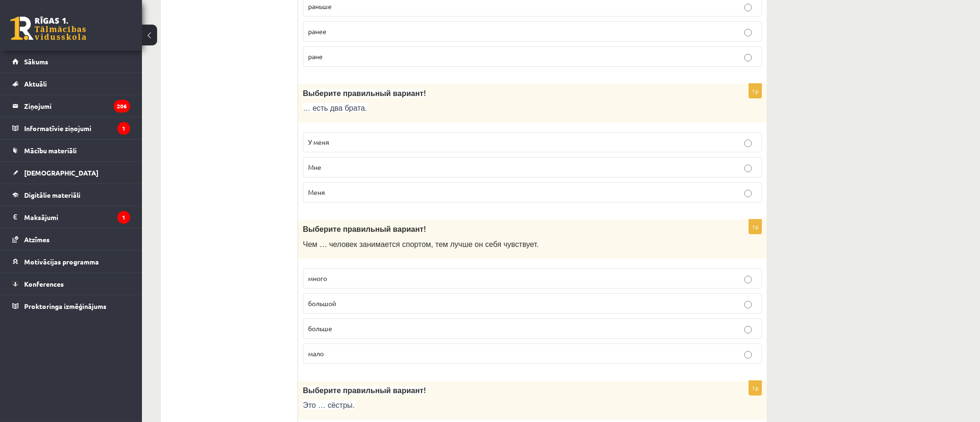
scroll to position [420, 0]
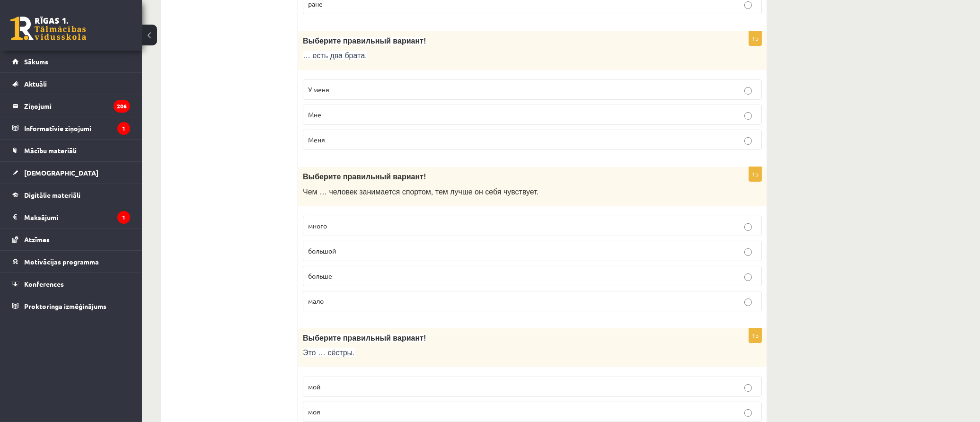
click at [356, 275] on p "больше" at bounding box center [532, 276] width 449 height 10
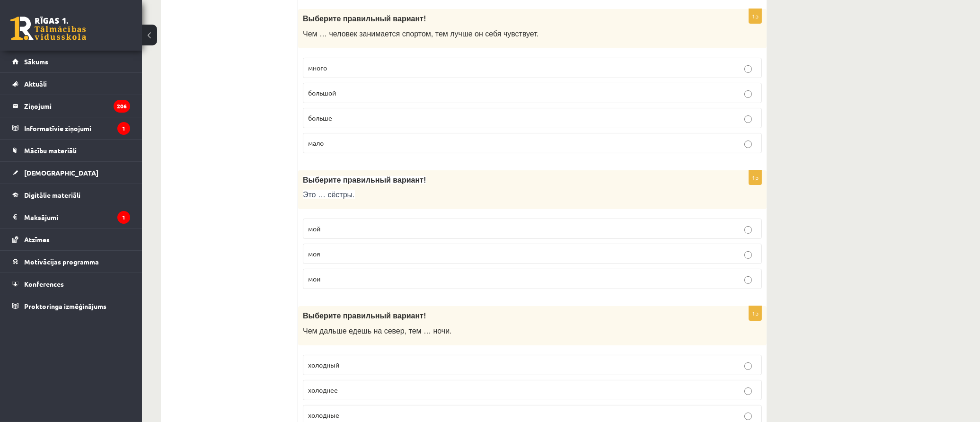
click at [357, 284] on p "мои" at bounding box center [532, 279] width 449 height 10
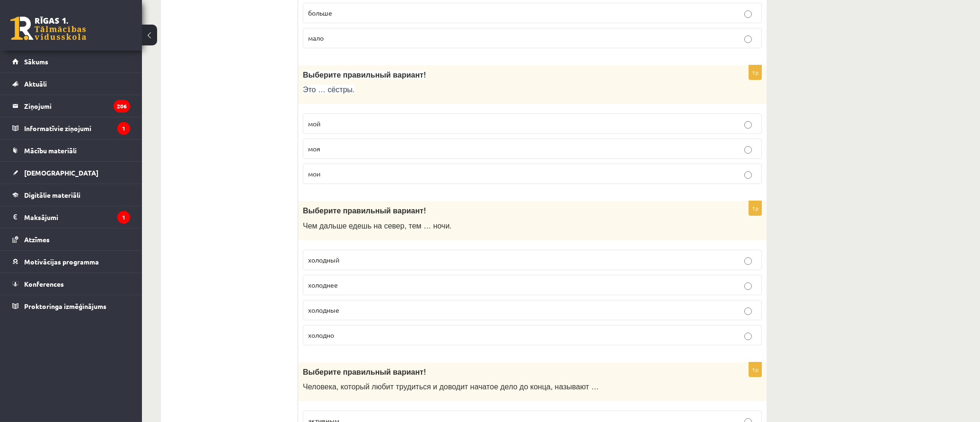
click at [373, 286] on p "холоднее" at bounding box center [532, 285] width 449 height 10
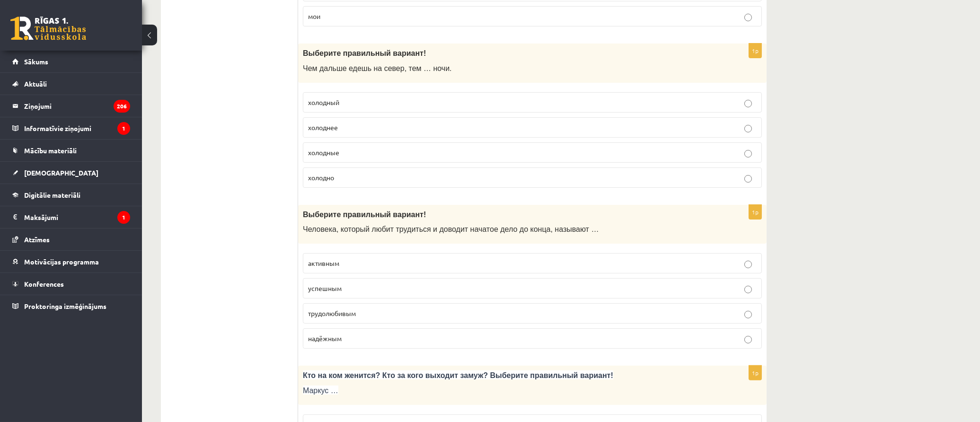
click at [393, 314] on p "трудолюбивым" at bounding box center [532, 314] width 449 height 10
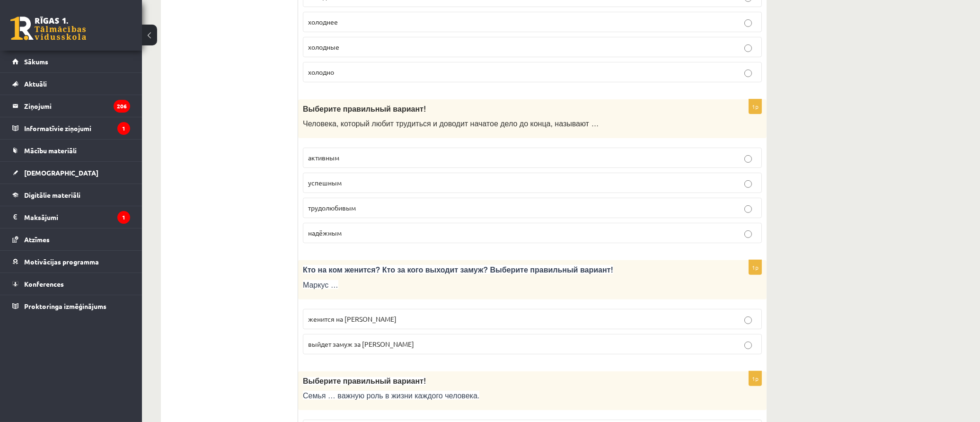
scroll to position [1052, 0]
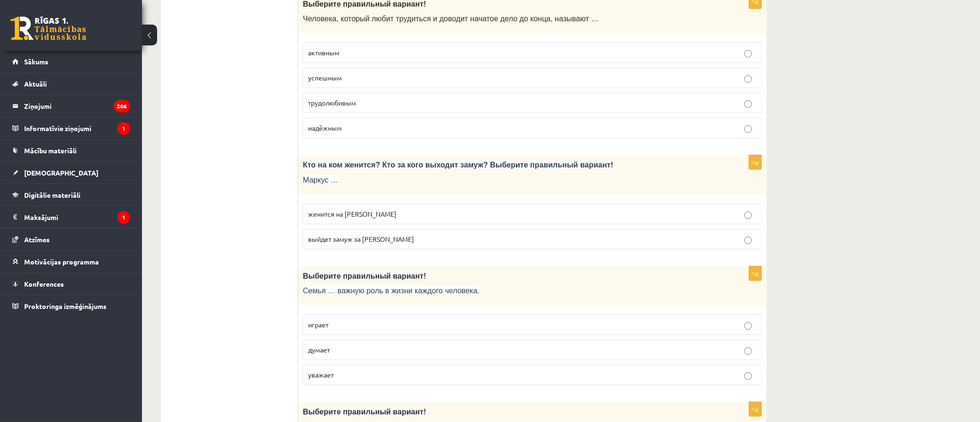
click at [449, 216] on p "женится на Агнии" at bounding box center [532, 214] width 449 height 10
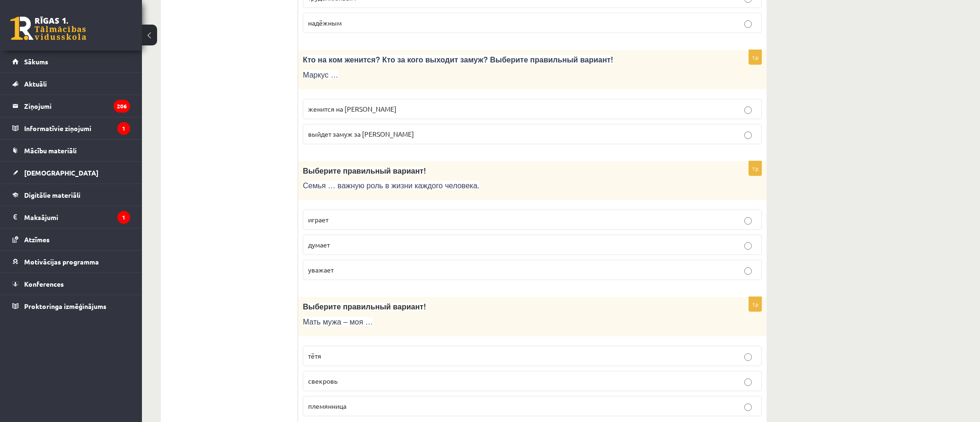
click at [372, 224] on p "играет" at bounding box center [532, 220] width 449 height 10
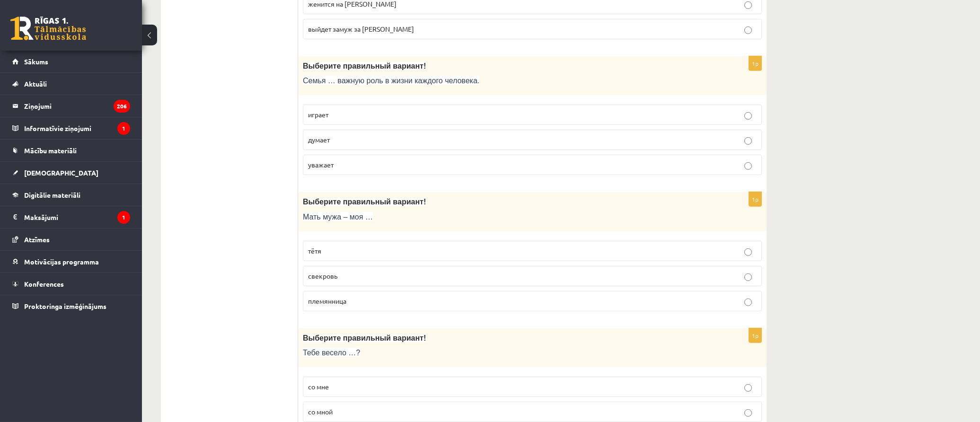
click at [389, 280] on p "свекровь" at bounding box center [532, 276] width 449 height 10
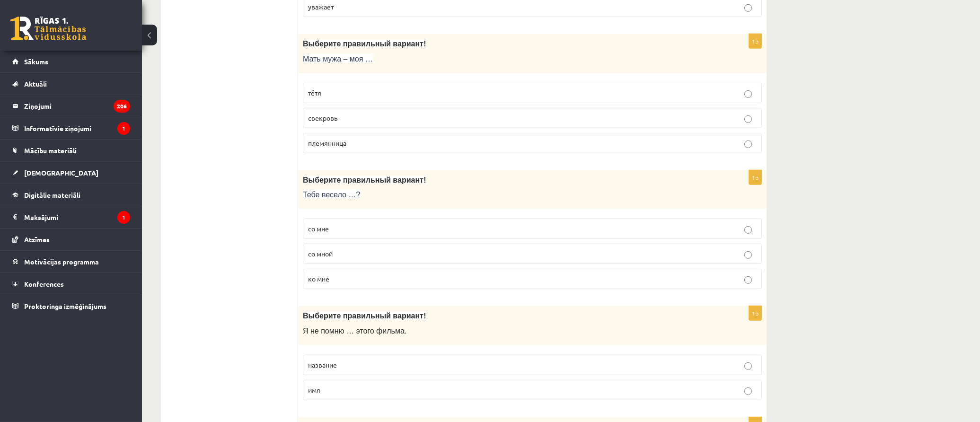
scroll to position [1472, 0]
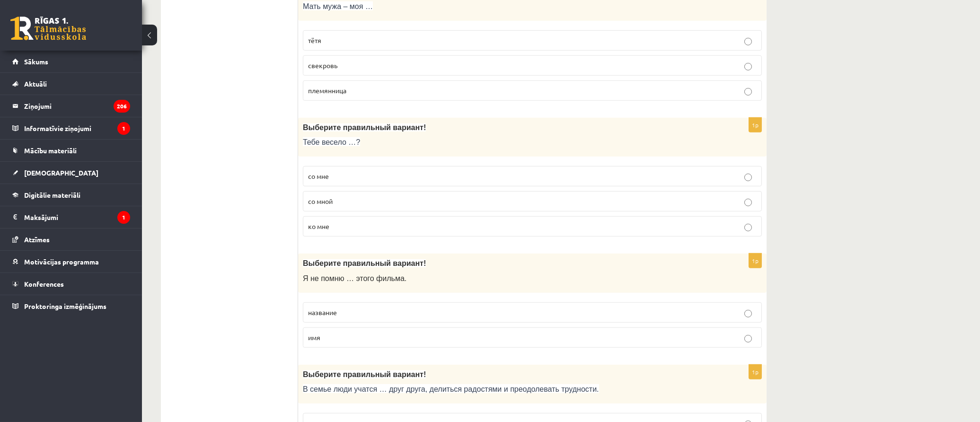
click at [352, 205] on p "со мной" at bounding box center [532, 201] width 449 height 10
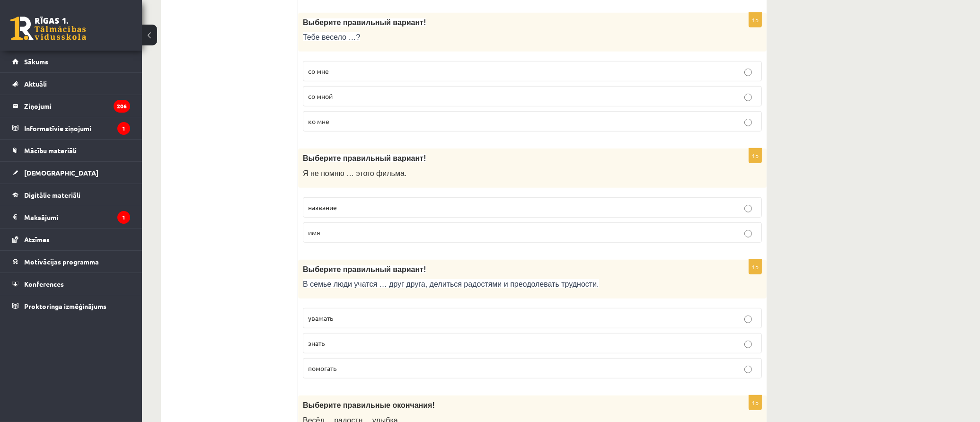
click at [396, 213] on p "название" at bounding box center [532, 208] width 449 height 10
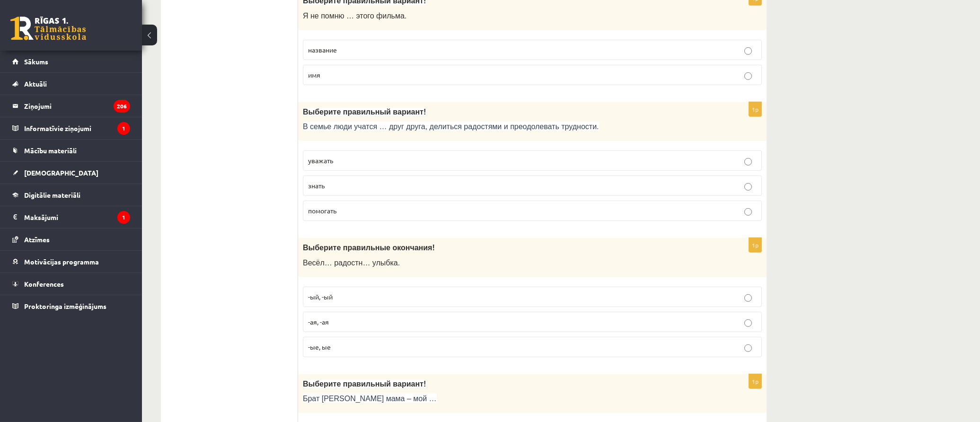
click at [357, 166] on p "уважать" at bounding box center [532, 161] width 449 height 10
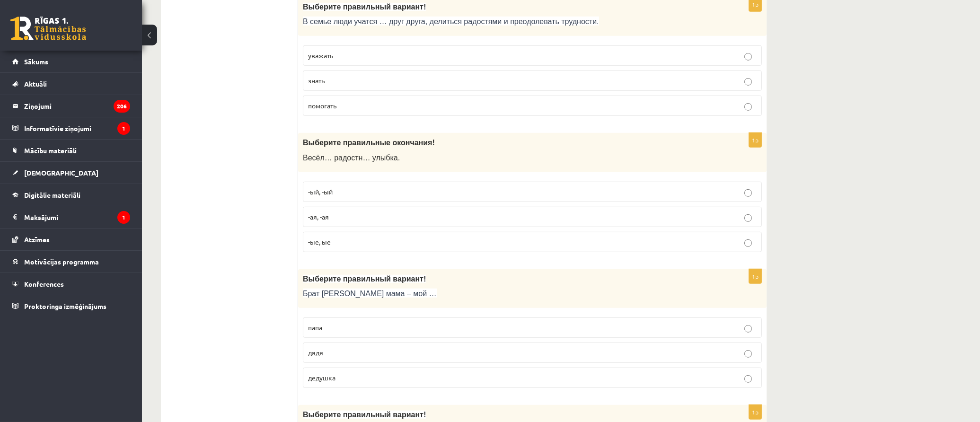
click at [406, 243] on p "-ые, ые" at bounding box center [532, 242] width 449 height 10
click at [391, 222] on p "-ая, -ая" at bounding box center [532, 217] width 449 height 10
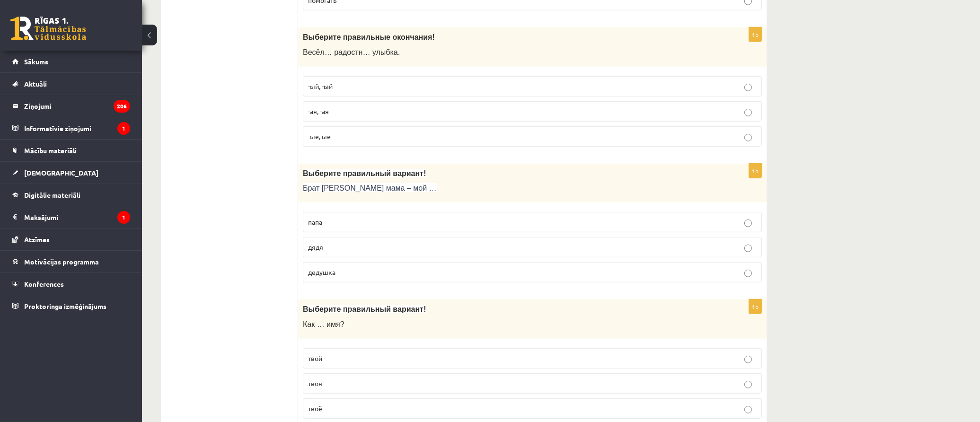
click at [373, 252] on p "дядя" at bounding box center [532, 247] width 449 height 10
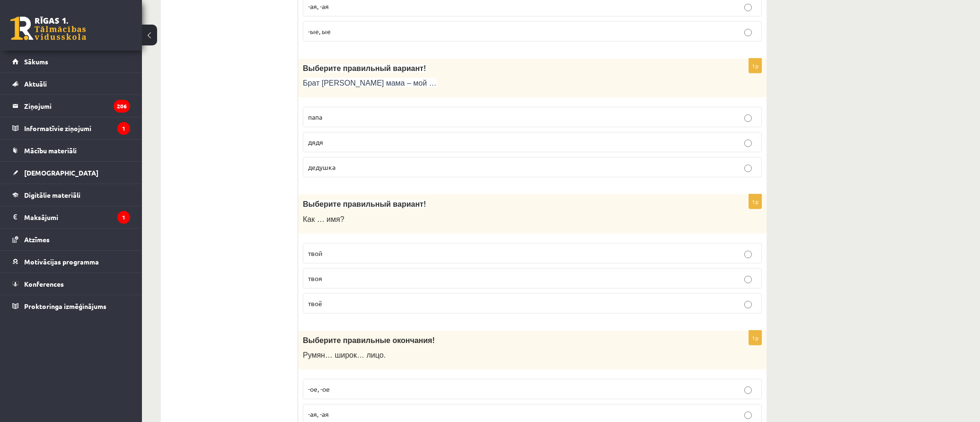
scroll to position [2103, 0]
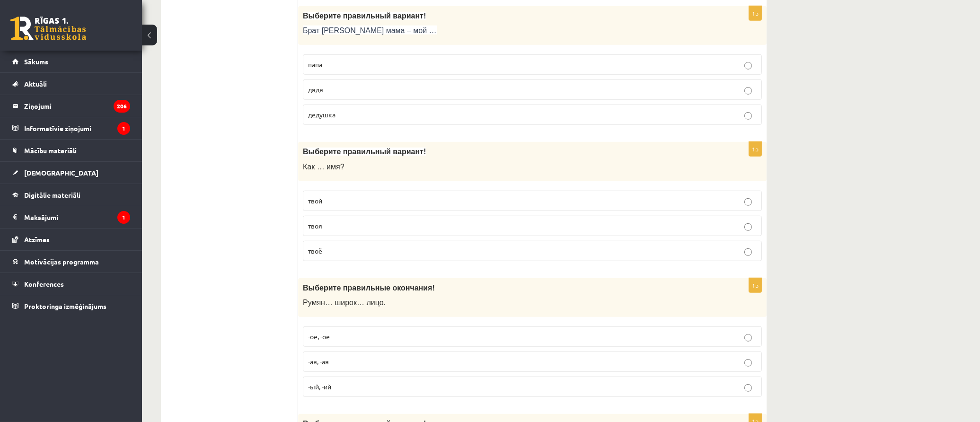
click at [354, 254] on p "твоё" at bounding box center [532, 251] width 449 height 10
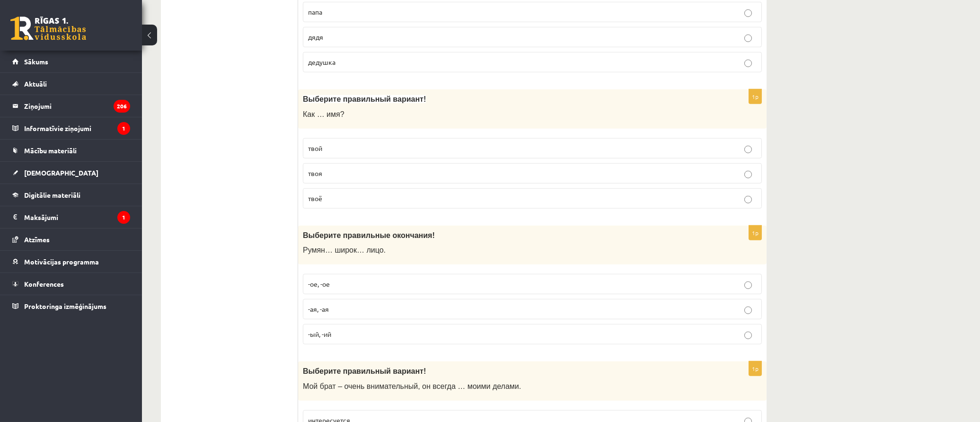
scroll to position [2208, 0]
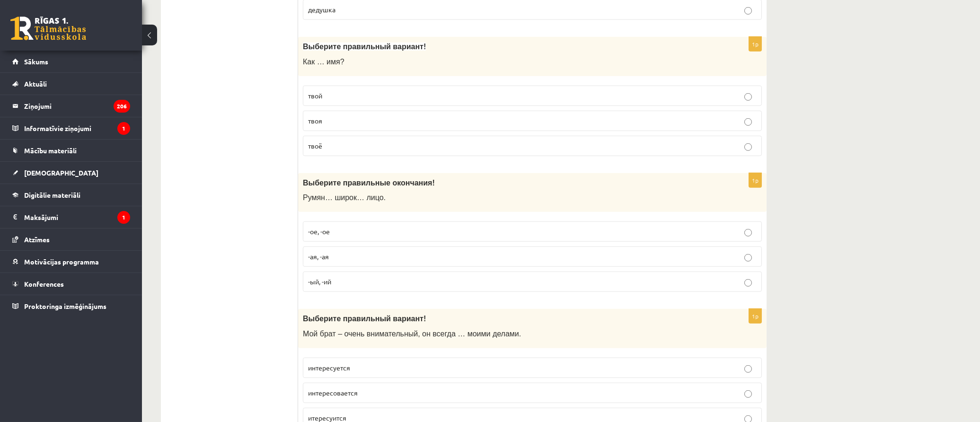
click at [361, 237] on p "-ое, -ое" at bounding box center [532, 232] width 449 height 10
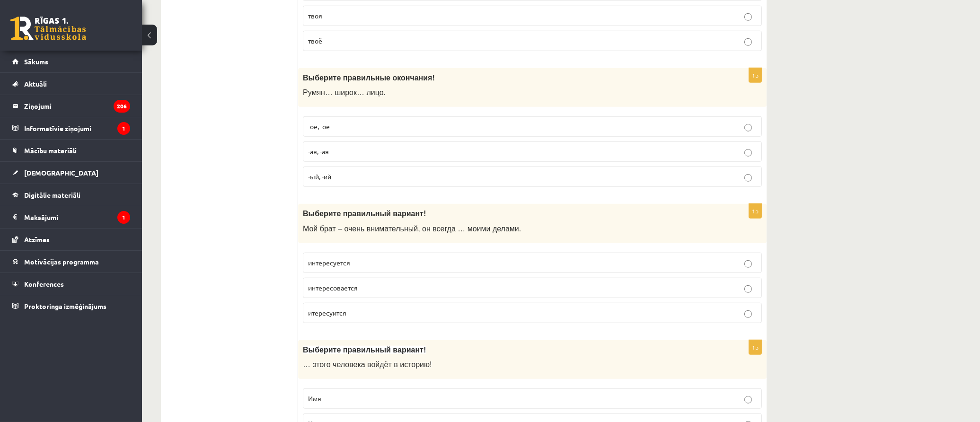
scroll to position [2366, 0]
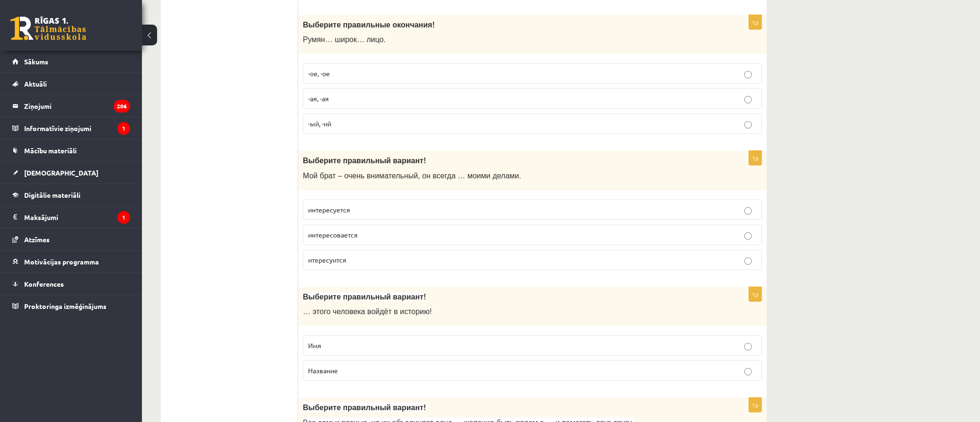
click at [370, 213] on p "интересуется" at bounding box center [532, 210] width 449 height 10
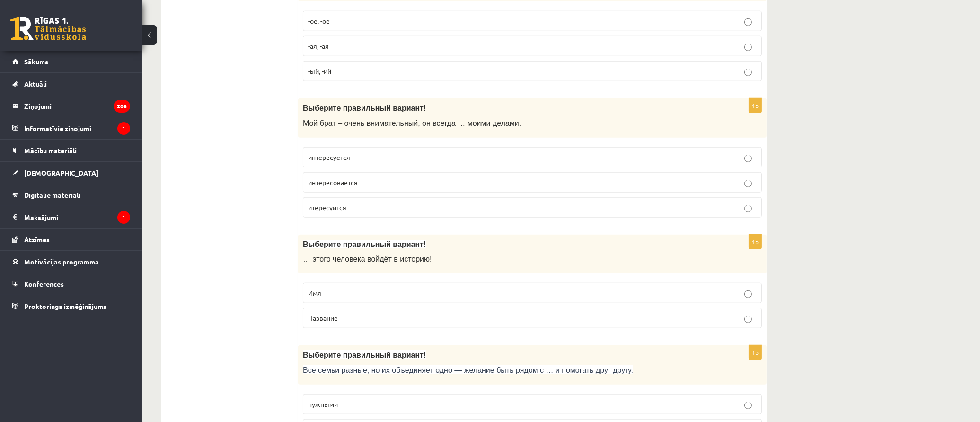
click at [381, 298] on p "Имя" at bounding box center [532, 293] width 449 height 10
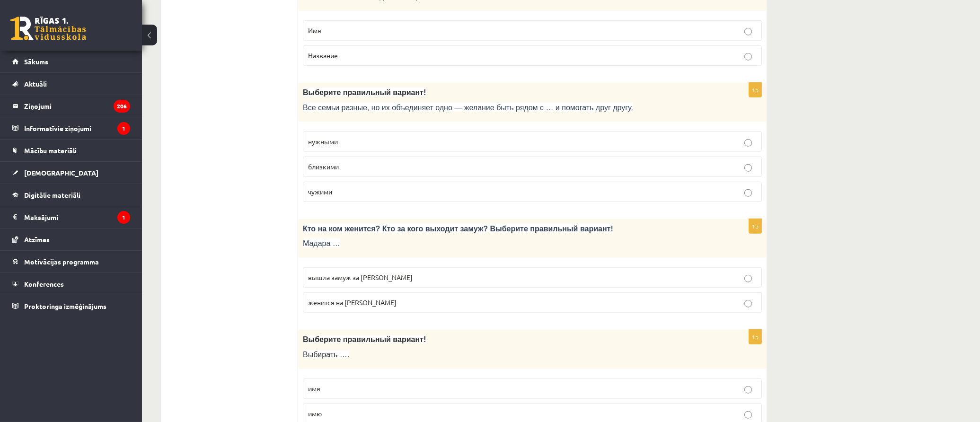
scroll to position [2734, 0]
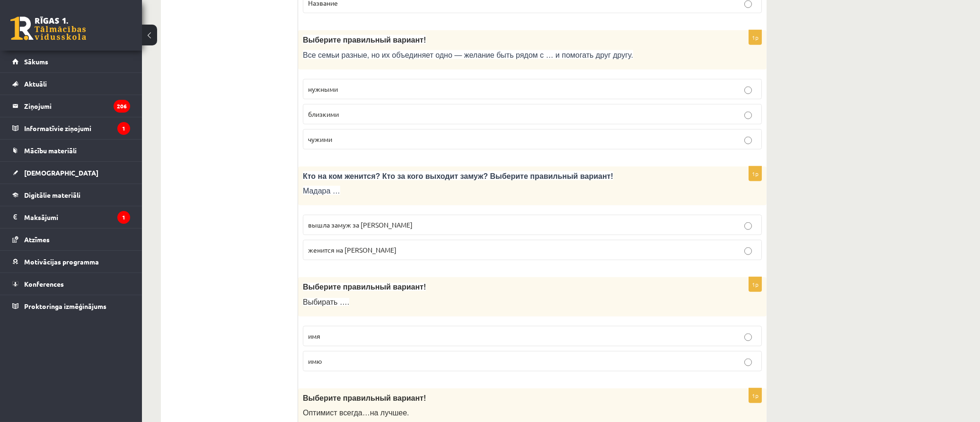
click at [407, 230] on p "вышла замуж за Марка" at bounding box center [532, 225] width 449 height 10
click at [387, 119] on p "близкими" at bounding box center [532, 114] width 449 height 10
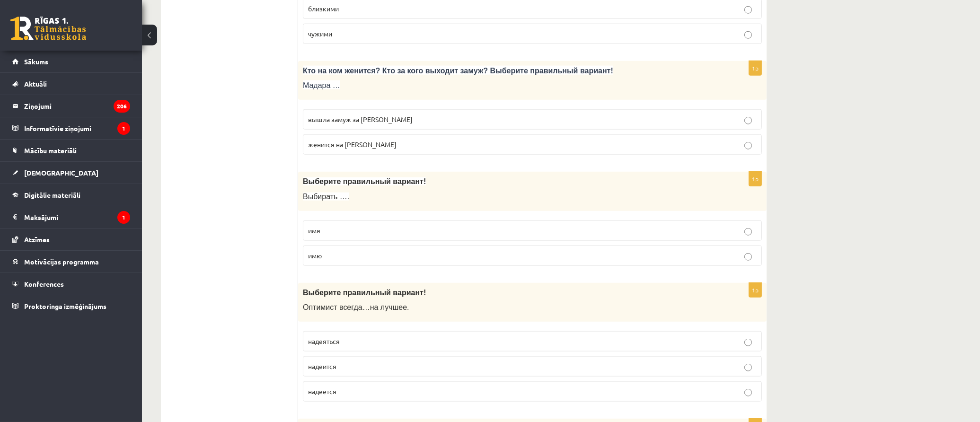
click at [357, 236] on p "имя" at bounding box center [532, 231] width 449 height 10
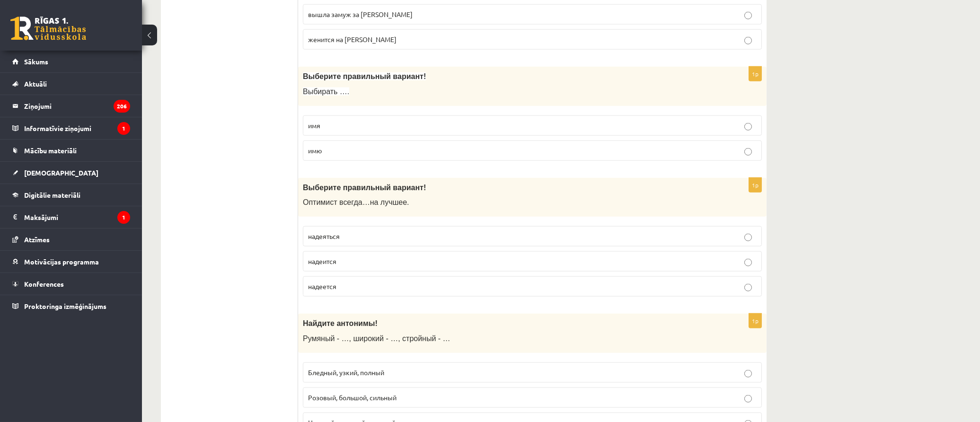
click at [386, 266] on p "надеится" at bounding box center [532, 262] width 449 height 10
click at [372, 292] on p "надеется" at bounding box center [532, 287] width 449 height 10
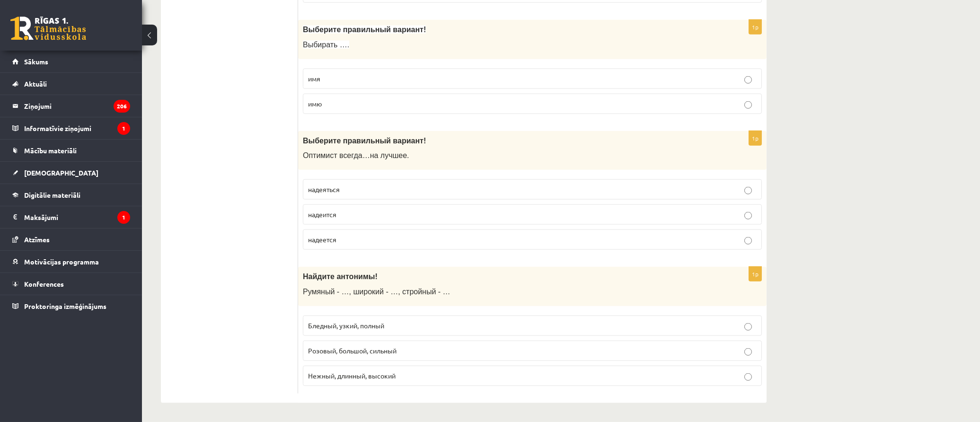
click at [419, 324] on p "Бледный, узкий, полный" at bounding box center [532, 326] width 449 height 10
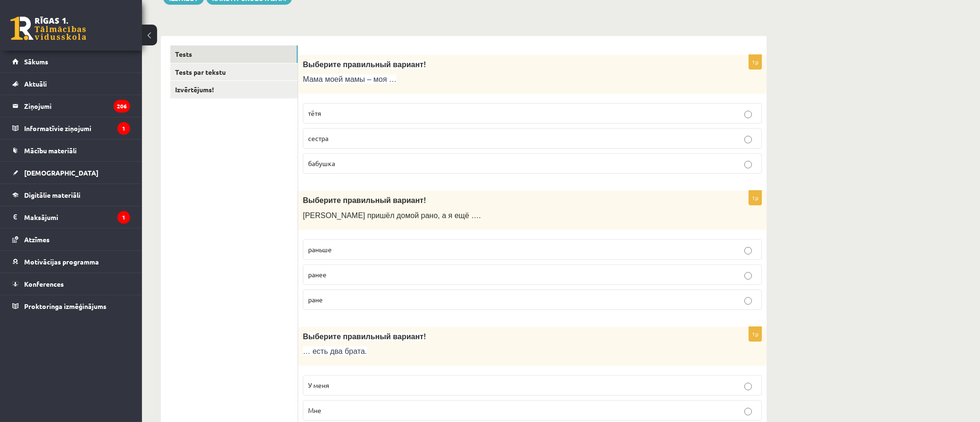
scroll to position [0, 0]
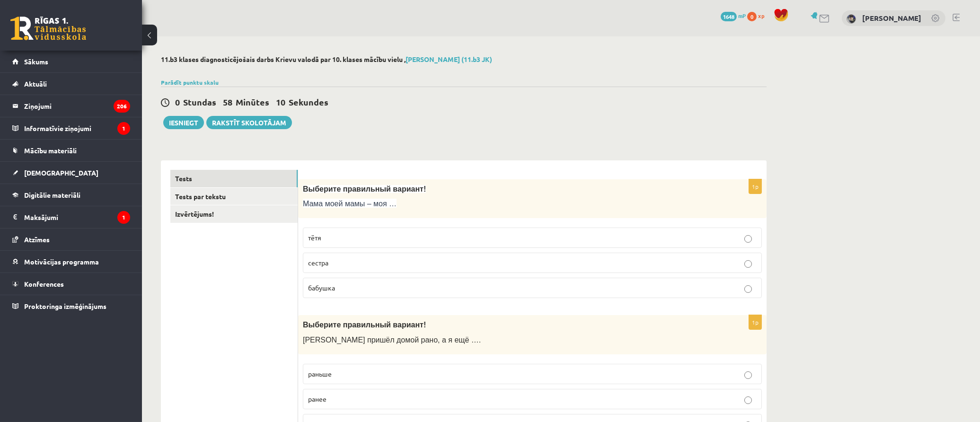
drag, startPoint x: 264, startPoint y: 285, endPoint x: 213, endPoint y: 96, distance: 196.0
click at [261, 200] on link "Tests par tekstu" at bounding box center [233, 197] width 127 height 18
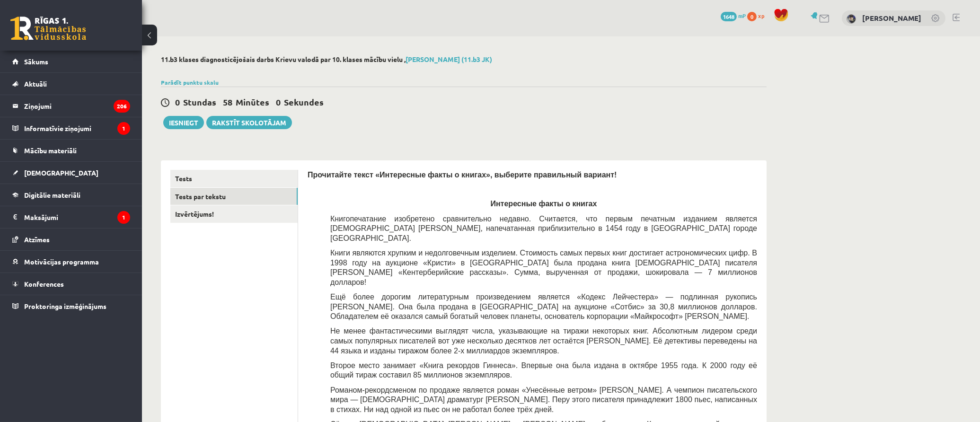
drag, startPoint x: 808, startPoint y: 142, endPoint x: 796, endPoint y: 45, distance: 97.3
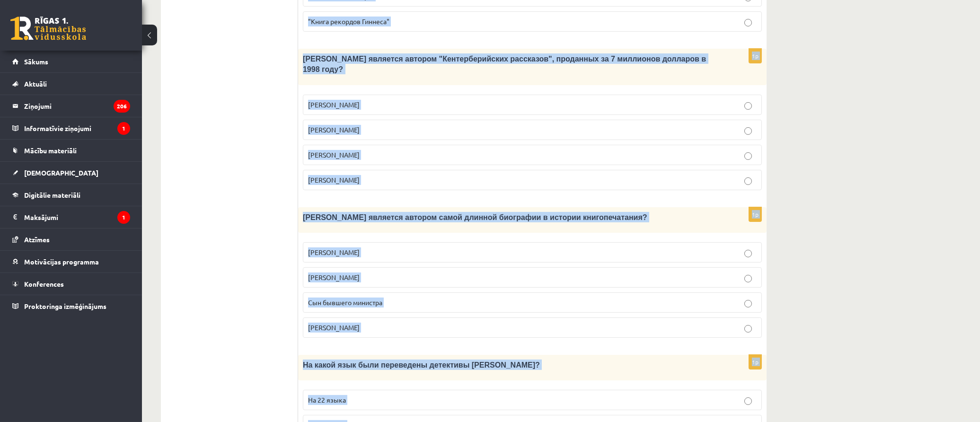
scroll to position [842, 0]
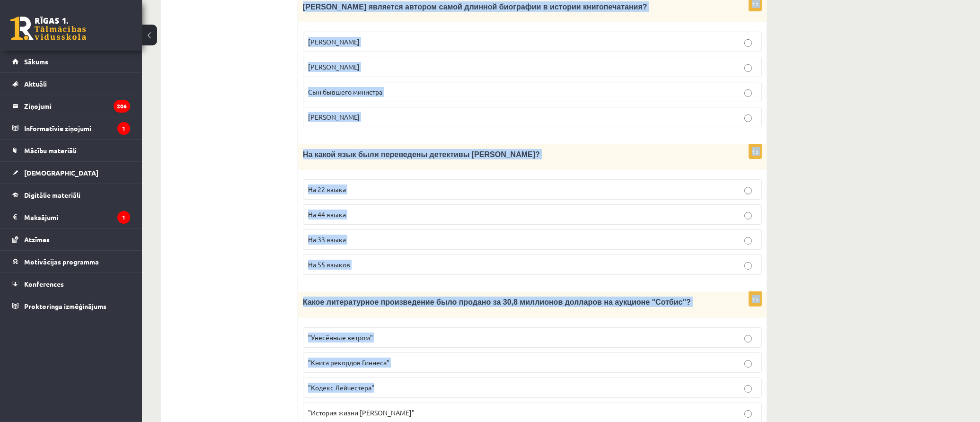
drag, startPoint x: 309, startPoint y: 173, endPoint x: 798, endPoint y: 406, distance: 542.0
copy form "Прочитайте текст «Интересные факты о книгах», выберите правильный вариант! Инте…"
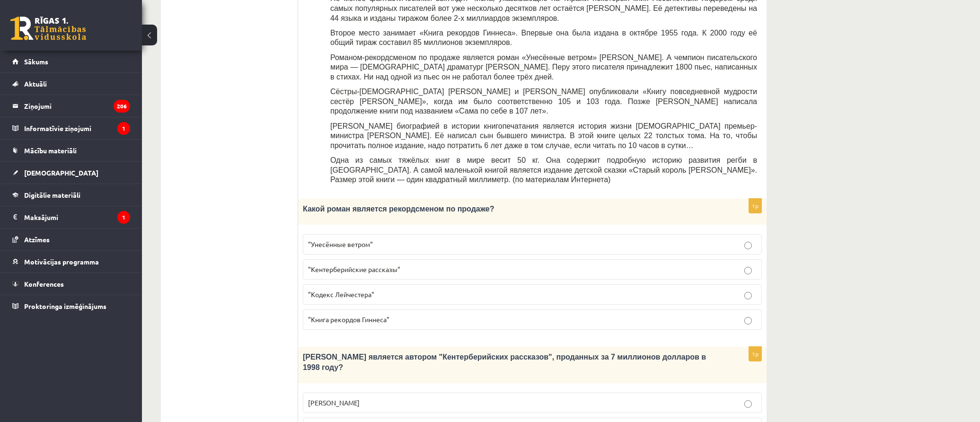
scroll to position [385, 0]
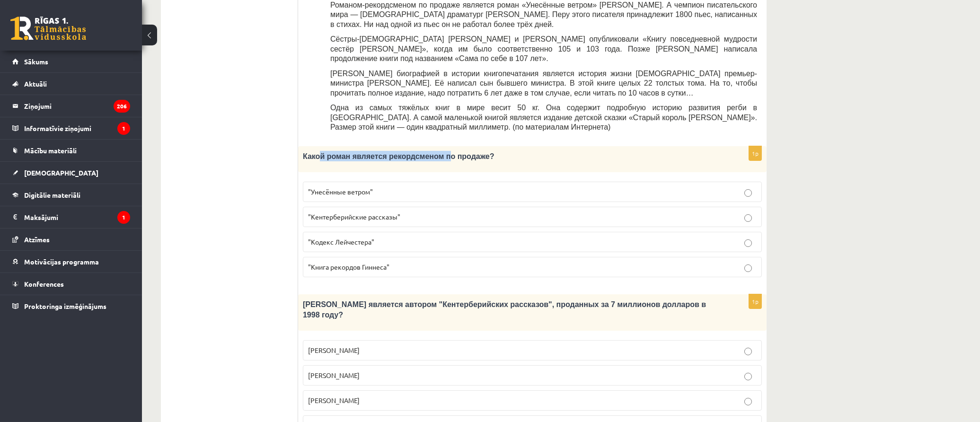
drag, startPoint x: 395, startPoint y: 129, endPoint x: 444, endPoint y: 131, distance: 48.8
click at [444, 152] on span "Какой роман является рекордсменом по продаже?" at bounding box center [399, 156] width 192 height 8
click at [486, 151] on p "Какой роман является рекордсменом по продаже?" at bounding box center [509, 156] width 412 height 10
drag, startPoint x: 375, startPoint y: 129, endPoint x: 309, endPoint y: 133, distance: 66.4
click at [309, 151] on p "Какой роман является рекордсменом по продаже?" at bounding box center [509, 156] width 412 height 10
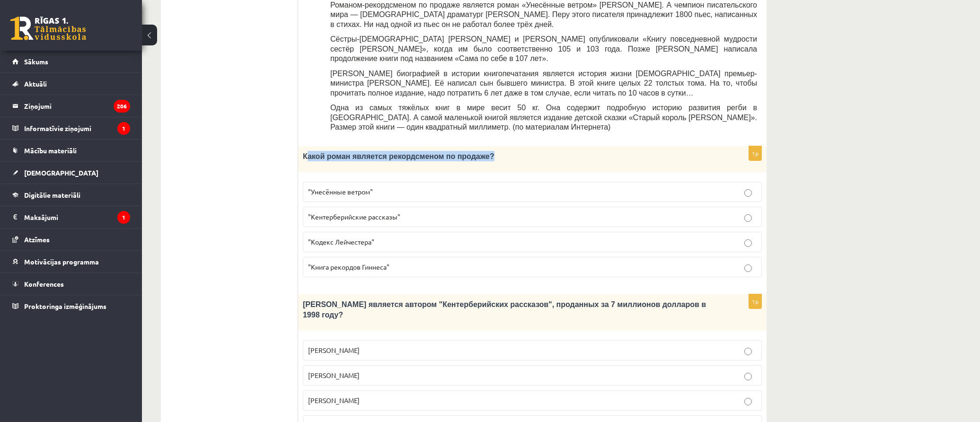
click at [505, 151] on p "Какой роман является рекордсменом по продаже?" at bounding box center [509, 156] width 412 height 10
click at [425, 187] on p ""Унесённые ветром"" at bounding box center [532, 192] width 449 height 10
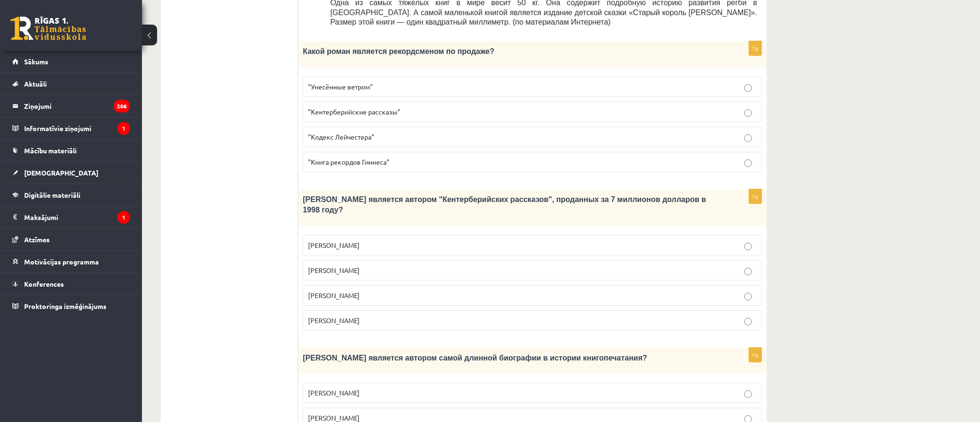
scroll to position [543, 0]
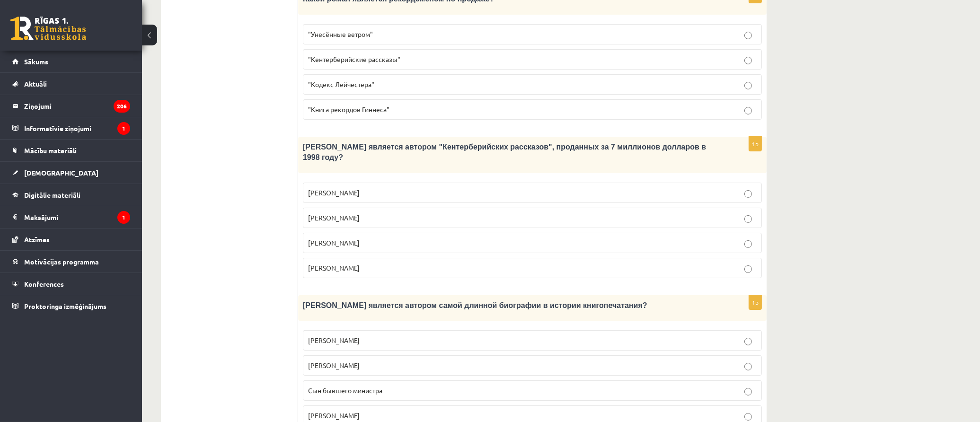
click at [384, 238] on p "Джефри Чосер" at bounding box center [532, 243] width 449 height 10
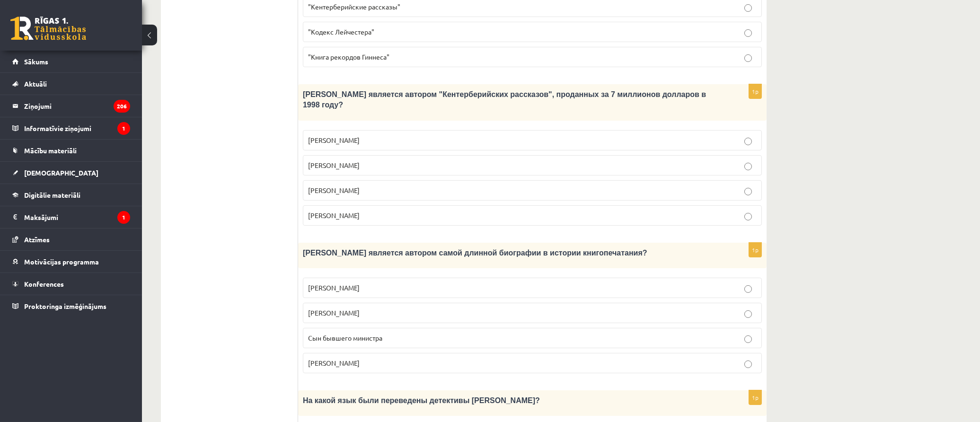
scroll to position [648, 0]
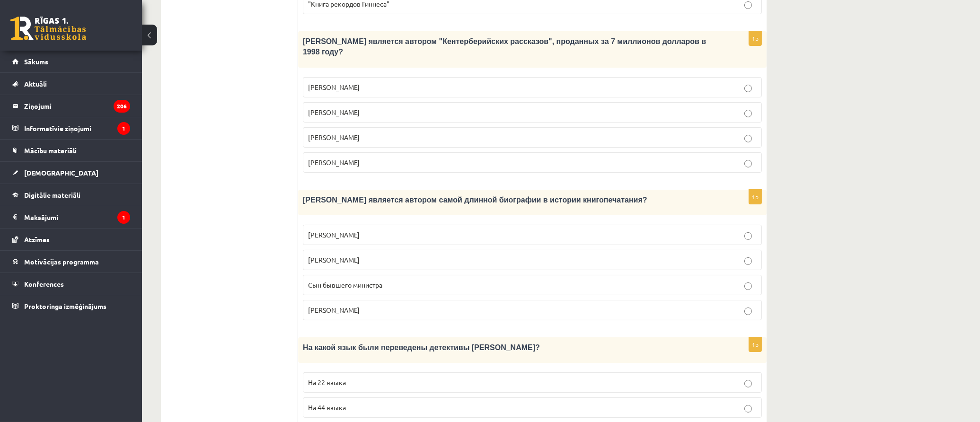
click at [396, 280] on p "Сын бывшего министра" at bounding box center [532, 285] width 449 height 10
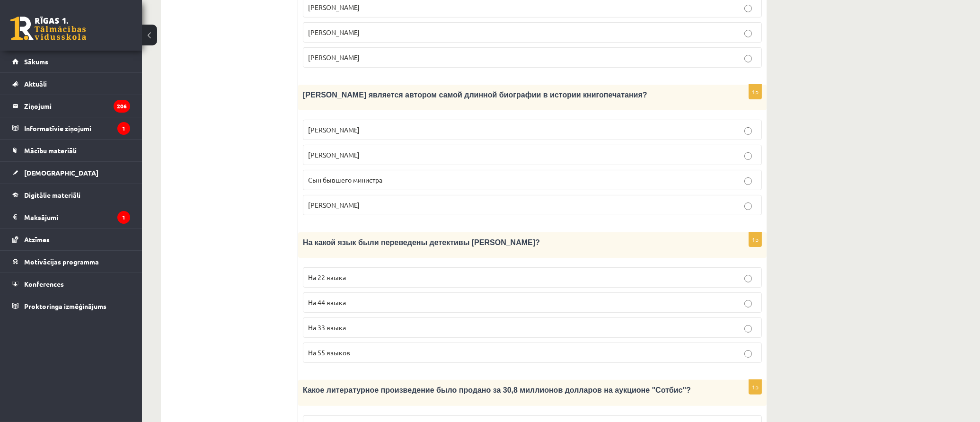
scroll to position [842, 0]
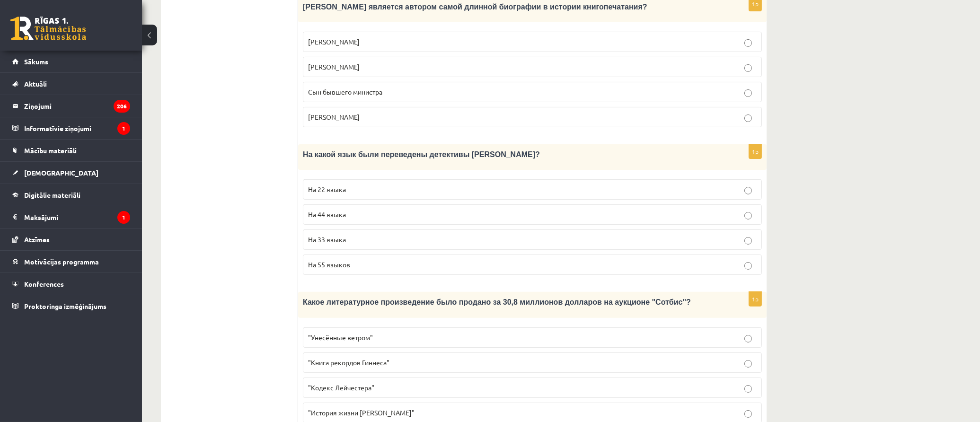
click at [346, 204] on label "На 44 языка" at bounding box center [532, 214] width 459 height 20
click at [387, 383] on p ""Кодекс Лейчестера"" at bounding box center [532, 388] width 449 height 10
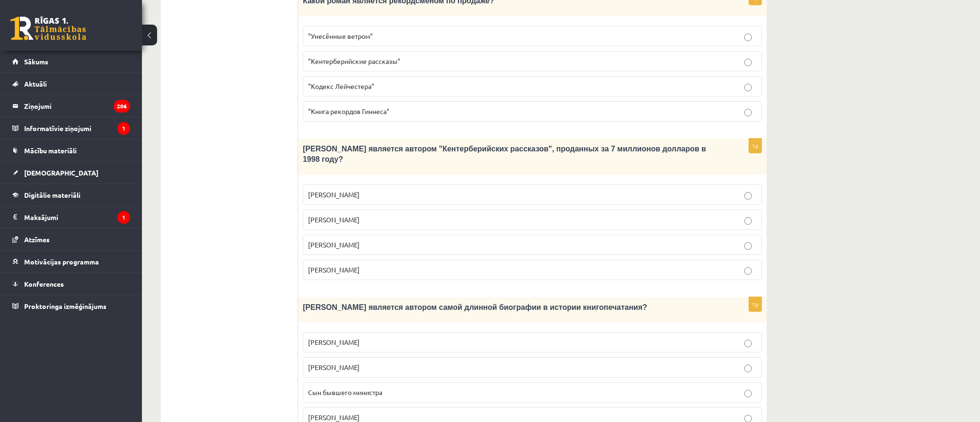
scroll to position [0, 0]
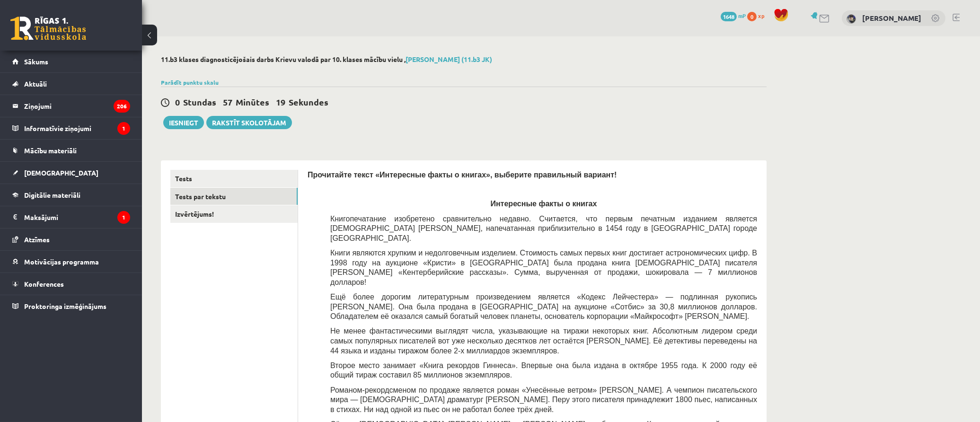
drag, startPoint x: 209, startPoint y: 300, endPoint x: 185, endPoint y: 151, distance: 150.1
click at [219, 213] on link "Izvērtējums!" at bounding box center [233, 214] width 127 height 18
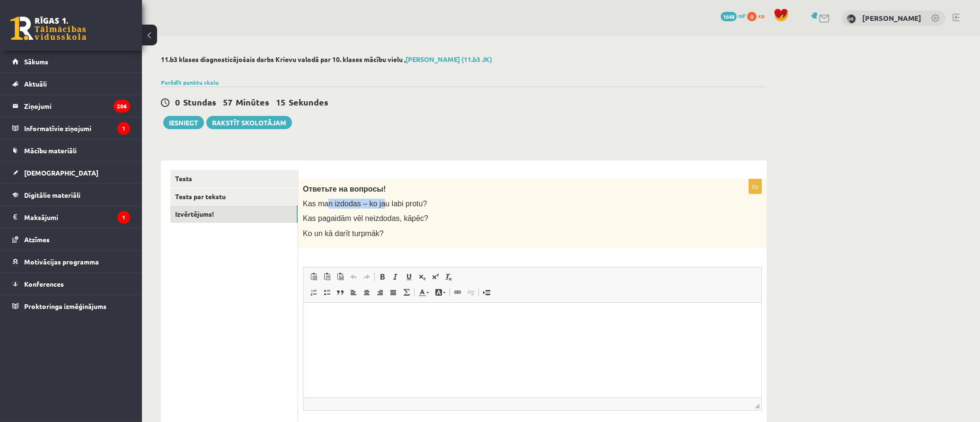
drag, startPoint x: 327, startPoint y: 204, endPoint x: 375, endPoint y: 204, distance: 48.8
click at [375, 204] on span "Kas man izdodas – ko jau labi protu?" at bounding box center [365, 204] width 124 height 8
click at [456, 200] on p "Kas man izdodas – ko jau labi protu?" at bounding box center [509, 204] width 412 height 10
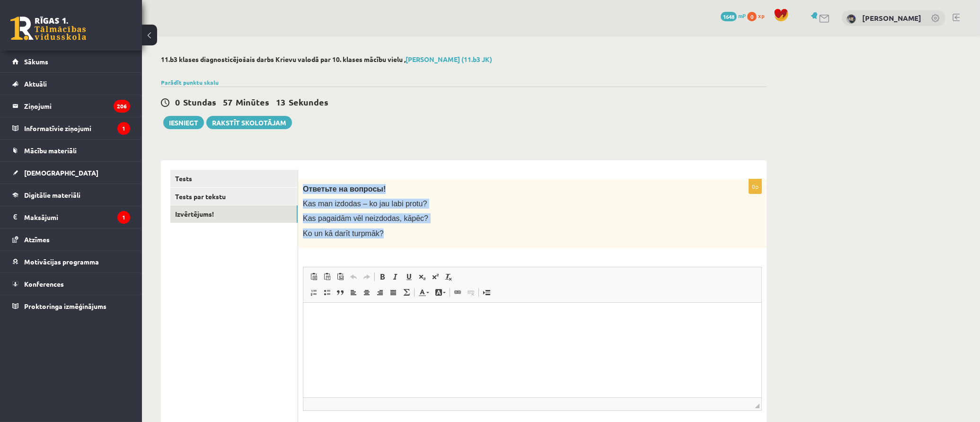
drag, startPoint x: 382, startPoint y: 230, endPoint x: 378, endPoint y: 199, distance: 31.1
click at [302, 185] on div "Ответьте на вопросы! Kas man izdodas – ko jau labi protu? Kas pagaidām vēl neiz…" at bounding box center [532, 213] width 469 height 69
click at [501, 202] on p "Kas man izdodas – ko jau labi protu?" at bounding box center [509, 204] width 412 height 10
drag, startPoint x: 376, startPoint y: 230, endPoint x: 299, endPoint y: 191, distance: 86.4
click at [299, 191] on div "Ответьте на вопросы! Kas man izdodas – ko jau labi protu? Kas pagaidām vēl neiz…" at bounding box center [532, 213] width 469 height 69
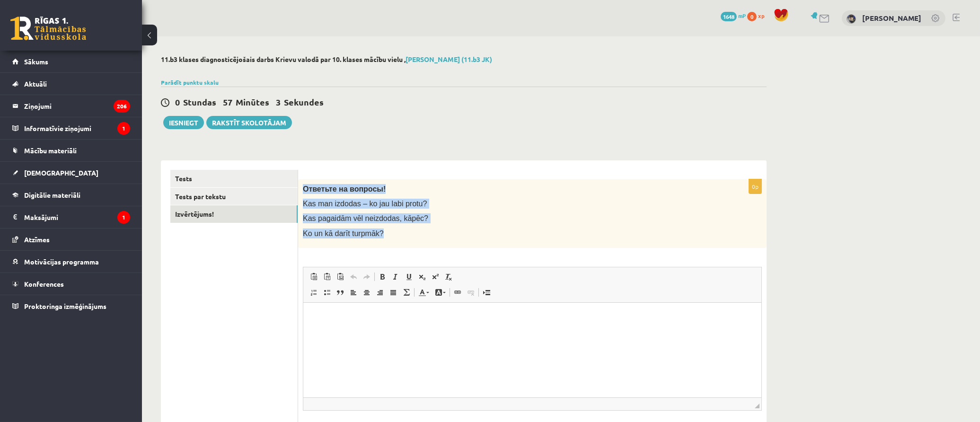
click at [517, 232] on p "Ko un kā darīt turpmāk?" at bounding box center [509, 234] width 412 height 10
drag, startPoint x: 406, startPoint y: 235, endPoint x: 303, endPoint y: 187, distance: 113.3
click at [303, 187] on div "Ответьте на вопросы! Kas man izdodas – ko jau labi protu? Kas pagaidām vēl neiz…" at bounding box center [532, 213] width 469 height 69
click at [520, 230] on p "Ko un kā darīt turpmāk?" at bounding box center [509, 234] width 412 height 10
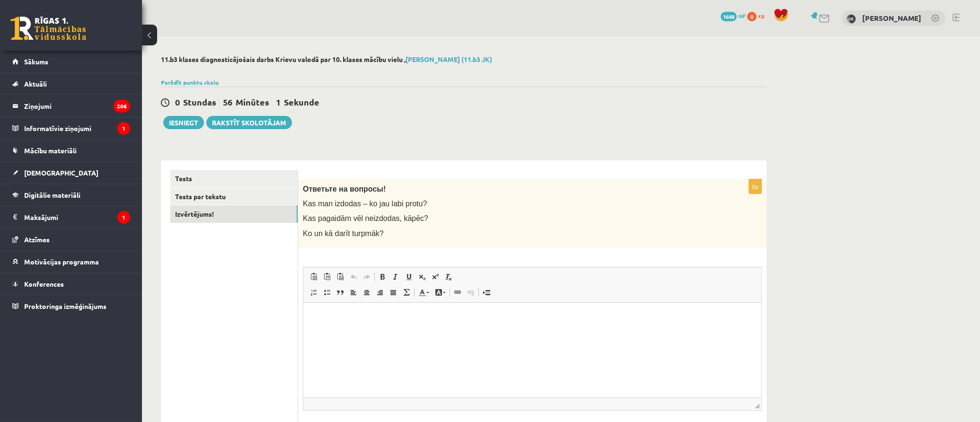
click at [415, 319] on p "Визуальный текстовый редактор, wiswyg-editor-user-answer-47024824589840" at bounding box center [531, 317] width 439 height 10
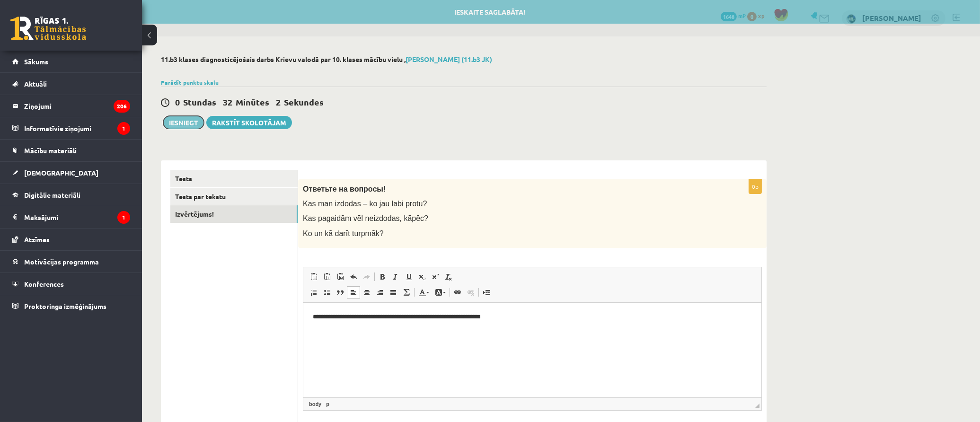
click at [180, 119] on button "Iesniegt" at bounding box center [183, 122] width 41 height 13
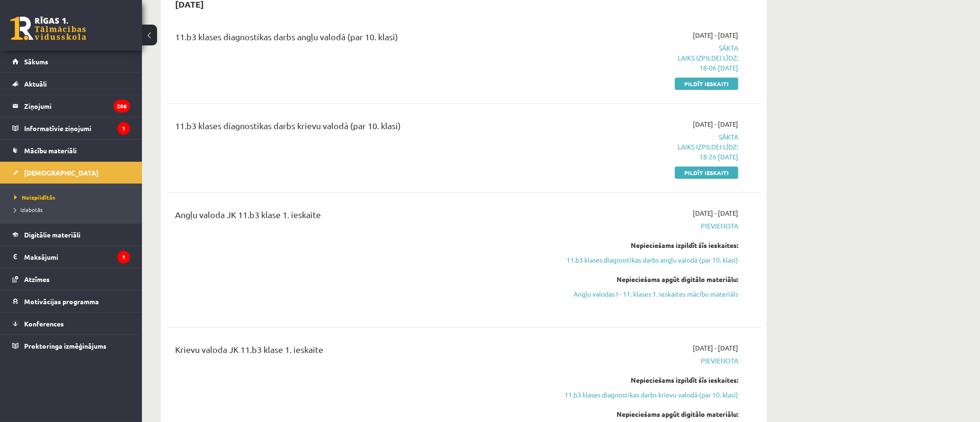
scroll to position [158, 0]
